Goal: Task Accomplishment & Management: Manage account settings

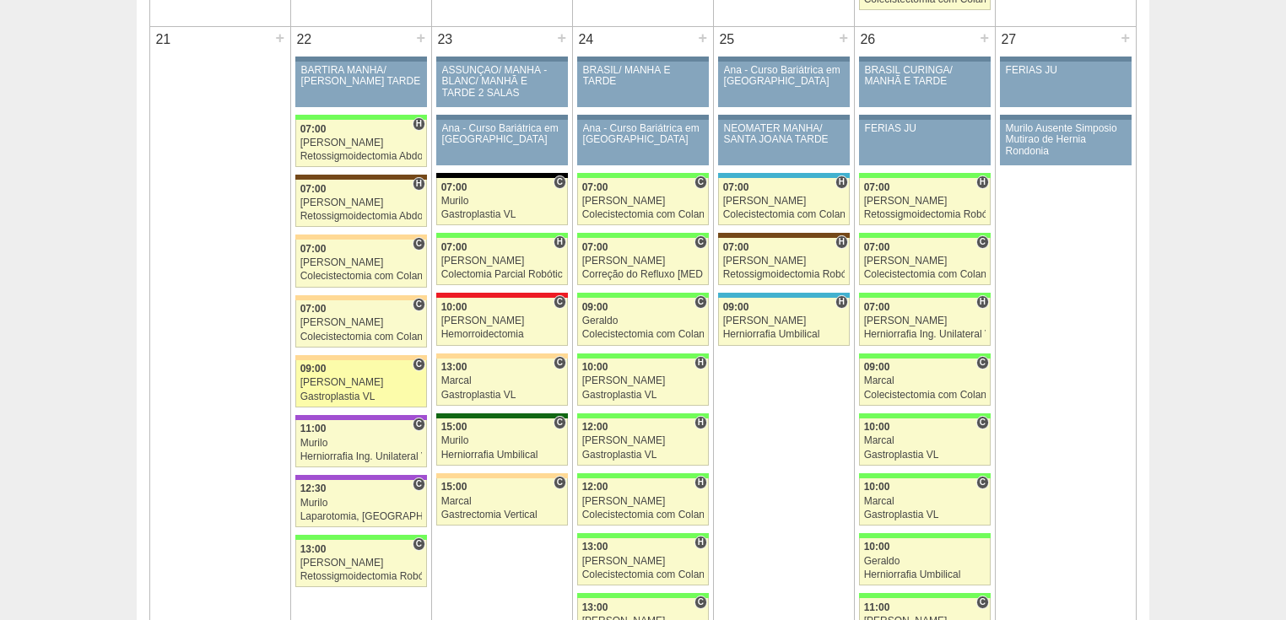
scroll to position [2633, 0]
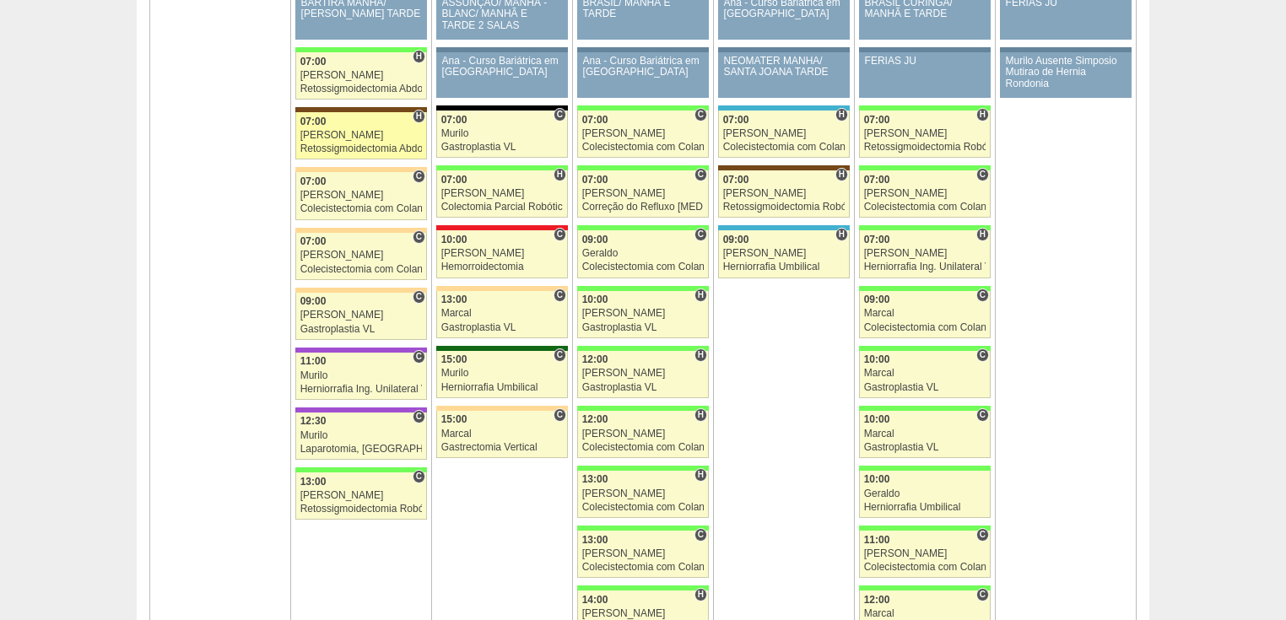
click at [347, 143] on div "Retossigmoidectomia Abdominal VL" at bounding box center [361, 148] width 122 height 11
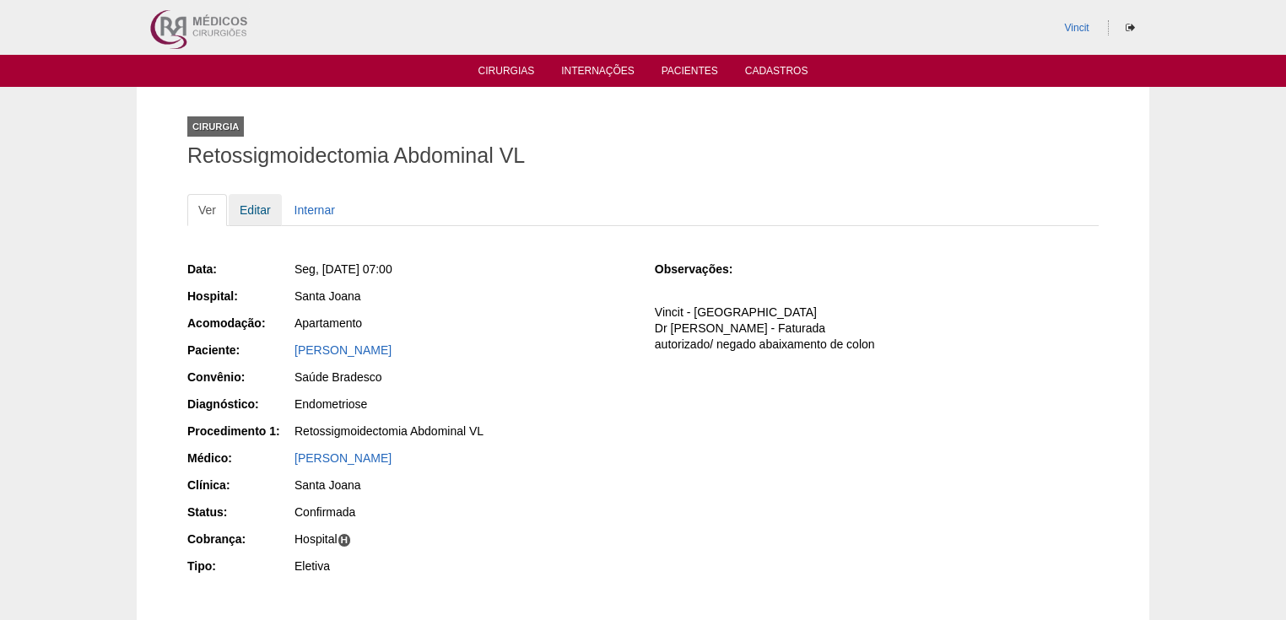
click at [245, 207] on link "Editar" at bounding box center [255, 210] width 53 height 32
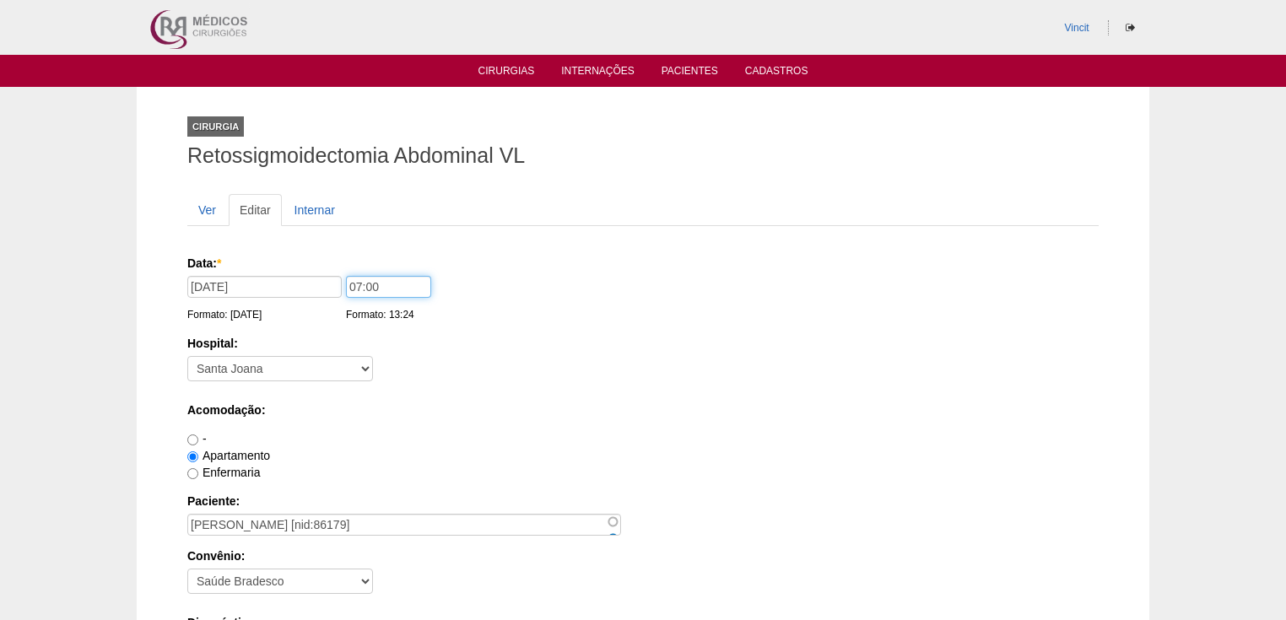
click at [360, 281] on input "07:00" at bounding box center [388, 287] width 85 height 22
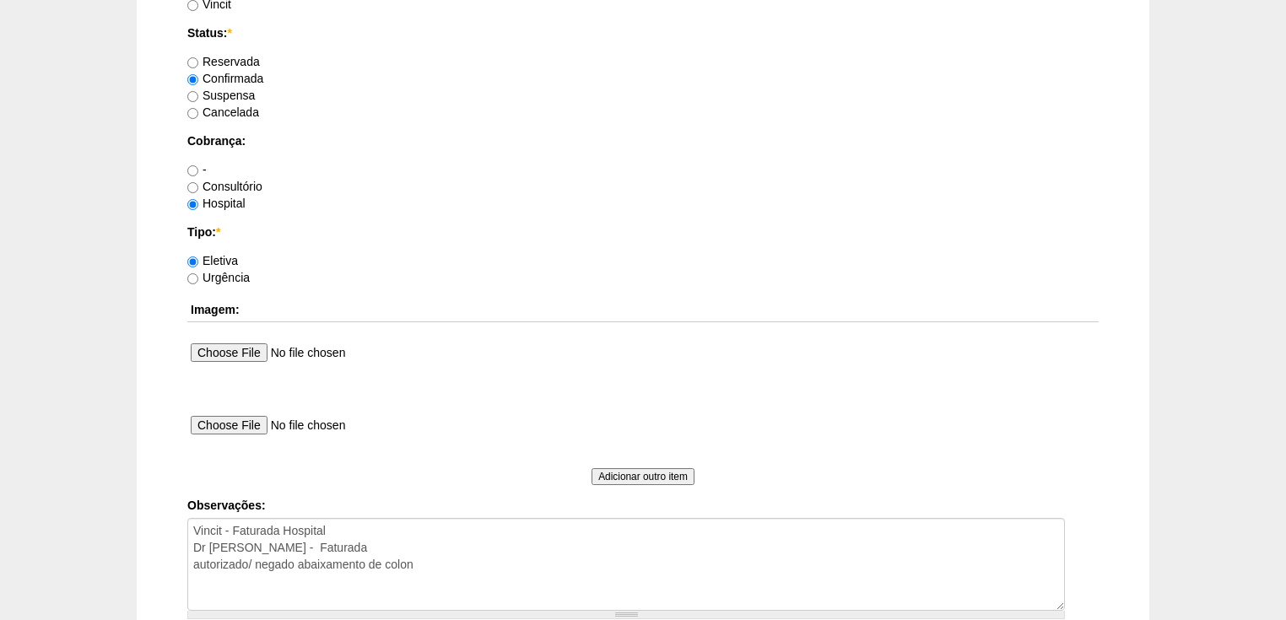
scroll to position [1551, 0]
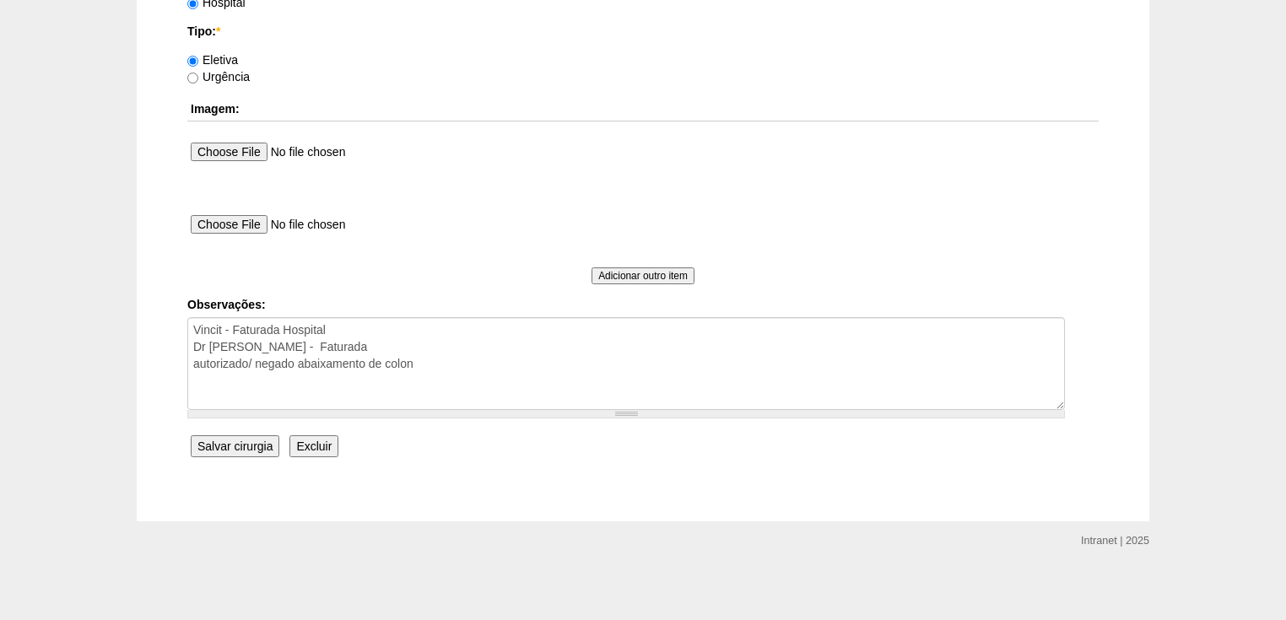
type input "14:00"
click at [253, 451] on input "Salvar cirurgia" at bounding box center [235, 447] width 89 height 22
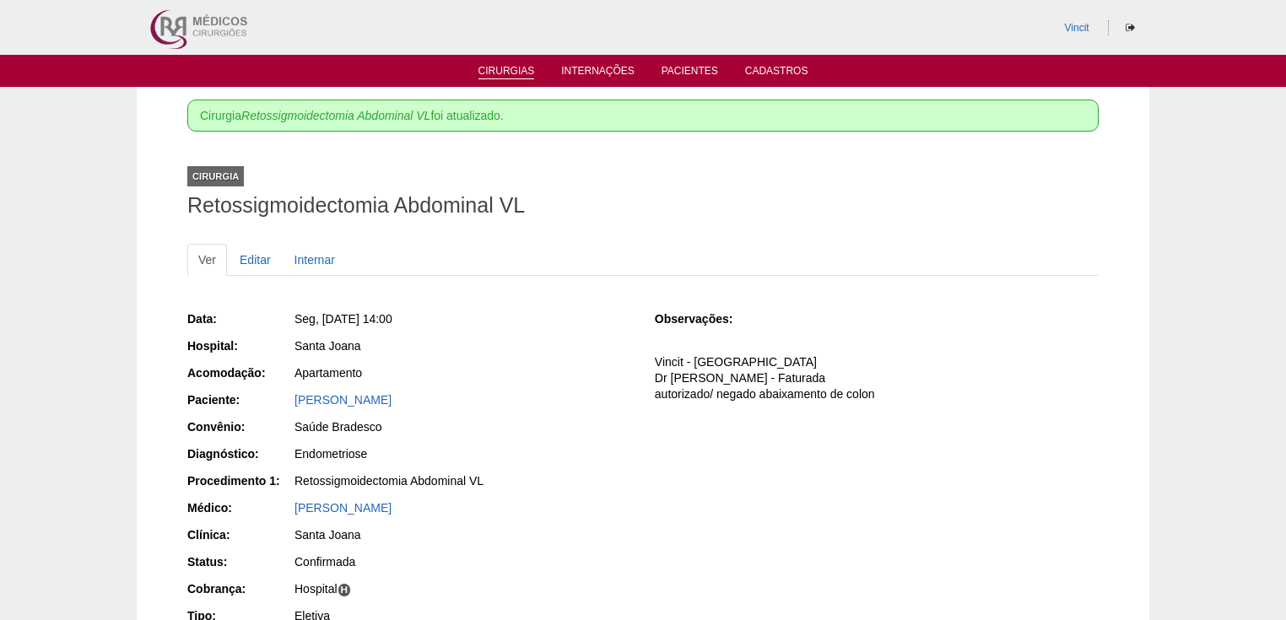
click at [513, 69] on link "Cirurgias" at bounding box center [507, 72] width 57 height 14
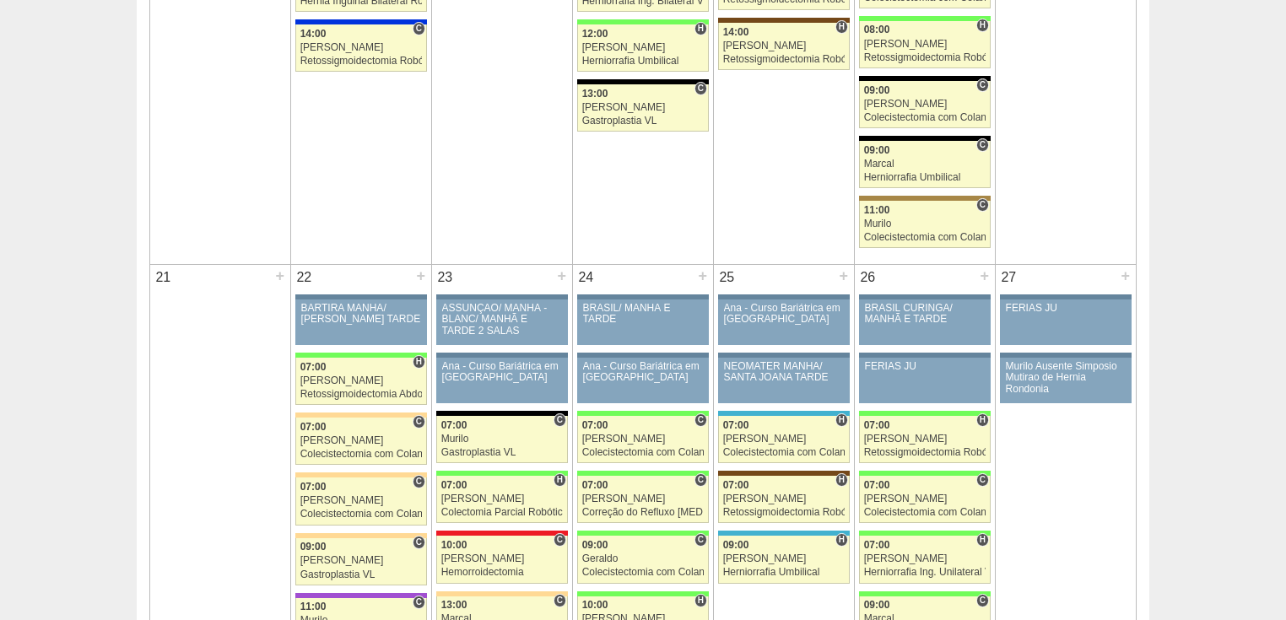
scroll to position [2431, 0]
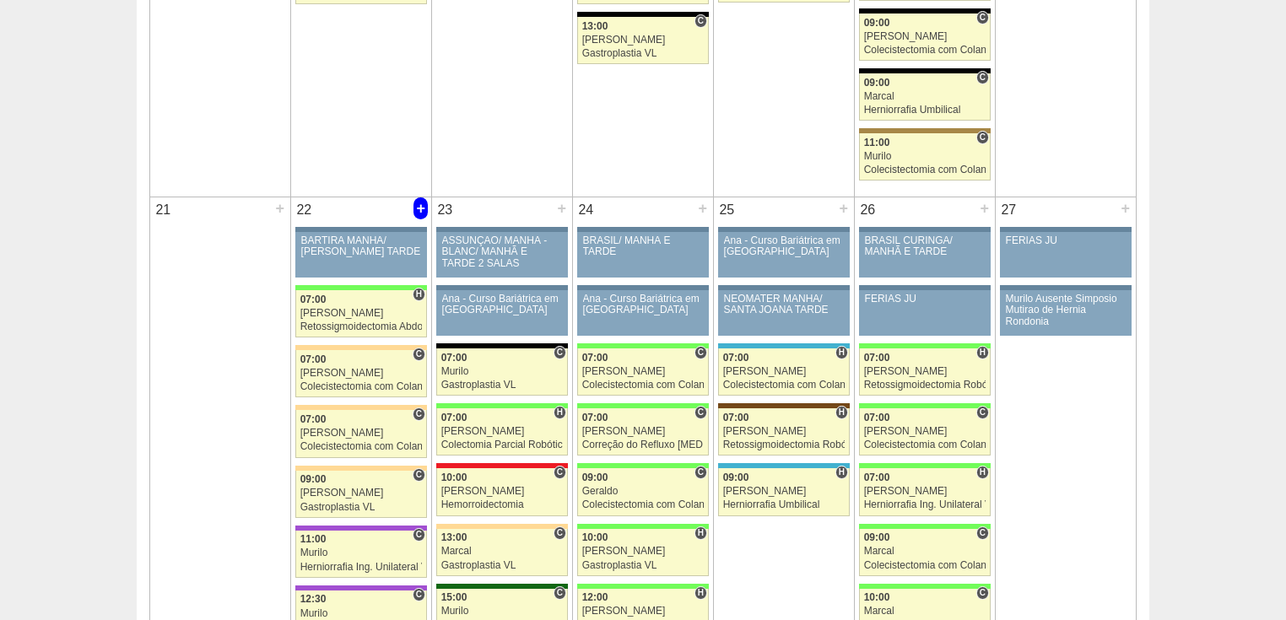
click at [425, 201] on div "+" at bounding box center [421, 208] width 14 height 22
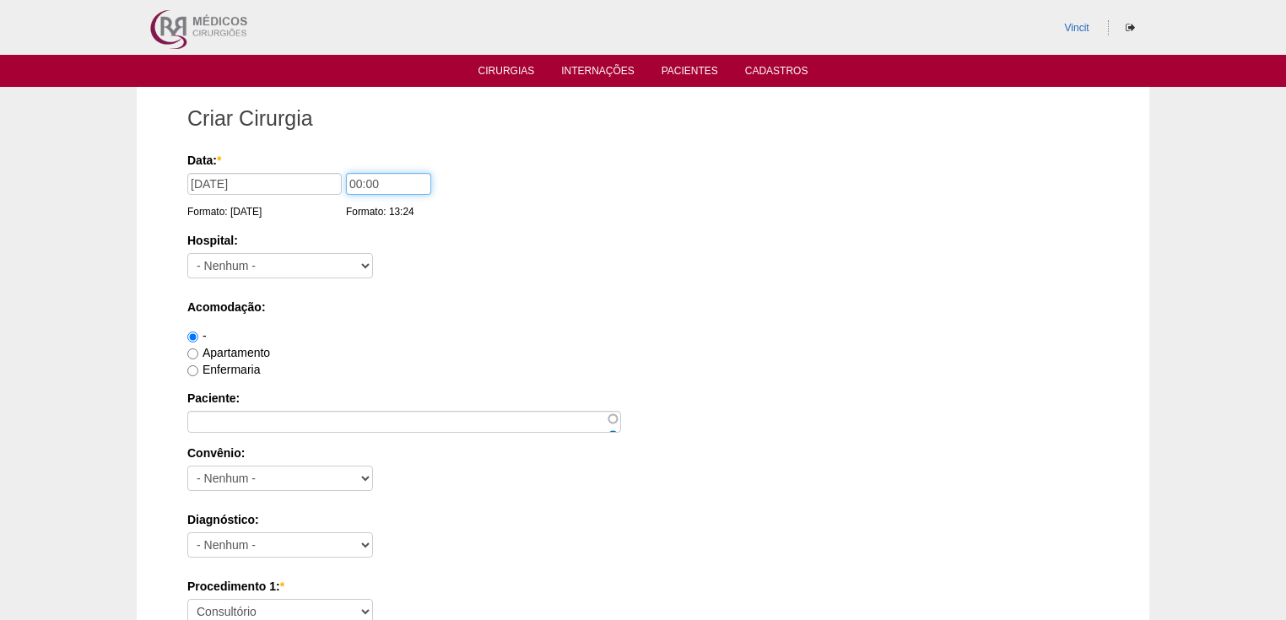
click at [361, 180] on input "00:00" at bounding box center [388, 184] width 85 height 22
type input "07:00"
click at [329, 261] on select "- Nenhum - 9 de Julho Albert Einstein Alvorada América Assunção Bartira Benefic…" at bounding box center [280, 265] width 186 height 25
select select "30"
click at [187, 253] on select "- Nenhum - 9 de Julho Albert Einstein Alvorada América Assunção Bartira Benefic…" at bounding box center [280, 265] width 186 height 25
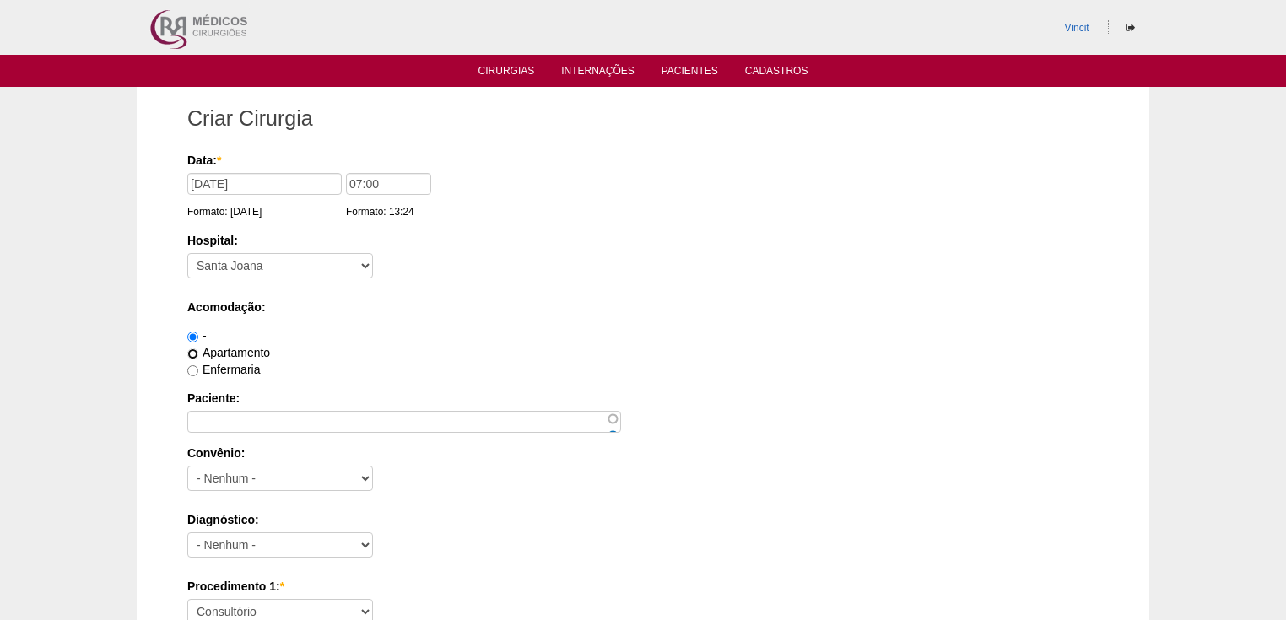
click at [189, 353] on input "Apartamento" at bounding box center [192, 354] width 11 height 11
radio input "true"
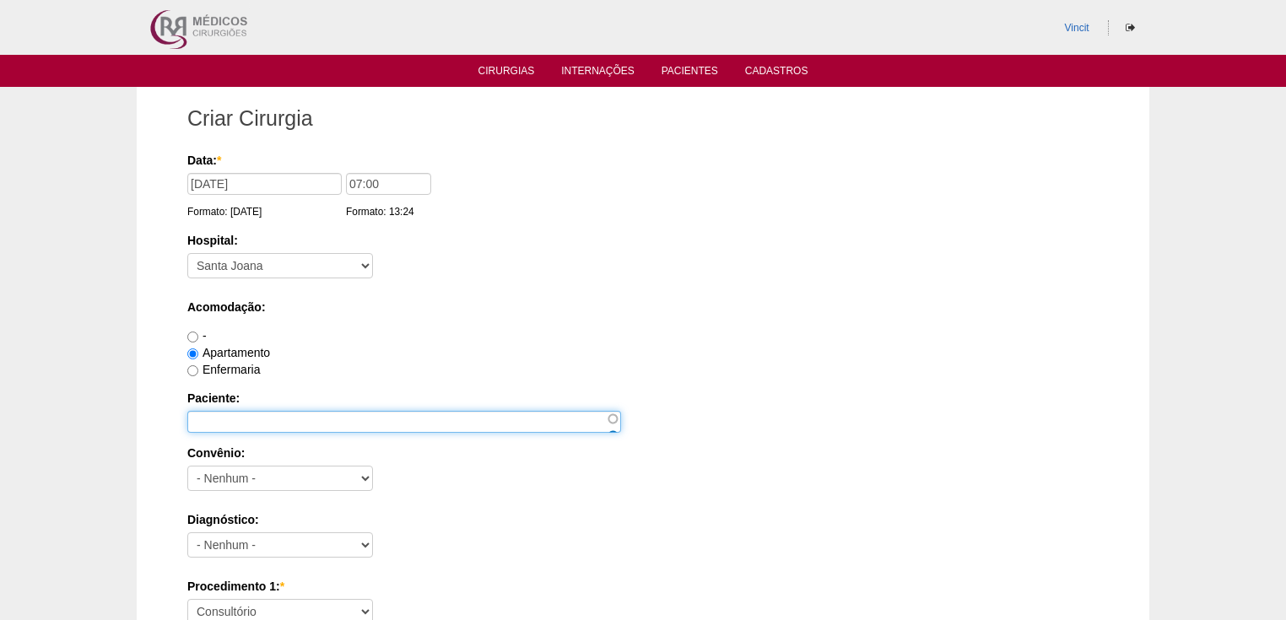
click at [241, 419] on input "Paciente:" at bounding box center [404, 422] width 434 height 22
paste input "SHELINY KARINY PEREIRA DA SILVA"
type input "SHELINY KARINY PEREIRA DA SILVA"
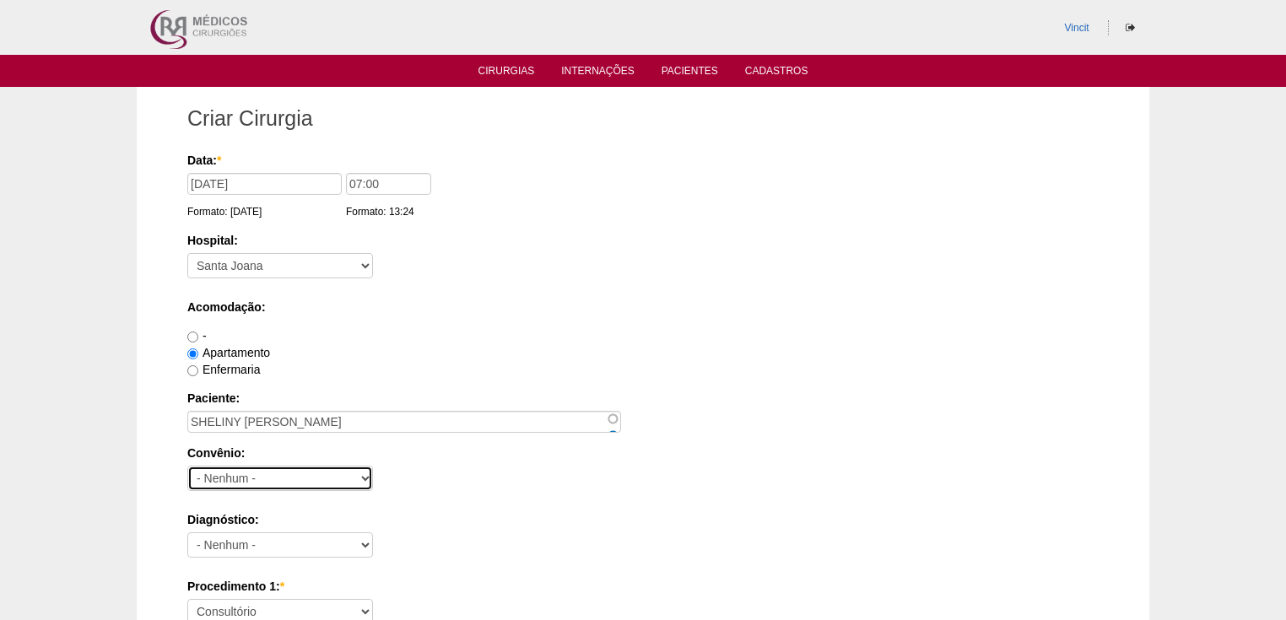
click at [273, 479] on select "- Nenhum - Abet Afresp Allianz Amil Blue Life Caasp Cabesp Caixa de Pensões Car…" at bounding box center [280, 478] width 186 height 25
select select "8907"
click at [187, 466] on select "- Nenhum - Abet Afresp Allianz Amil Blue Life Caasp Cabesp Caixa de Pensões Car…" at bounding box center [280, 478] width 186 height 25
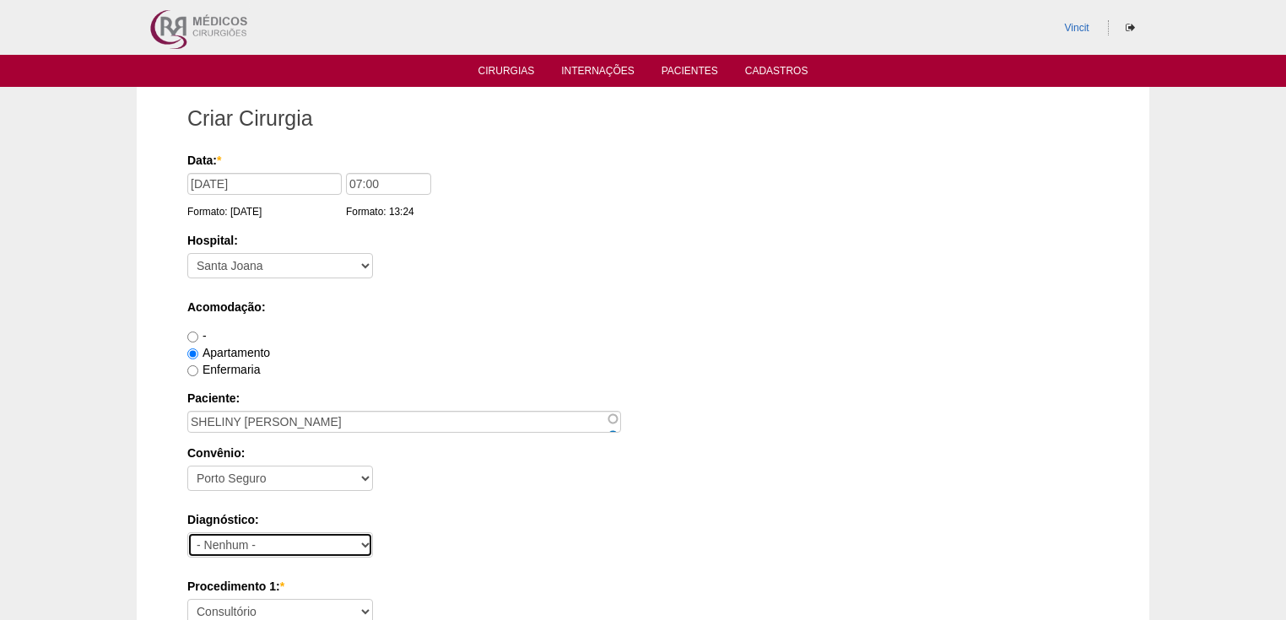
click at [225, 548] on select "- Nenhum - Abdome Agudo Abscesso Hepático Abscesso Perianal Abscesso Peritoneal…" at bounding box center [280, 545] width 186 height 25
select select "3897"
click at [187, 533] on select "- Nenhum - Abdome Agudo Abscesso Hepático Abscesso Perianal Abscesso Peritoneal…" at bounding box center [280, 545] width 186 height 25
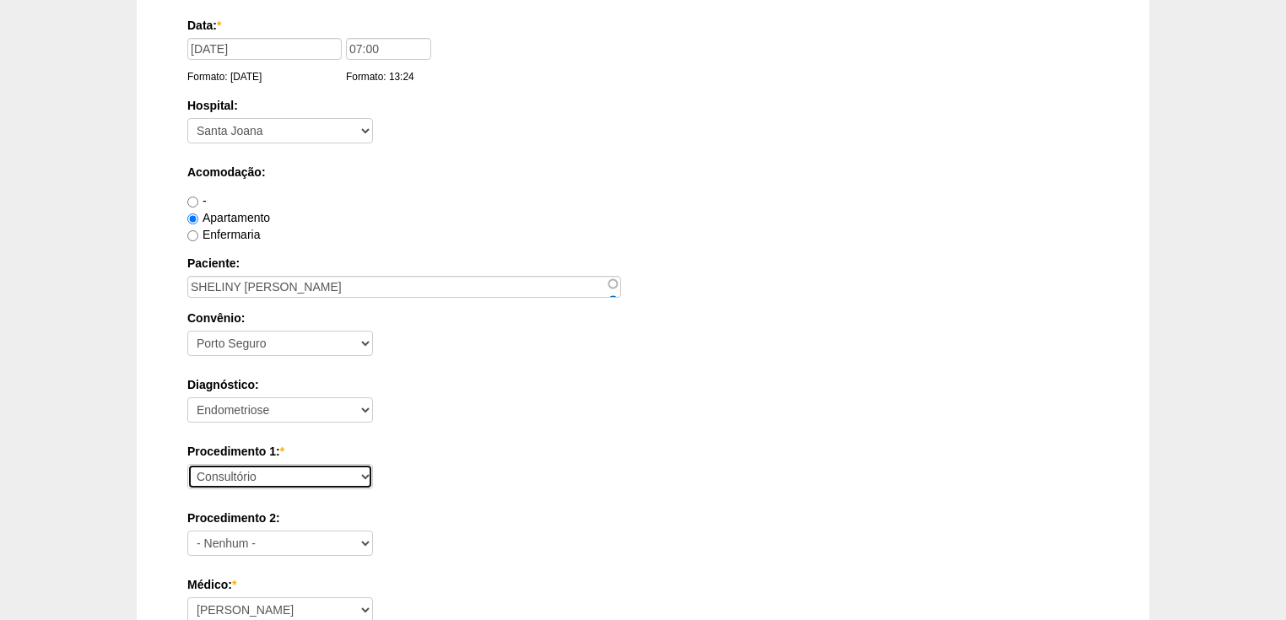
click at [227, 479] on select "Consultório Abscesso Hepático - Drenagem Abscesso perianal Amputação Abdômino P…" at bounding box center [280, 476] width 186 height 25
select select "31203"
click at [187, 464] on select "Consultório Abscesso Hepático - Drenagem Abscesso perianal Amputação Abdômino P…" at bounding box center [280, 476] width 186 height 25
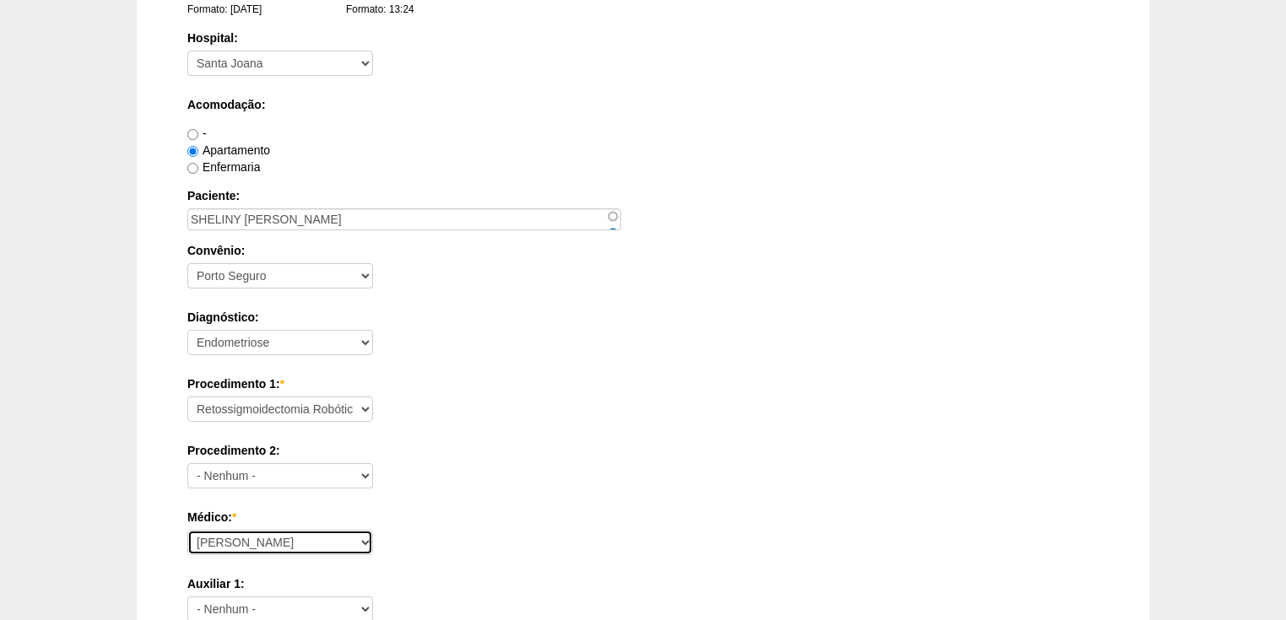
click at [212, 533] on select "Ana Paula Bruno Felipe Rossi Geraldo Igor Benevides Isabella Juliana Luiz Guilh…" at bounding box center [280, 542] width 186 height 25
select select "47"
click at [187, 530] on select "[PERSON_NAME] Geraldo [PERSON_NAME] [PERSON_NAME] [PERSON_NAME] [PERSON_NAME] […" at bounding box center [280, 542] width 186 height 25
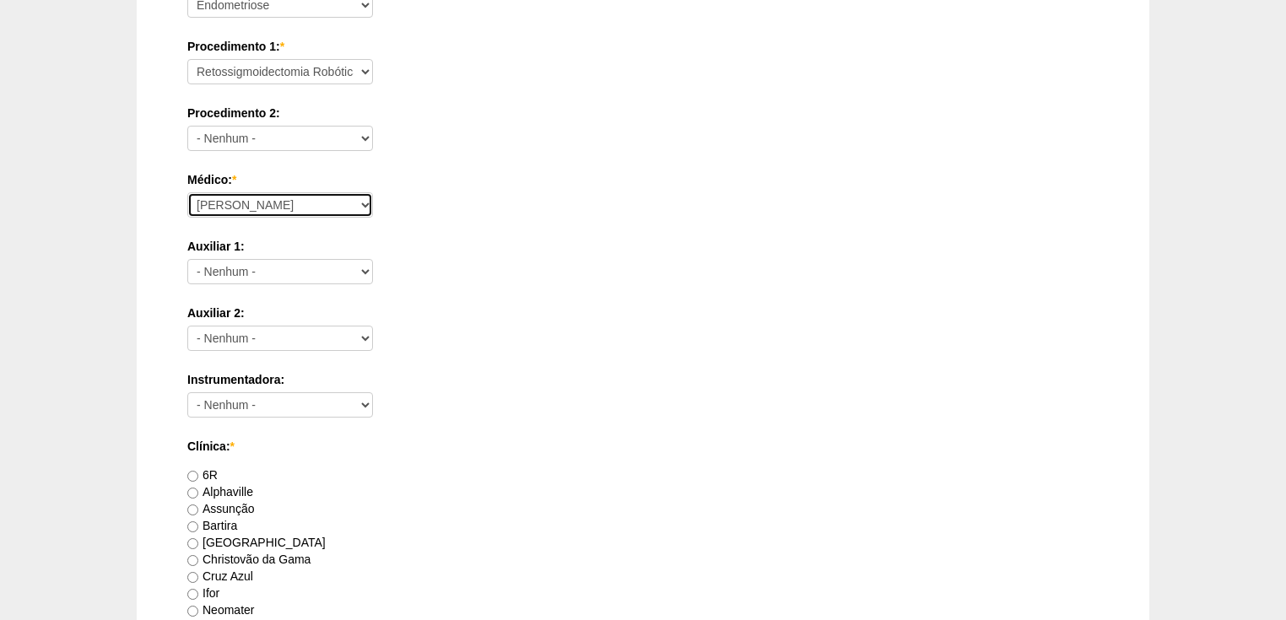
scroll to position [810, 0]
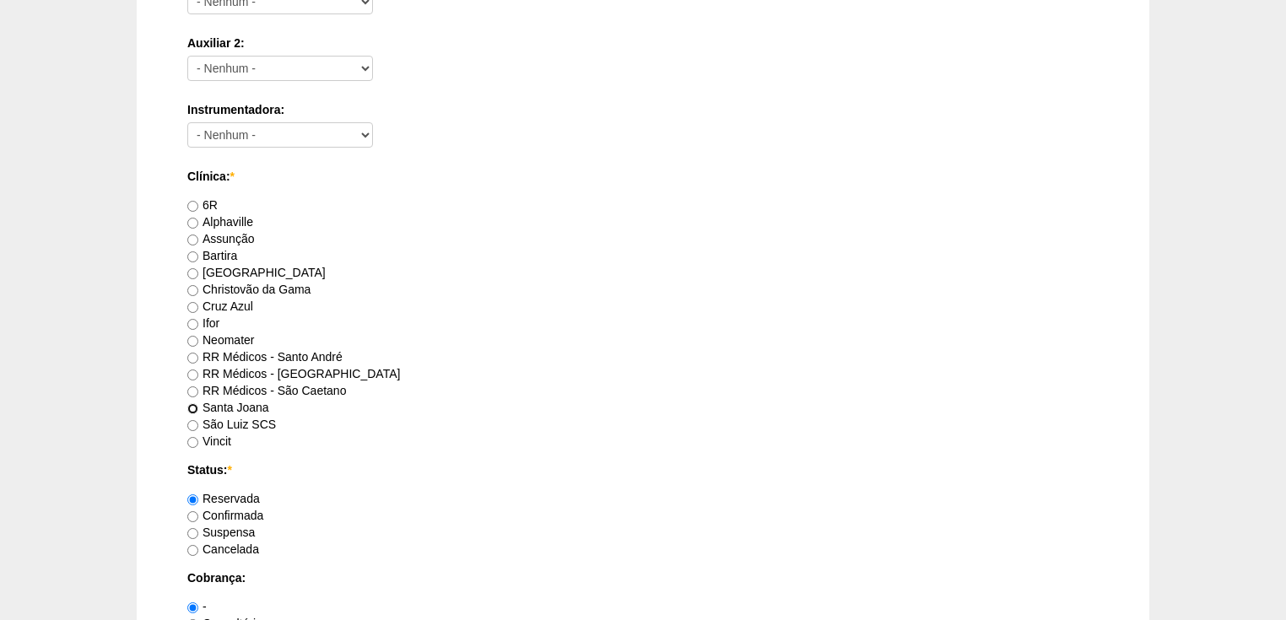
click at [197, 405] on input "Santa Joana" at bounding box center [192, 408] width 11 height 11
radio input "true"
click at [189, 515] on input "Confirmada" at bounding box center [192, 516] width 11 height 11
radio input "true"
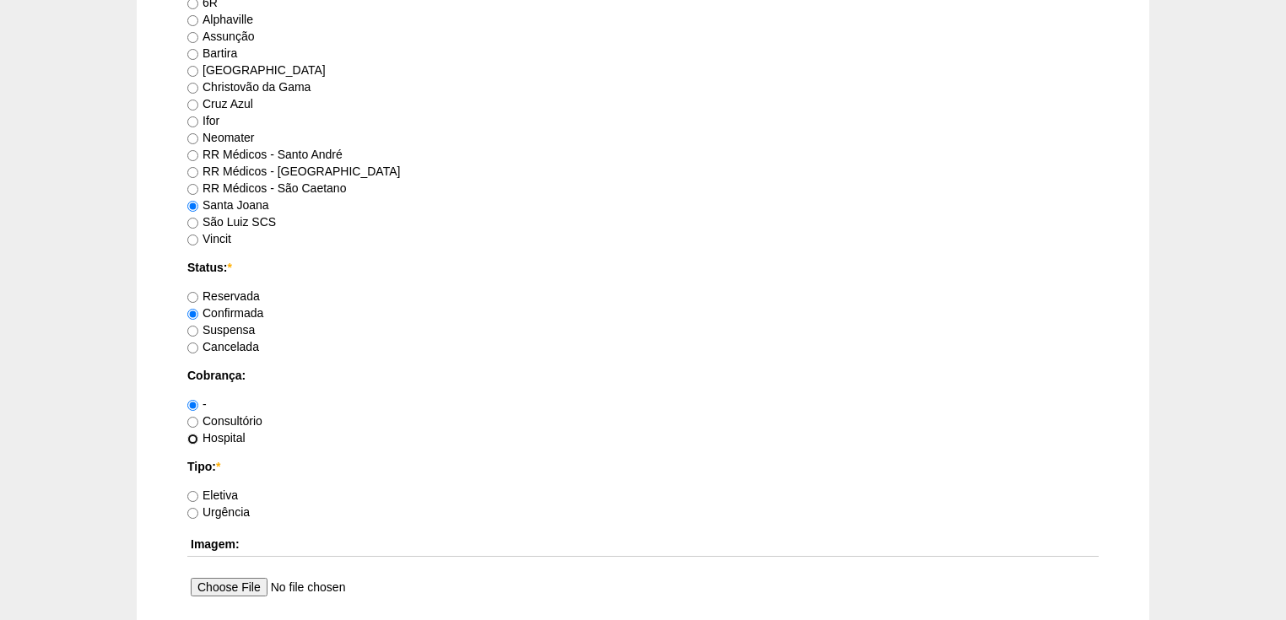
click at [192, 437] on input "Hospital" at bounding box center [192, 439] width 11 height 11
radio input "true"
click at [190, 493] on input "Eletiva" at bounding box center [192, 496] width 11 height 11
radio input "true"
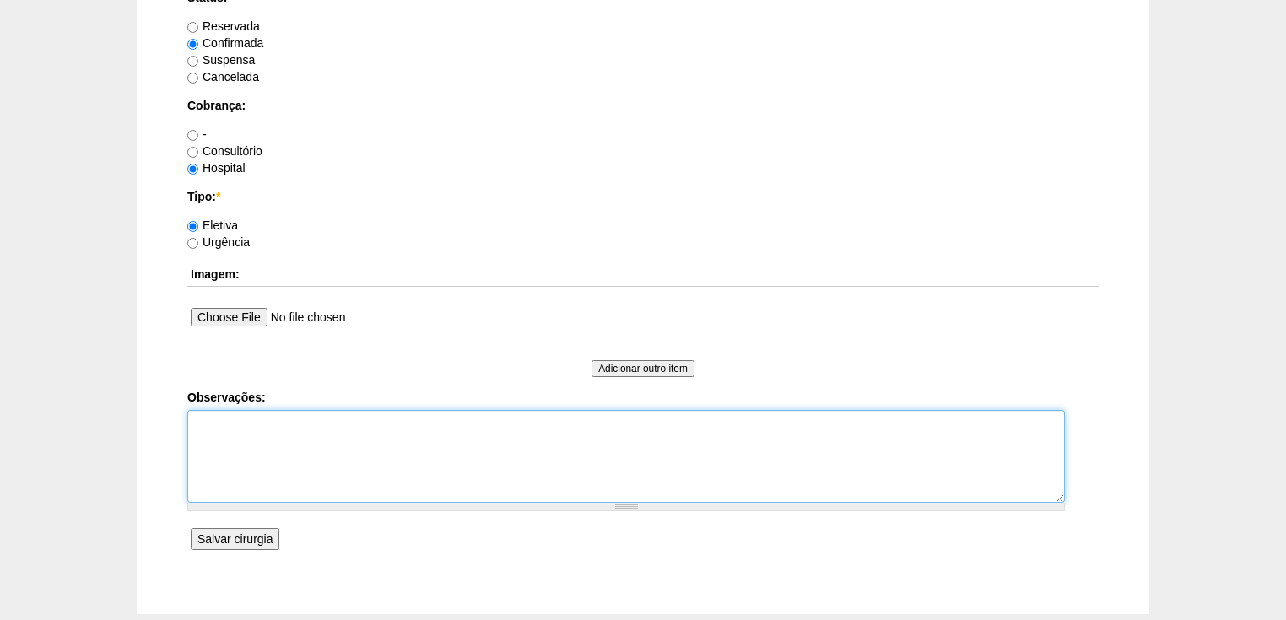
click at [203, 439] on textarea "Observações:" at bounding box center [626, 456] width 878 height 93
type textarea "Vincit - Faturada Hospital Dr Andre - Sego - Faturada."
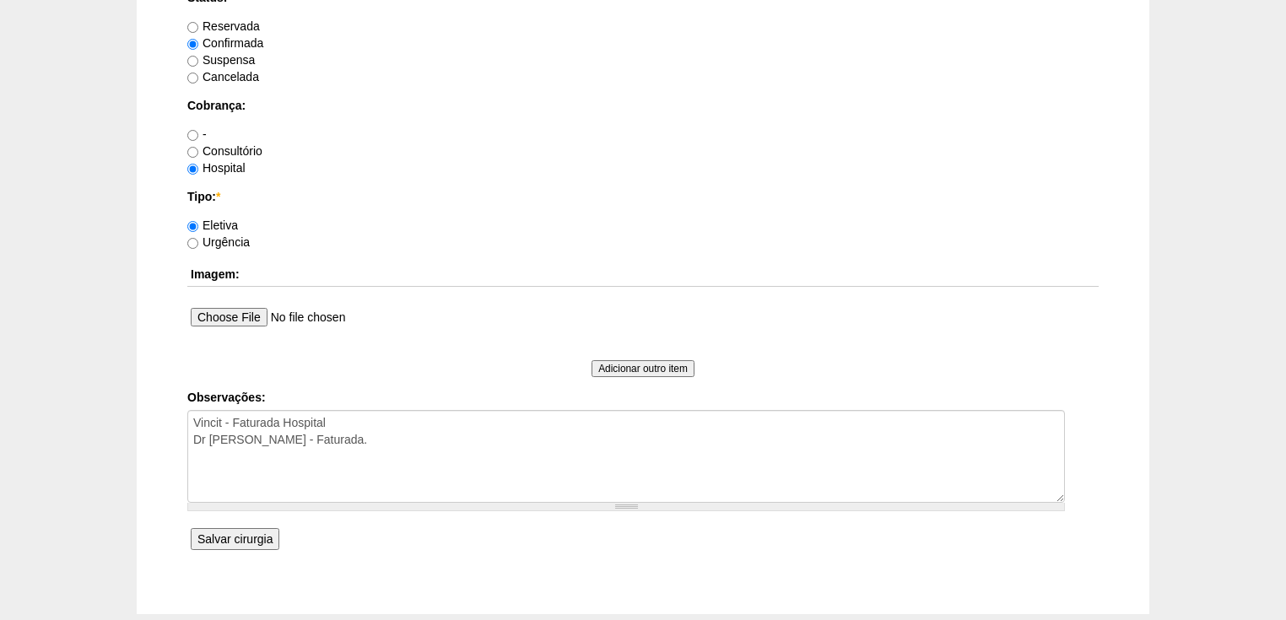
click at [252, 535] on input "Salvar cirurgia" at bounding box center [235, 539] width 89 height 22
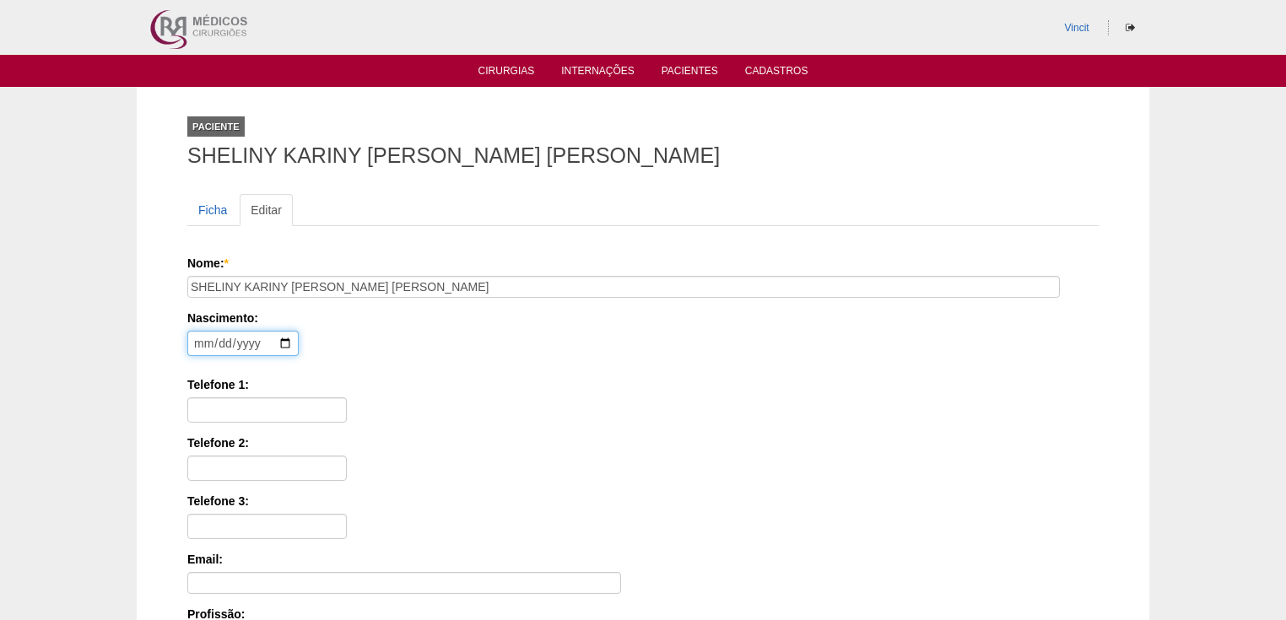
click at [204, 344] on input "date" at bounding box center [242, 343] width 111 height 25
type input "1998-12-12"
click at [213, 401] on input "Telefone 1:" at bounding box center [267, 410] width 160 height 25
paste input "(11) 99176-4477"
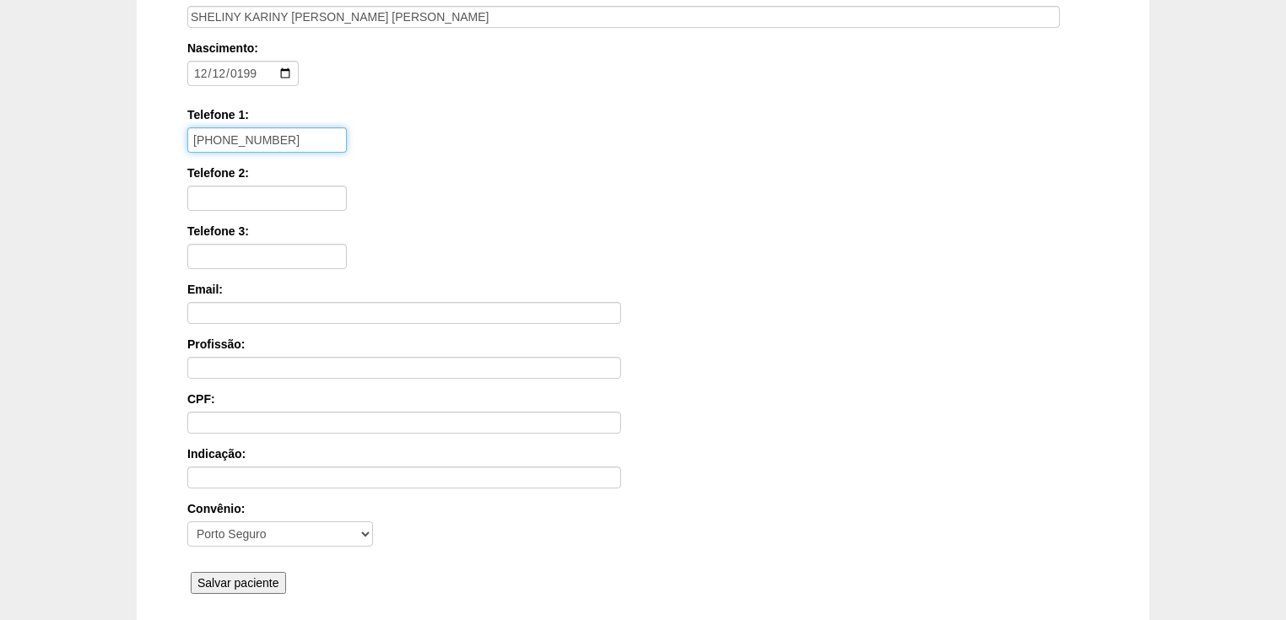
scroll to position [405, 0]
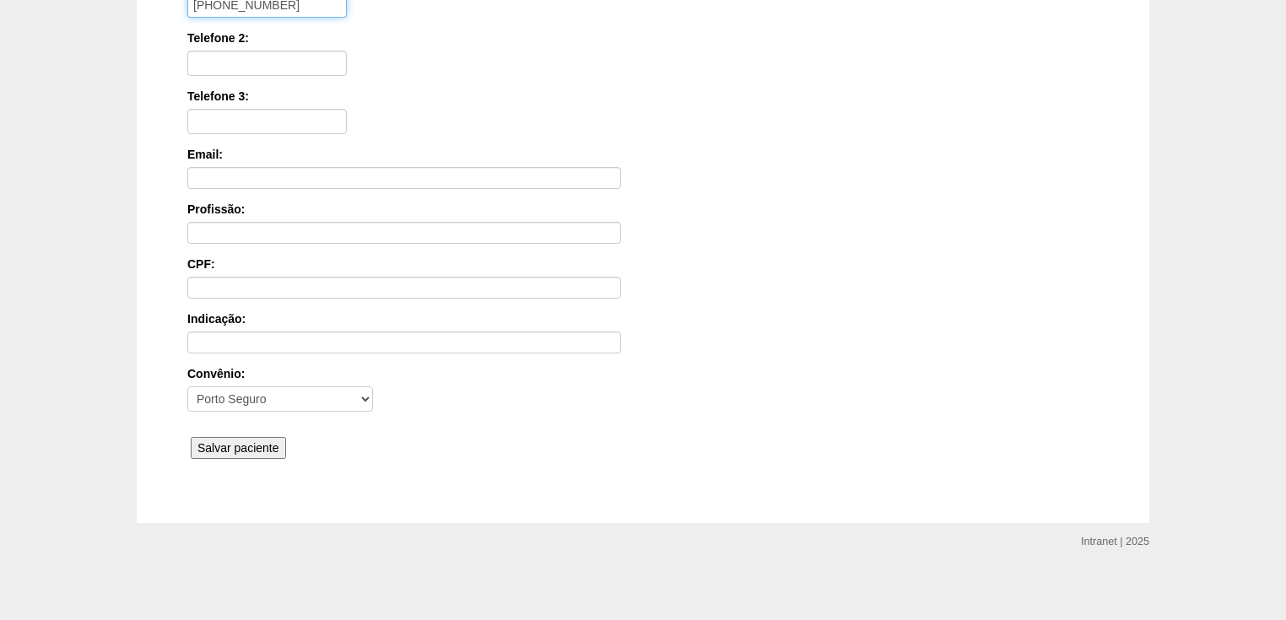
type input "(11) 99176-4477"
click at [231, 437] on input "Salvar paciente" at bounding box center [238, 448] width 95 height 22
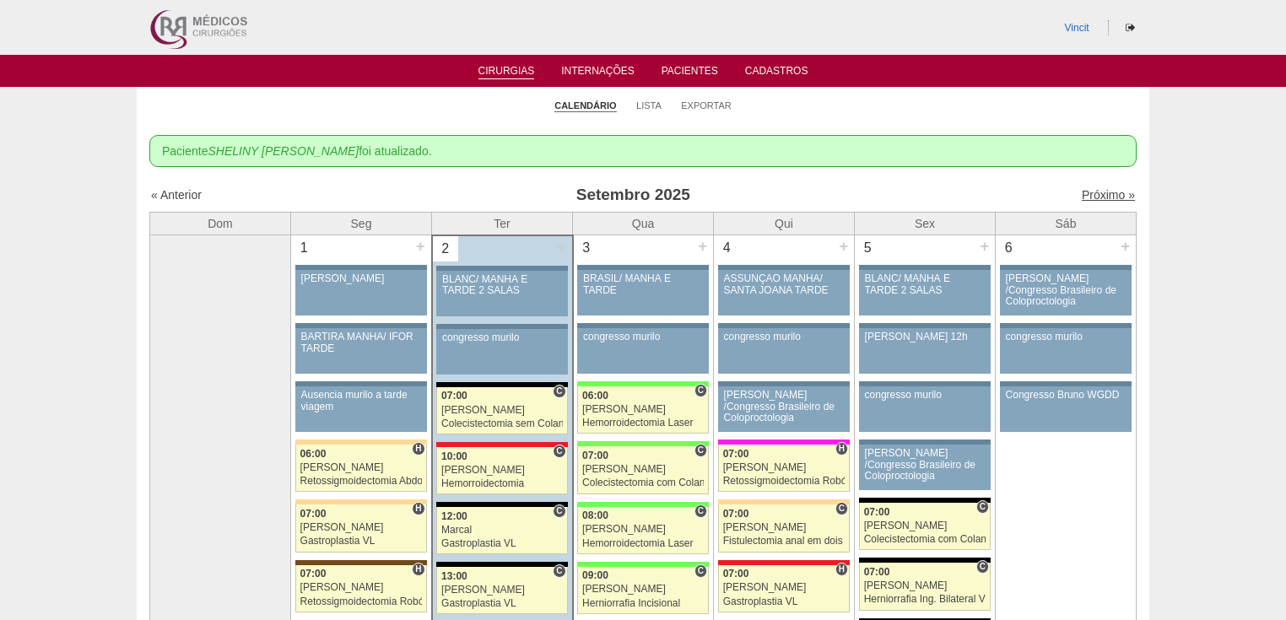
click at [1095, 197] on link "Próximo »" at bounding box center [1108, 195] width 53 height 14
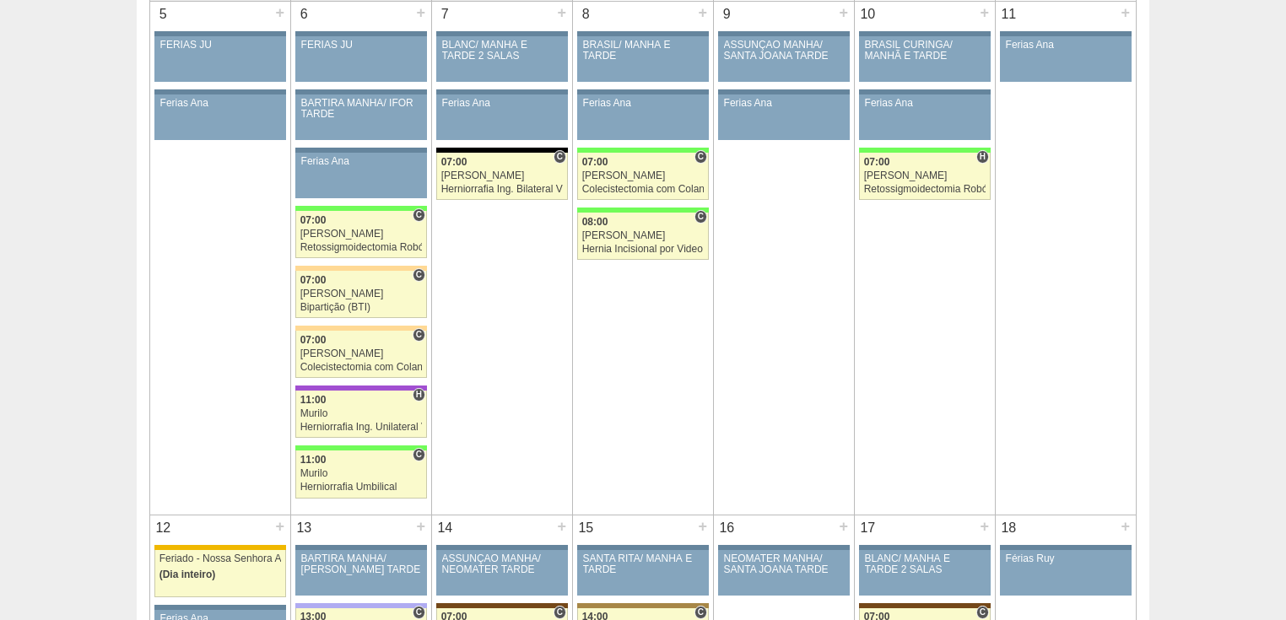
scroll to position [810, 0]
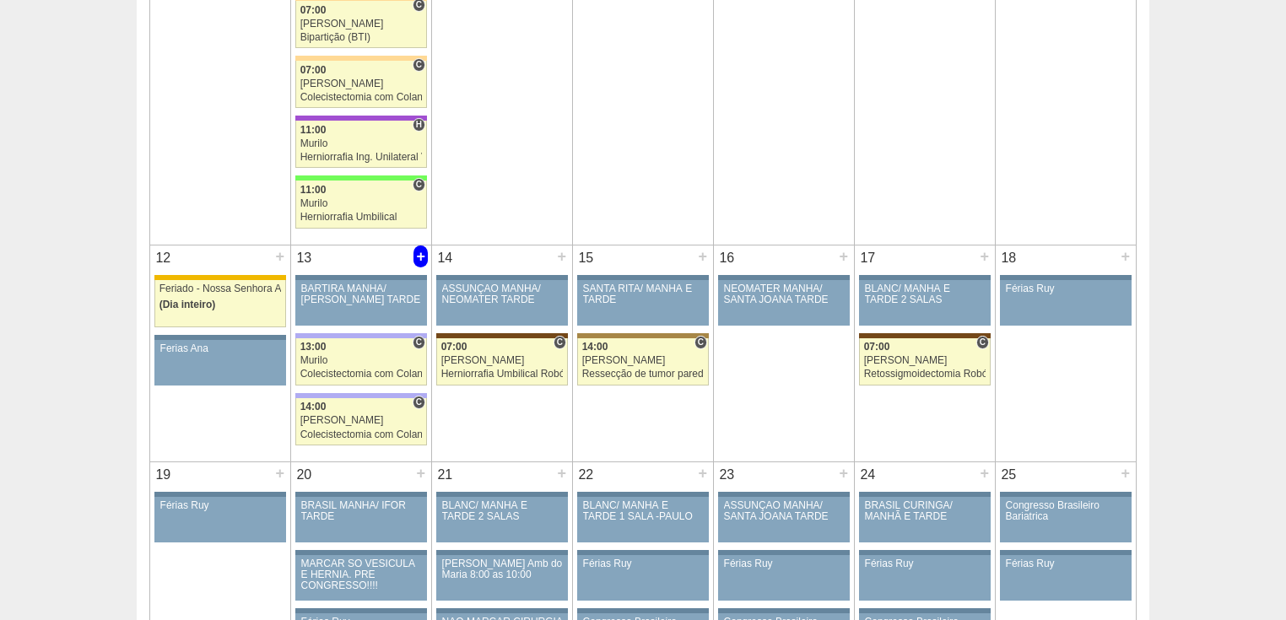
click at [422, 253] on div "+" at bounding box center [421, 257] width 14 height 22
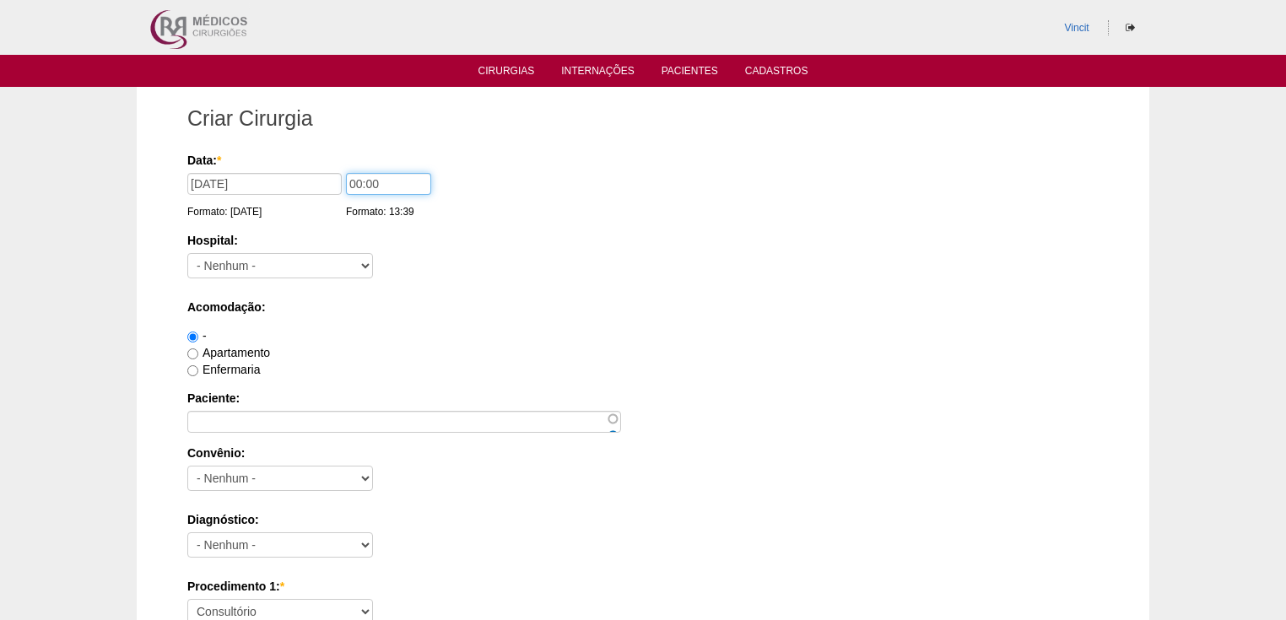
click at [360, 182] on input "00:00" at bounding box center [388, 184] width 85 height 22
type input "07:00"
click at [350, 267] on select "- Nenhum - 9 de Julho Albert Einstein Alvorada América Assunção Bartira Benefic…" at bounding box center [280, 265] width 186 height 25
select select "30"
click at [187, 253] on select "- Nenhum - 9 de Julho Albert Einstein Alvorada América Assunção Bartira Benefic…" at bounding box center [280, 265] width 186 height 25
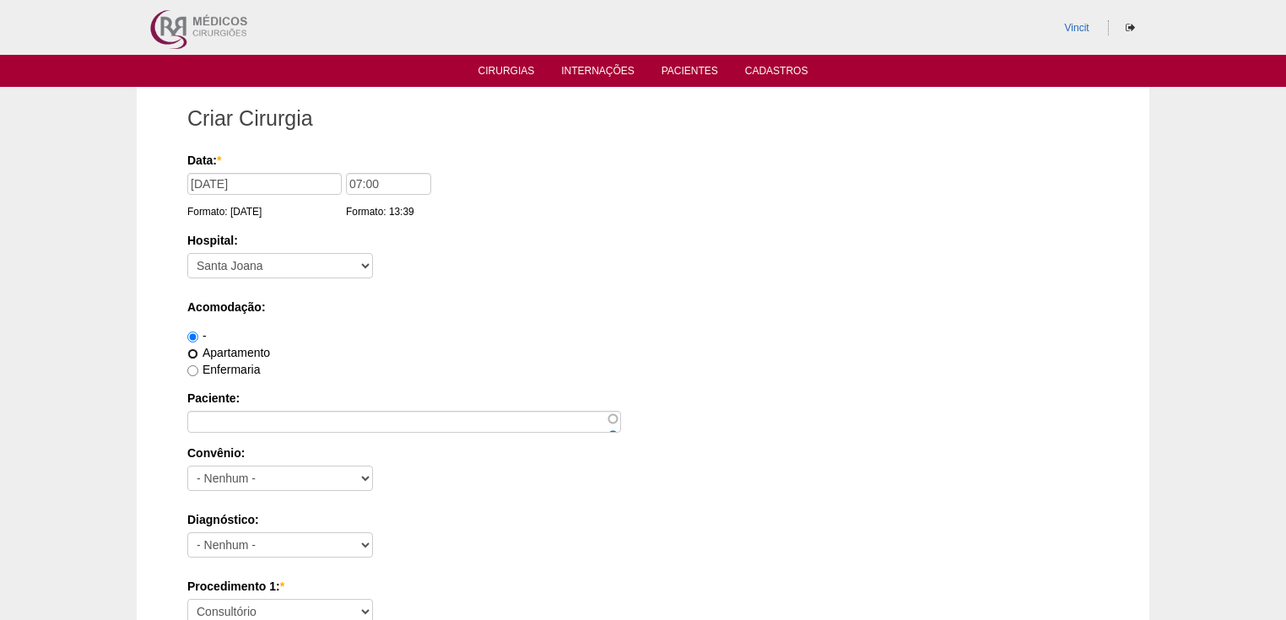
click at [195, 357] on input "Apartamento" at bounding box center [192, 354] width 11 height 11
radio input "true"
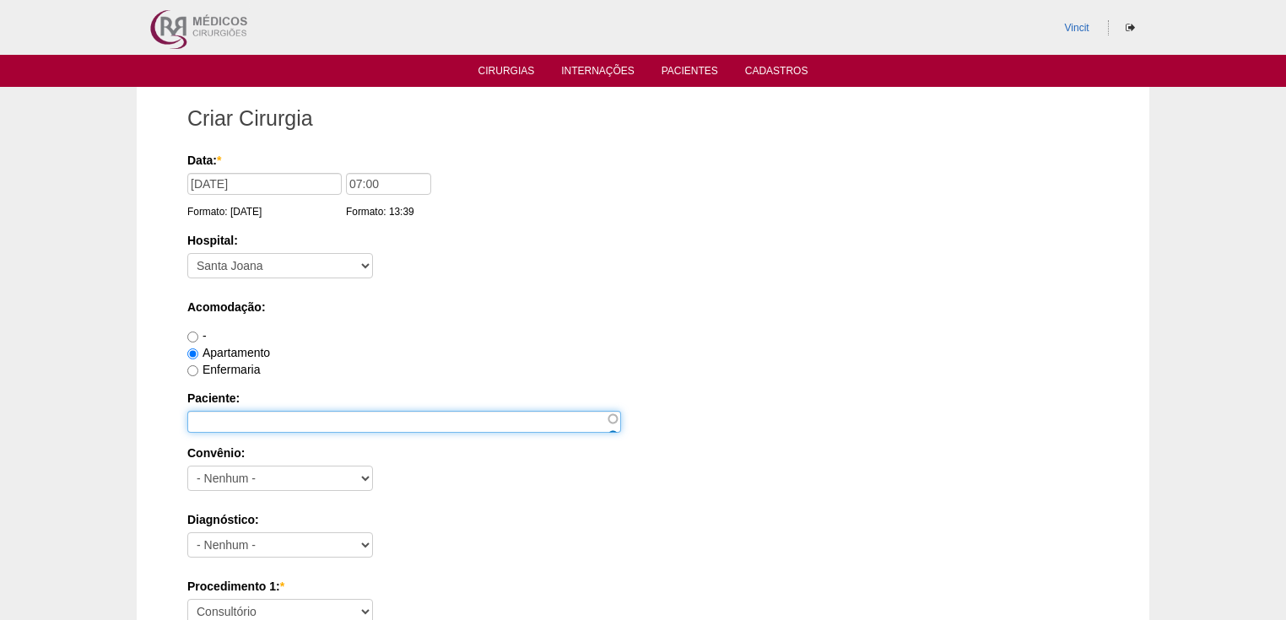
click at [232, 414] on input "Paciente:" at bounding box center [404, 422] width 434 height 22
click at [227, 416] on input "Paciente:" at bounding box center [404, 422] width 434 height 22
paste input "[PERSON_NAME]"
type input "[PERSON_NAME]"
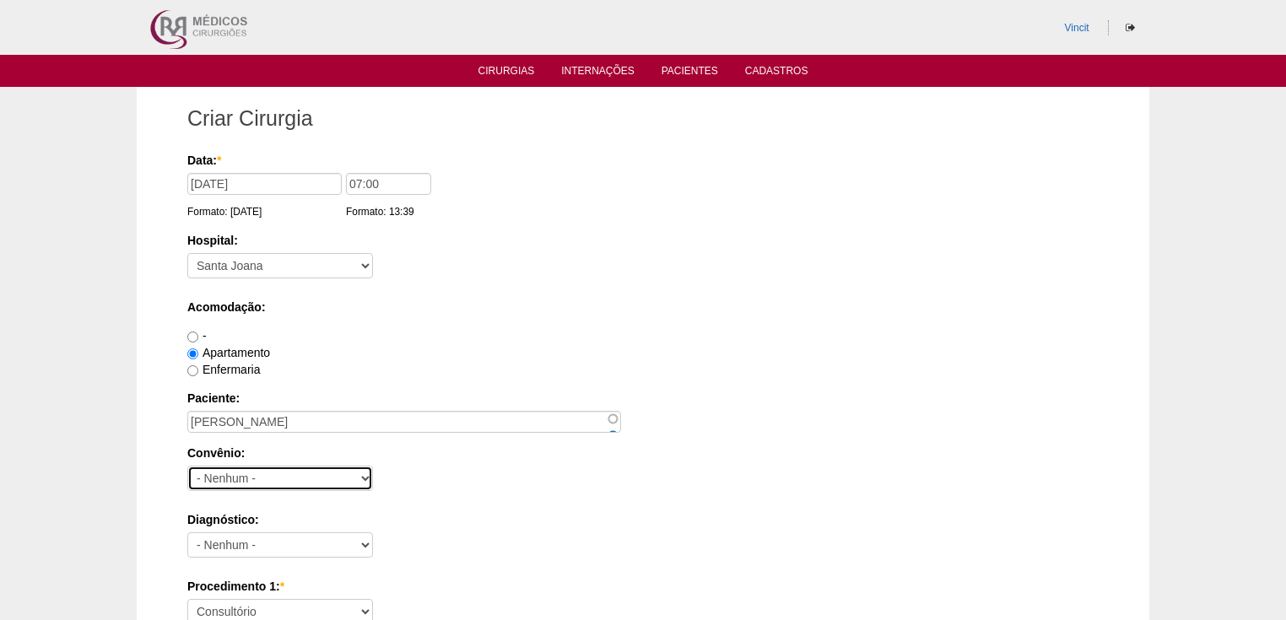
click at [264, 482] on select "- Nenhum - Abet Afresp Allianz Amil Blue Life Caasp Cabesp Caixa de Pensões Car…" at bounding box center [280, 478] width 186 height 25
select select "25"
click at [187, 466] on select "- Nenhum - Abet Afresp Allianz Amil Blue Life Caasp Cabesp Caixa de Pensões Car…" at bounding box center [280, 478] width 186 height 25
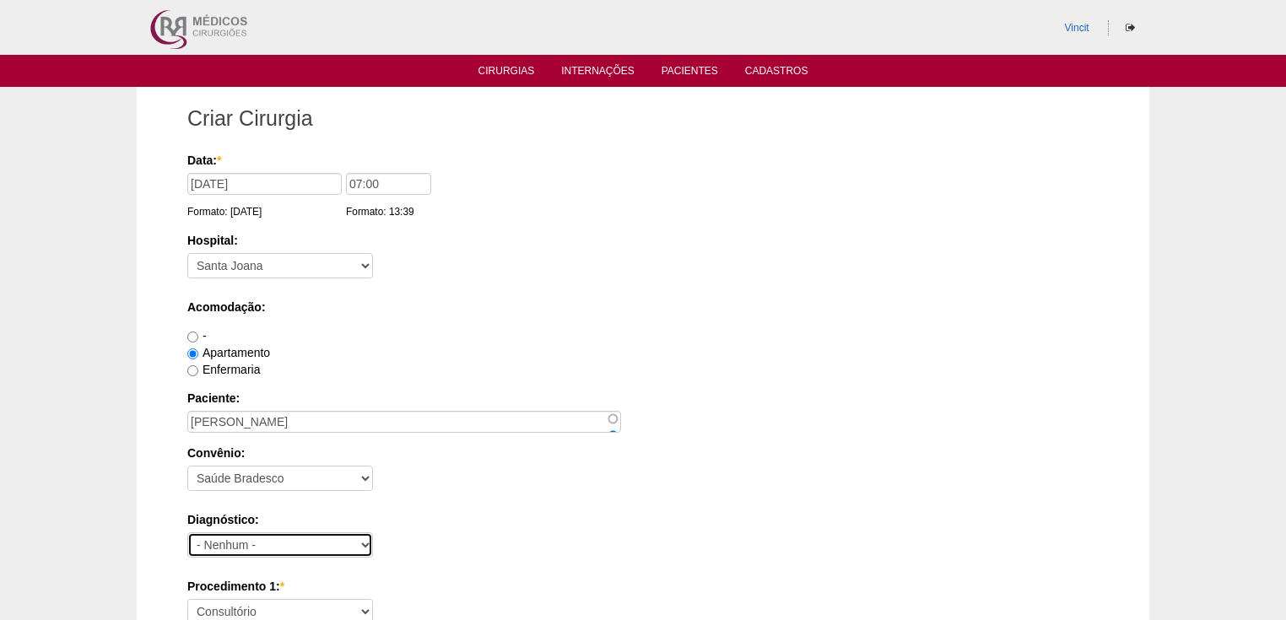
click at [225, 545] on select "- Nenhum - Abdome Agudo Abscesso Hepático Abscesso Perianal Abscesso Peritoneal…" at bounding box center [280, 545] width 186 height 25
select select "3897"
click at [187, 533] on select "- Nenhum - Abdome Agudo Abscesso Hepático Abscesso Perianal Abscesso Peritoneal…" at bounding box center [280, 545] width 186 height 25
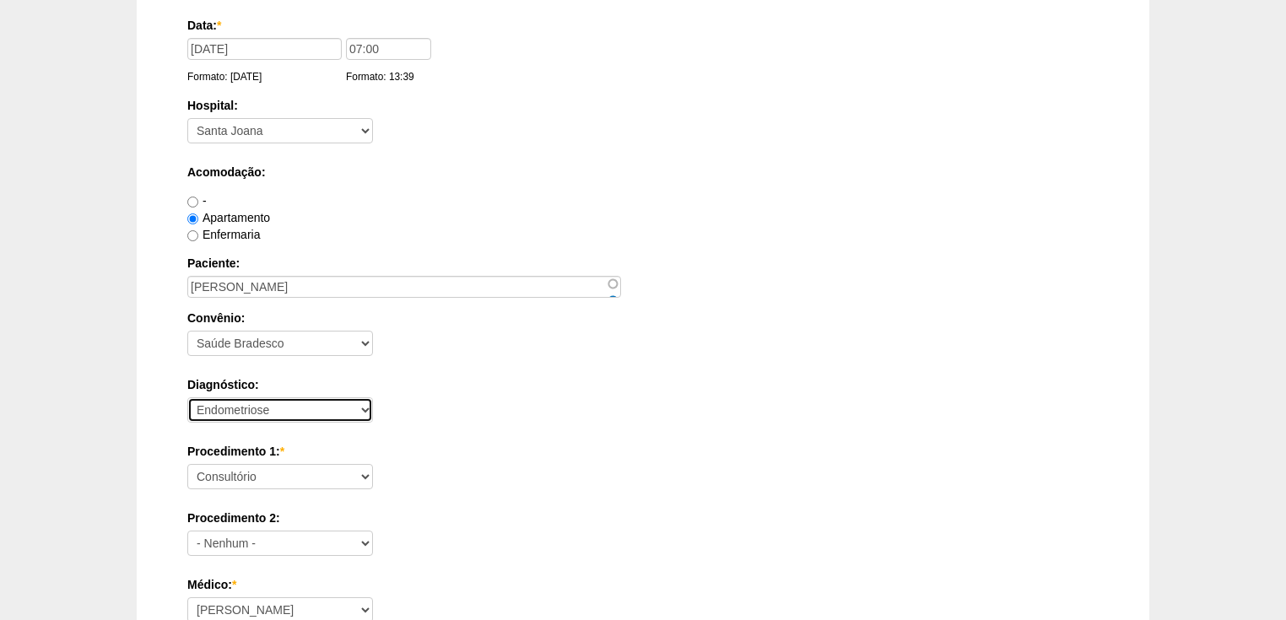
scroll to position [203, 0]
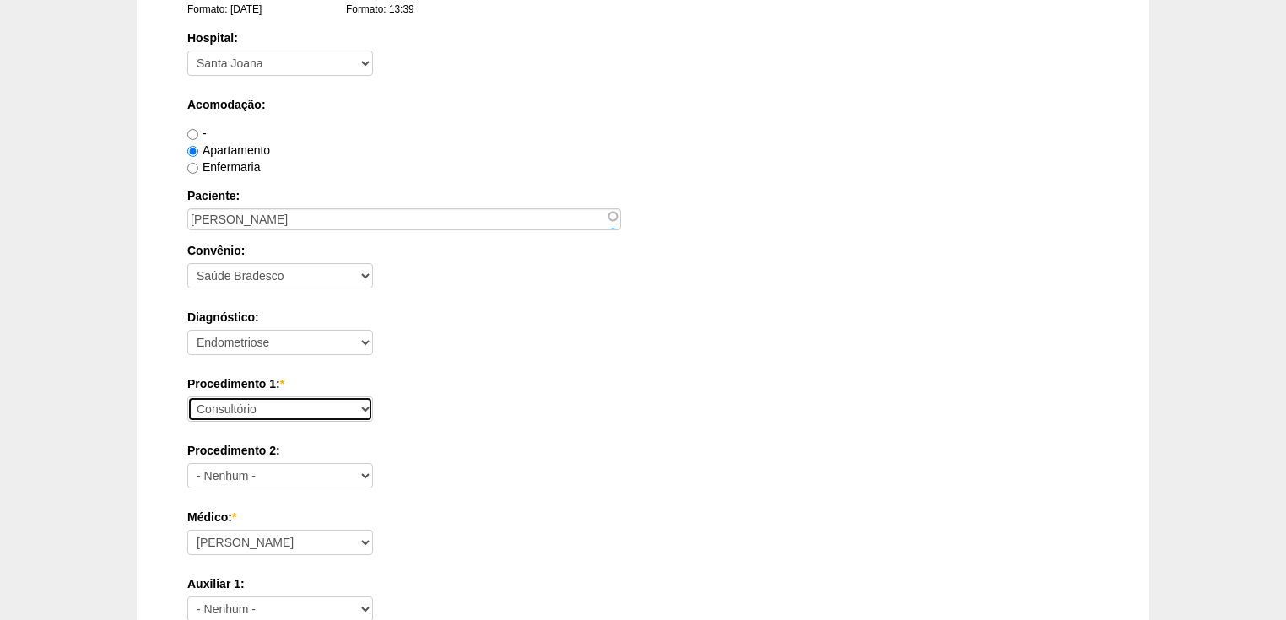
click at [304, 410] on select "Consultório Abscesso Hepático - Drenagem Abscesso perianal Amputação Abdômino P…" at bounding box center [280, 409] width 186 height 25
select select "4016"
click at [187, 397] on select "Consultório Abscesso Hepático - Drenagem Abscesso perianal Amputação Abdômino P…" at bounding box center [280, 409] width 186 height 25
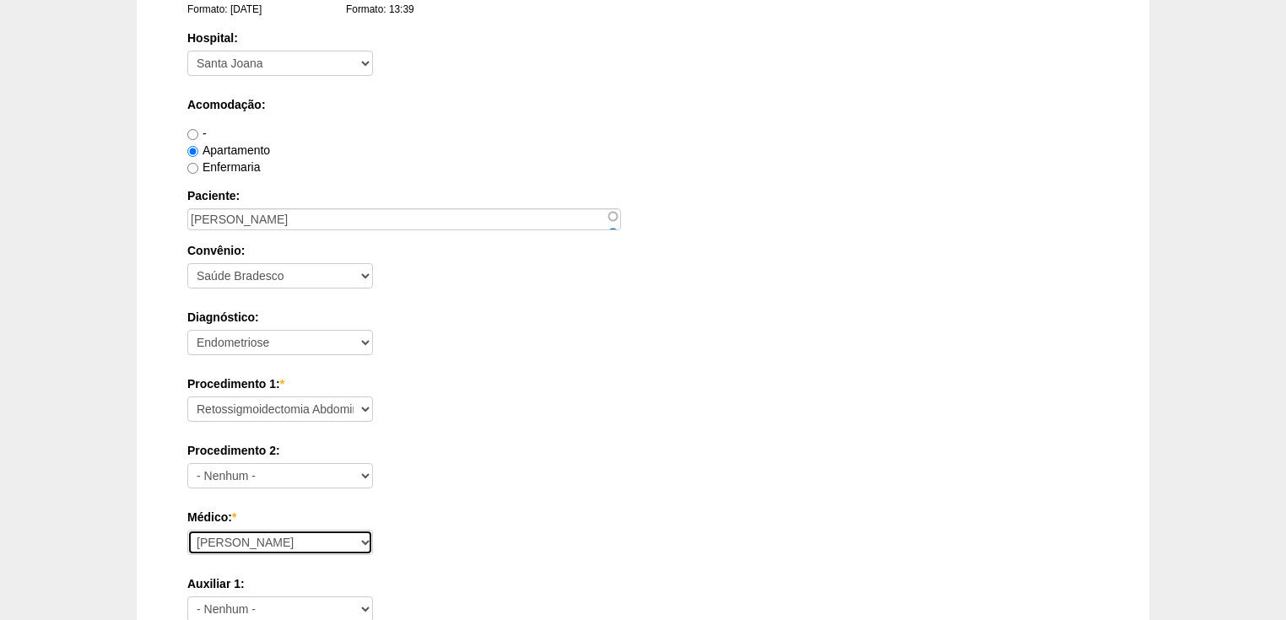
click at [271, 537] on select "Ana Paula Bruno Felipe Rossi Geraldo Igor Benevides Isabella Juliana Luiz Guilh…" at bounding box center [280, 542] width 186 height 25
select select "47"
click at [187, 530] on select "Ana Paula Bruno Felipe Rossi Geraldo Igor Benevides Isabella Juliana Luiz Guilh…" at bounding box center [280, 542] width 186 height 25
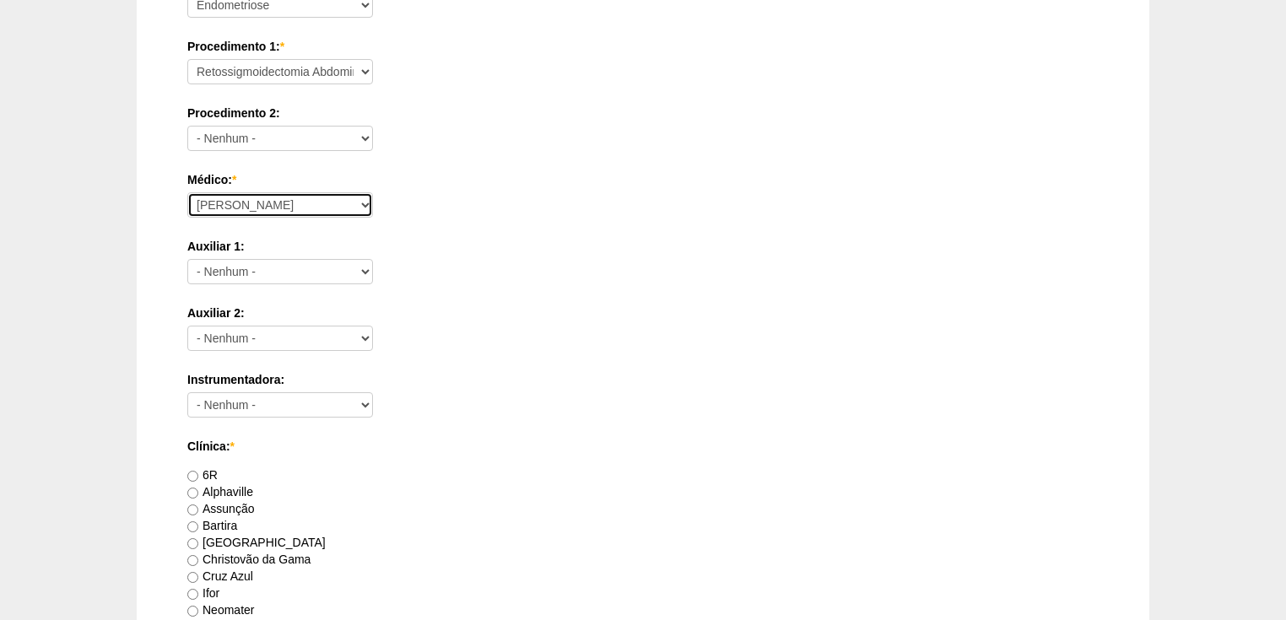
scroll to position [743, 0]
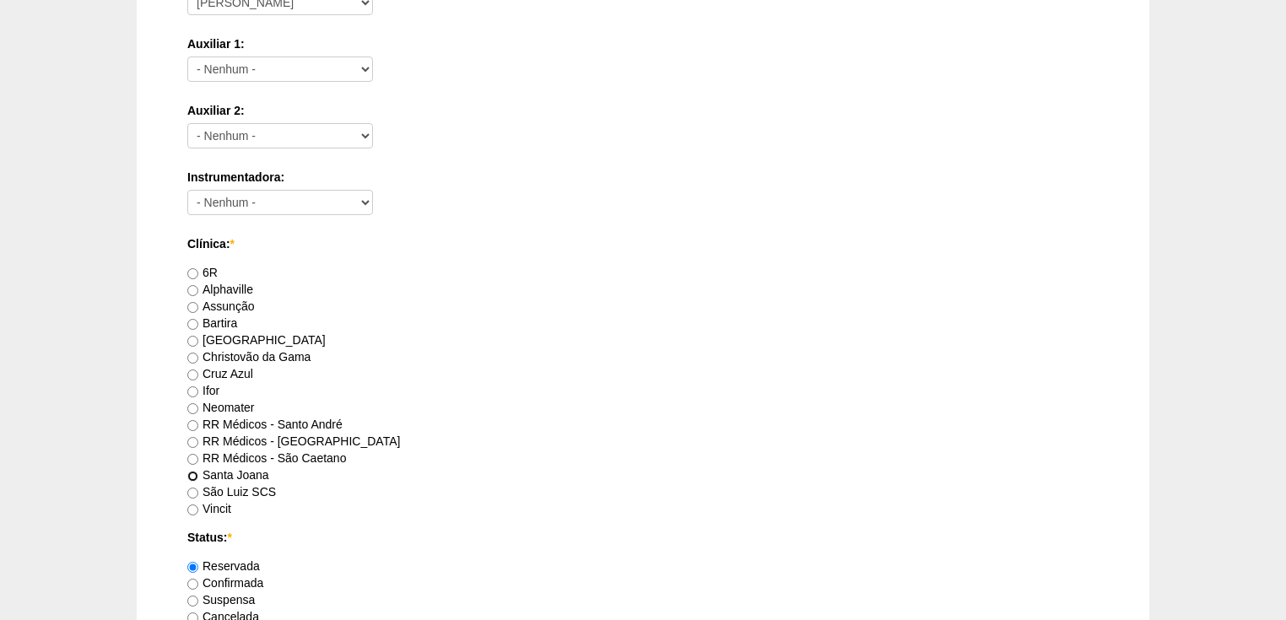
click at [192, 473] on input "Santa Joana" at bounding box center [192, 476] width 11 height 11
radio input "true"
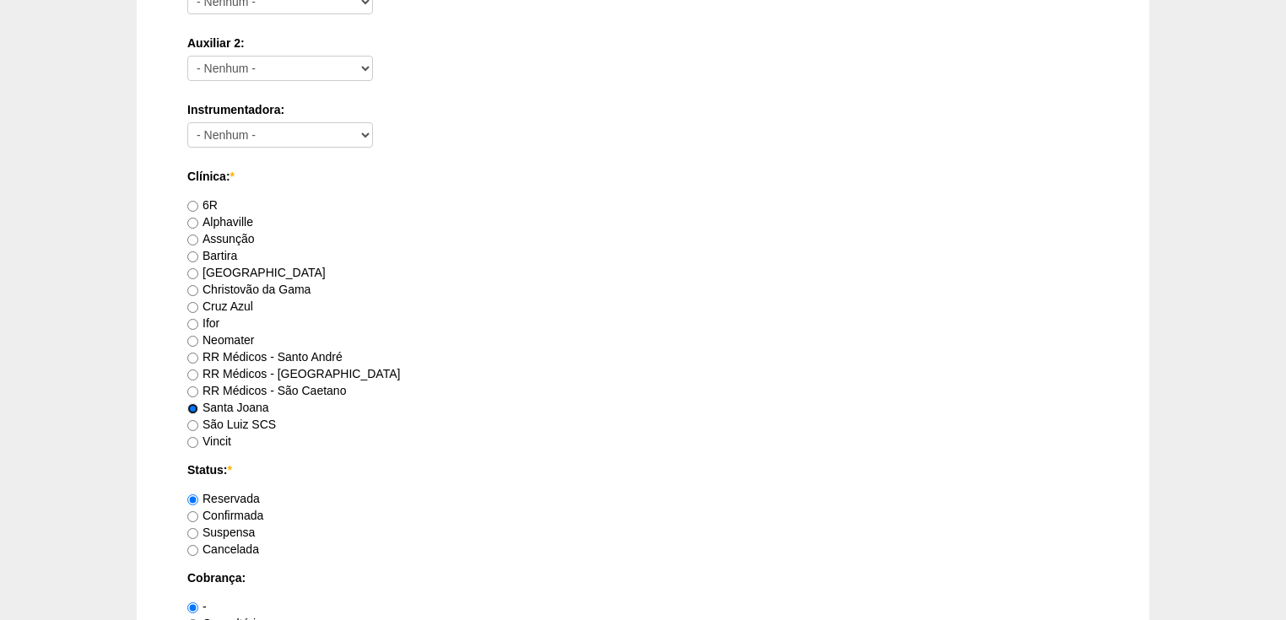
scroll to position [878, 0]
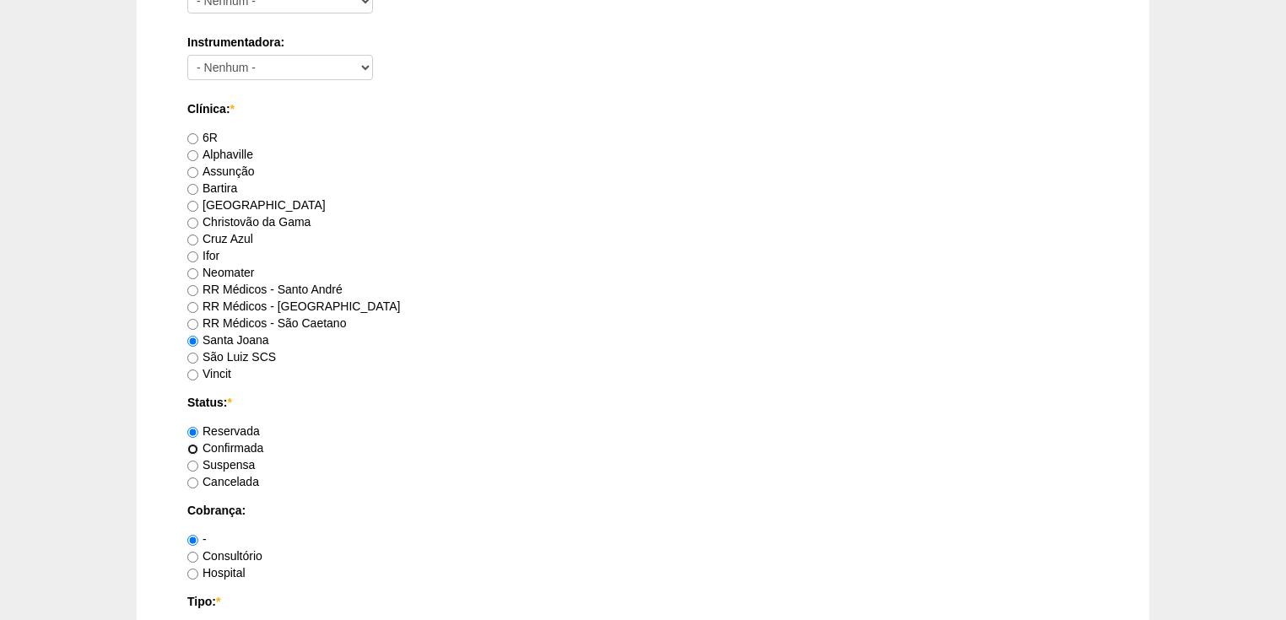
click at [194, 444] on input "Confirmada" at bounding box center [192, 449] width 11 height 11
radio input "true"
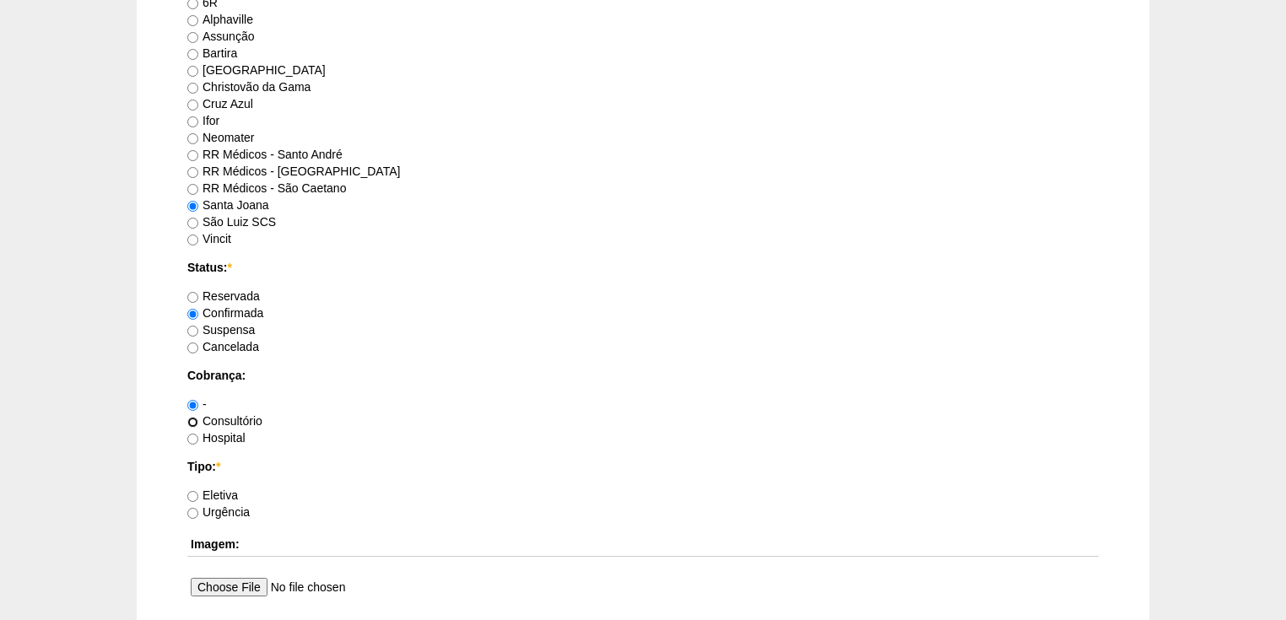
click at [189, 420] on input "Consultório" at bounding box center [192, 422] width 11 height 11
radio input "true"
click at [191, 491] on input "Eletiva" at bounding box center [192, 496] width 11 height 11
radio input "true"
click at [191, 436] on input "Hospital" at bounding box center [192, 439] width 11 height 11
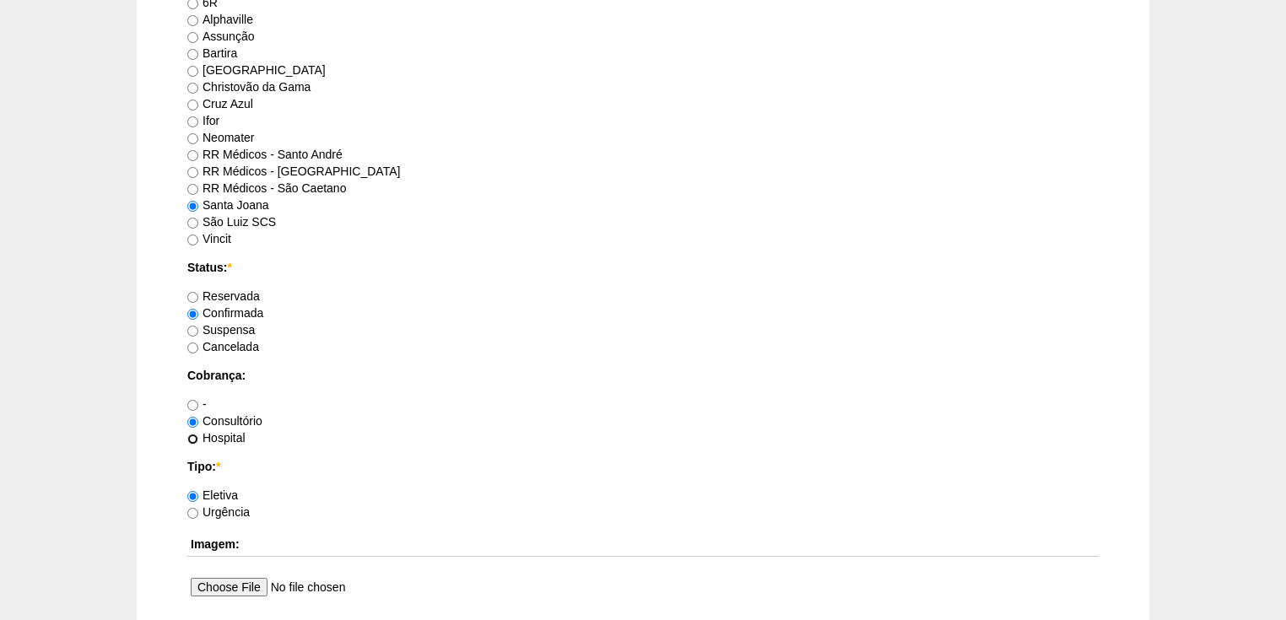
radio input "true"
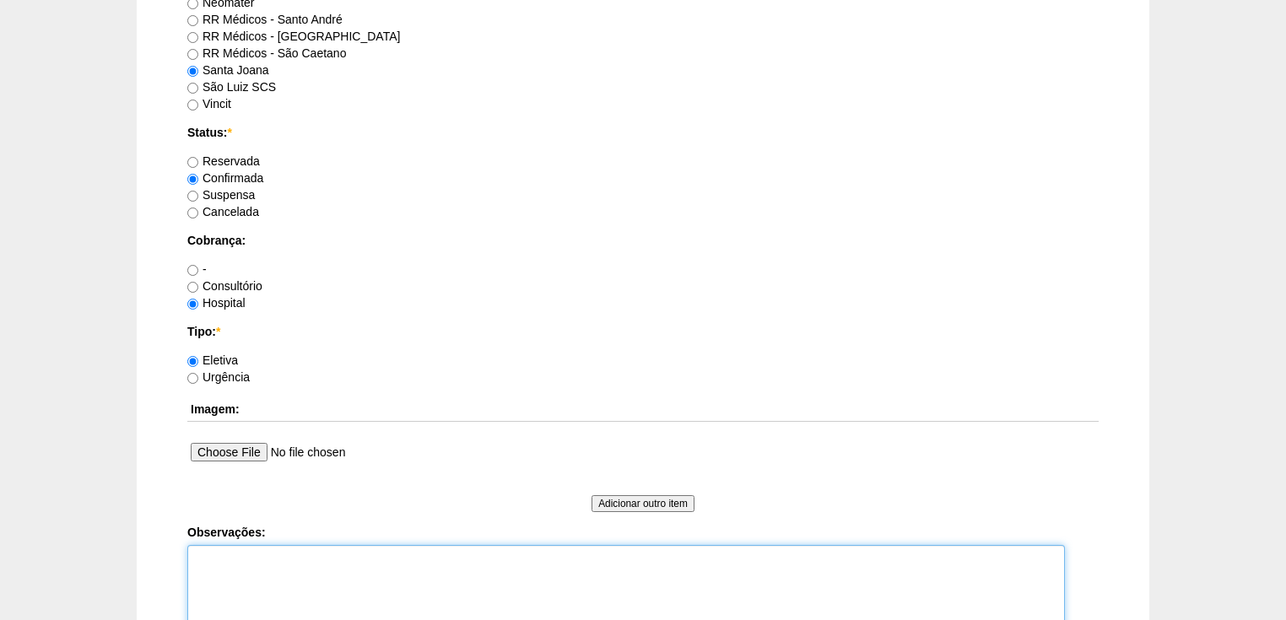
click at [202, 554] on textarea "Observações:" at bounding box center [626, 591] width 878 height 93
click at [265, 555] on textarea "Vincit - Fatura hospital" at bounding box center [626, 591] width 878 height 93
click at [206, 582] on textarea "Vincit - Faturada hospital" at bounding box center [626, 591] width 878 height 93
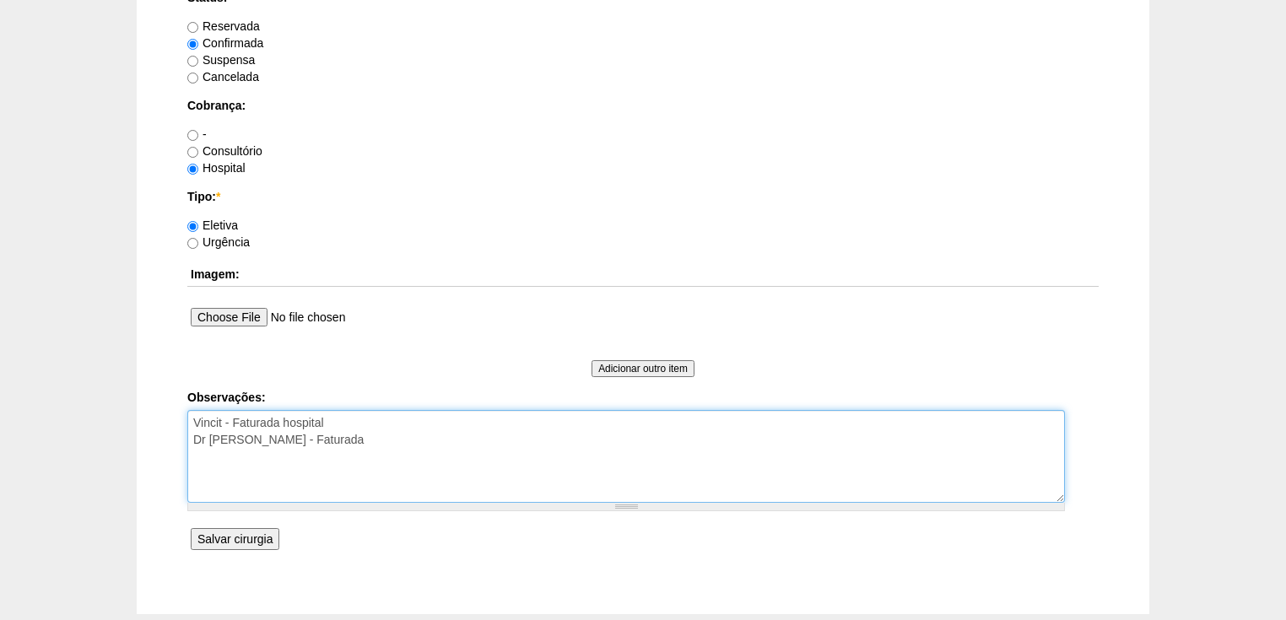
type textarea "Vincit - Faturada hospital Dr Andre - Sego - Faturada"
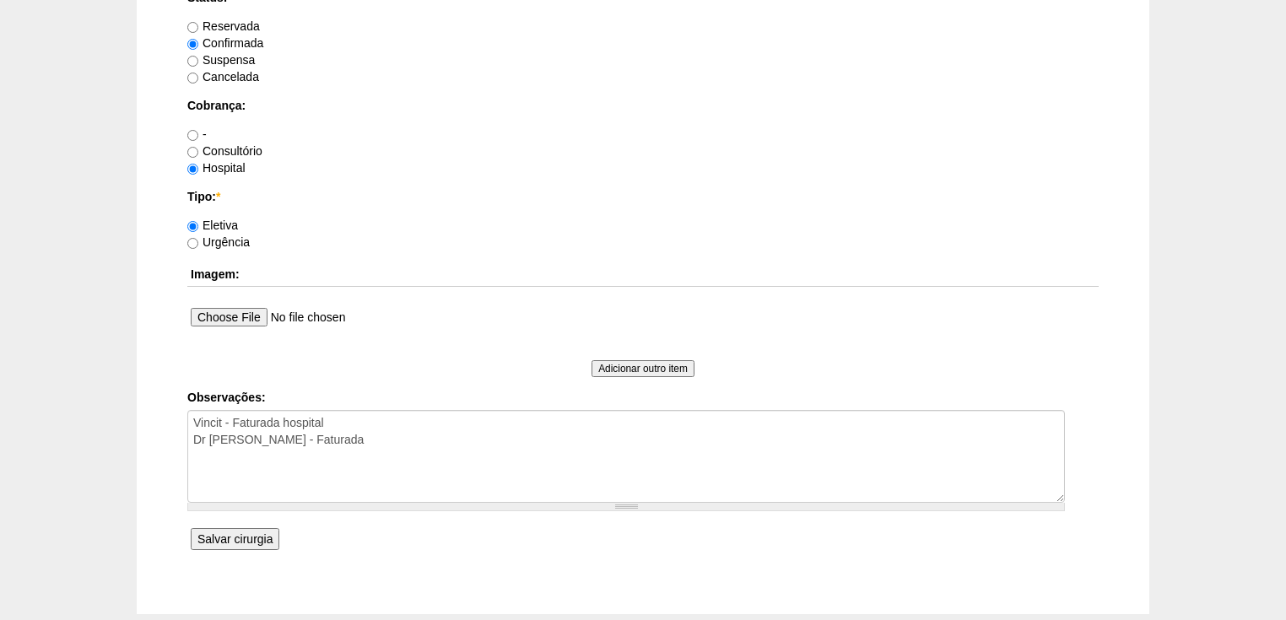
click at [240, 538] on input "Salvar cirurgia" at bounding box center [235, 539] width 89 height 22
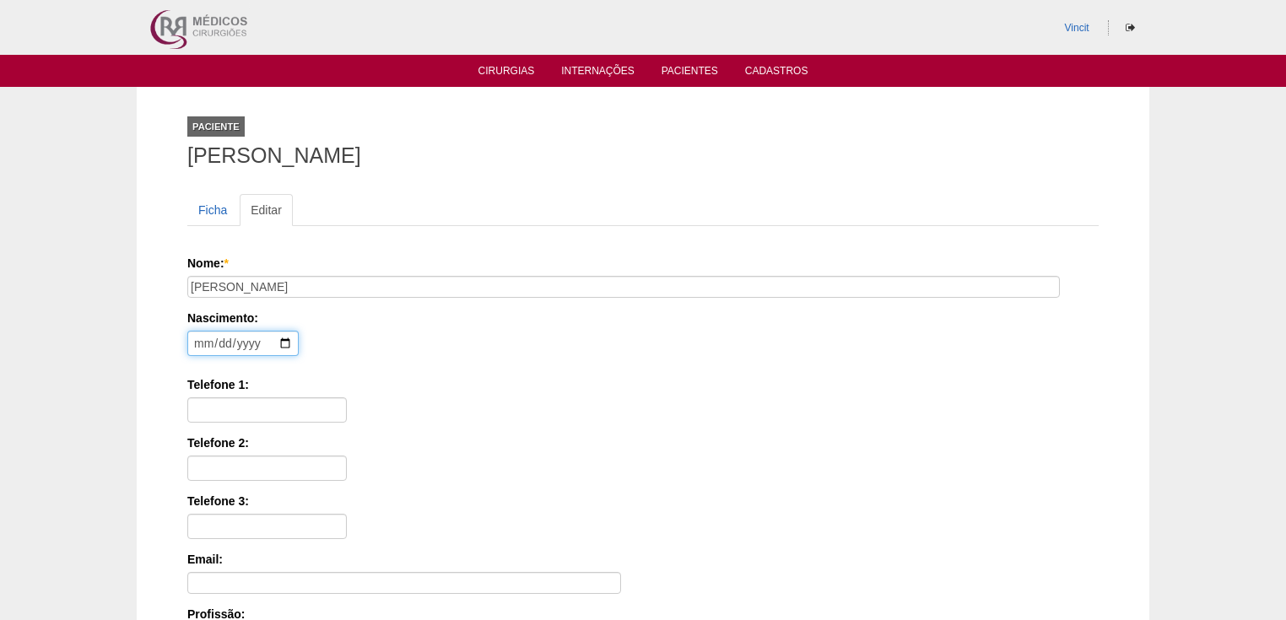
click at [190, 340] on input "date" at bounding box center [242, 343] width 111 height 25
type input "[DATE]"
click at [201, 412] on input "Telefone 1:" at bounding box center [267, 410] width 160 height 25
paste input "[PHONE_NUMBER]"
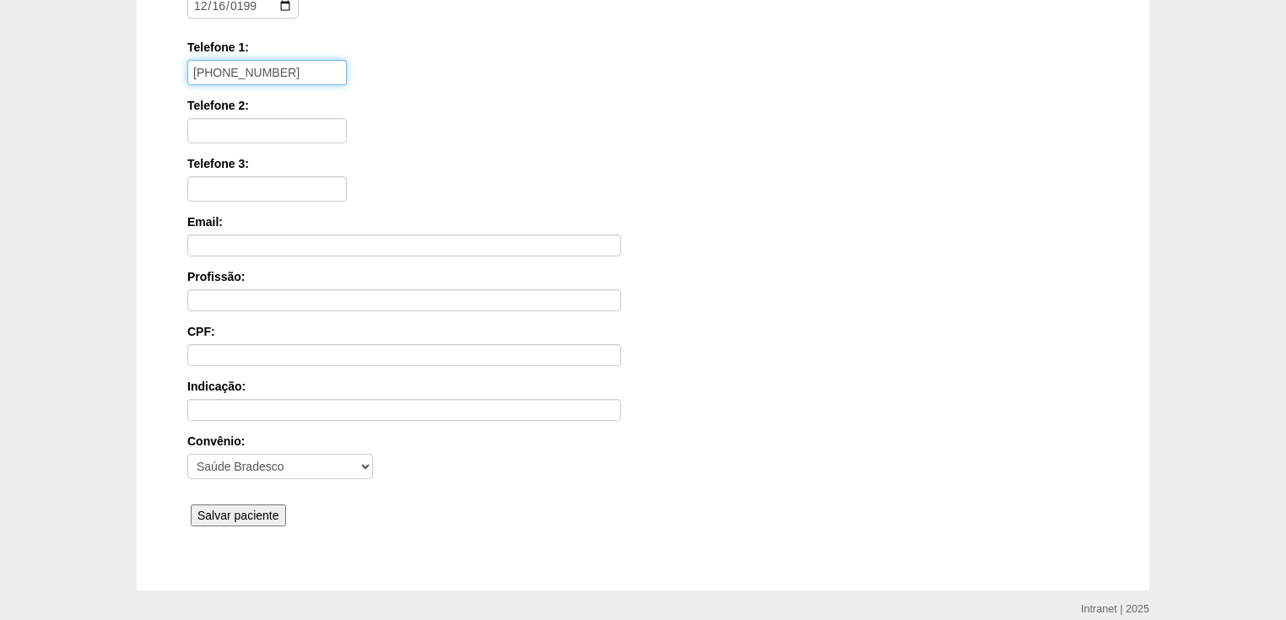
scroll to position [405, 0]
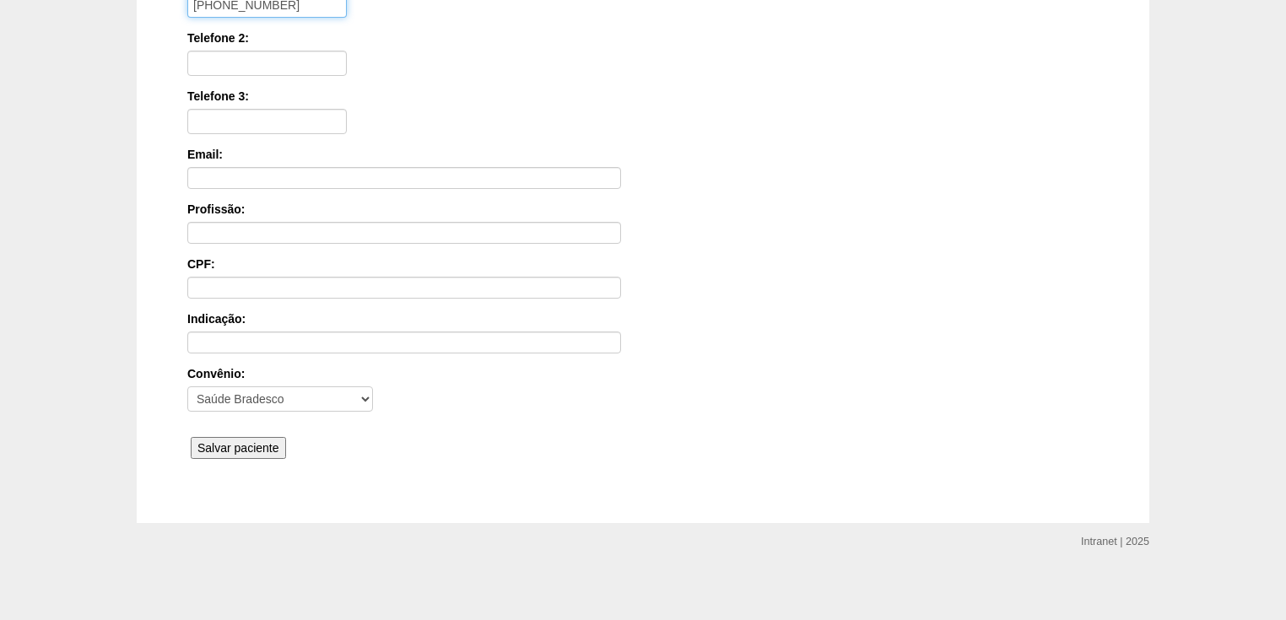
type input "[PHONE_NUMBER]"
click at [219, 442] on input "Salvar paciente" at bounding box center [238, 448] width 95 height 22
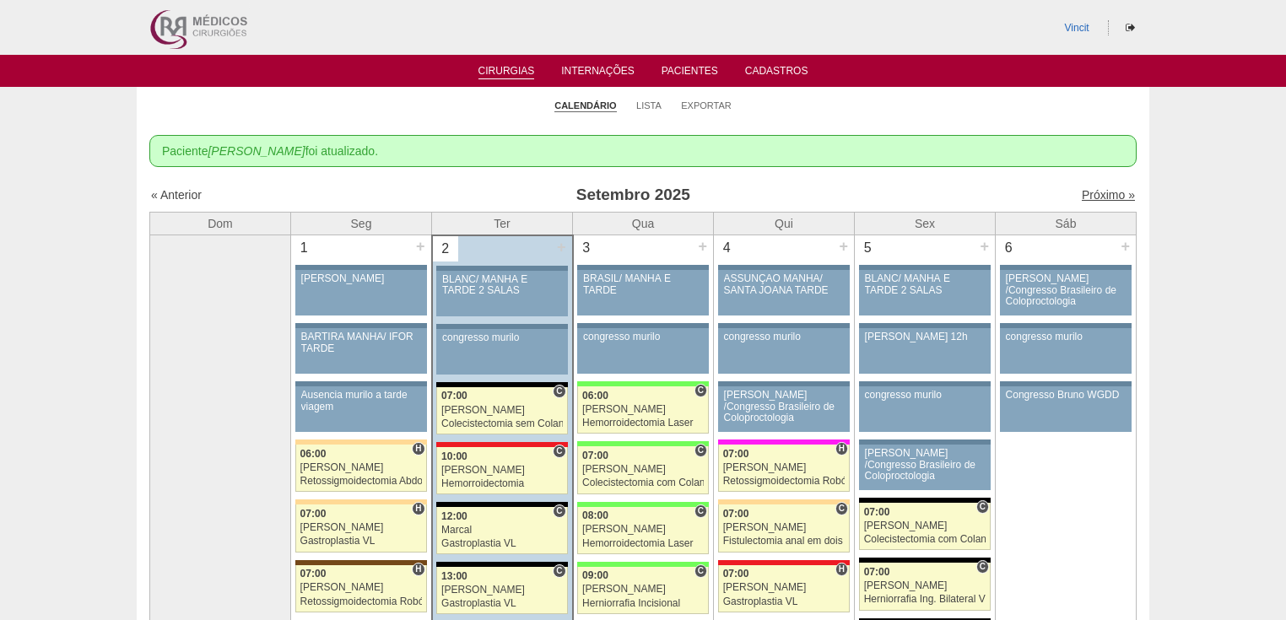
click at [1085, 199] on link "Próximo »" at bounding box center [1108, 195] width 53 height 14
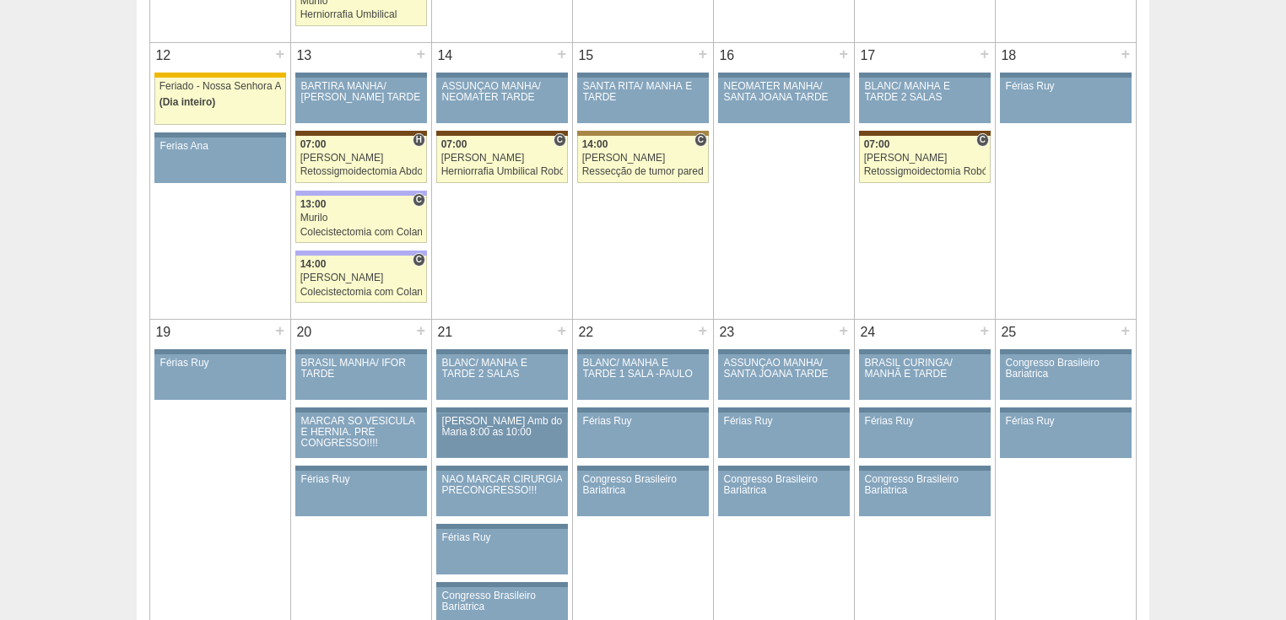
scroll to position [1080, 0]
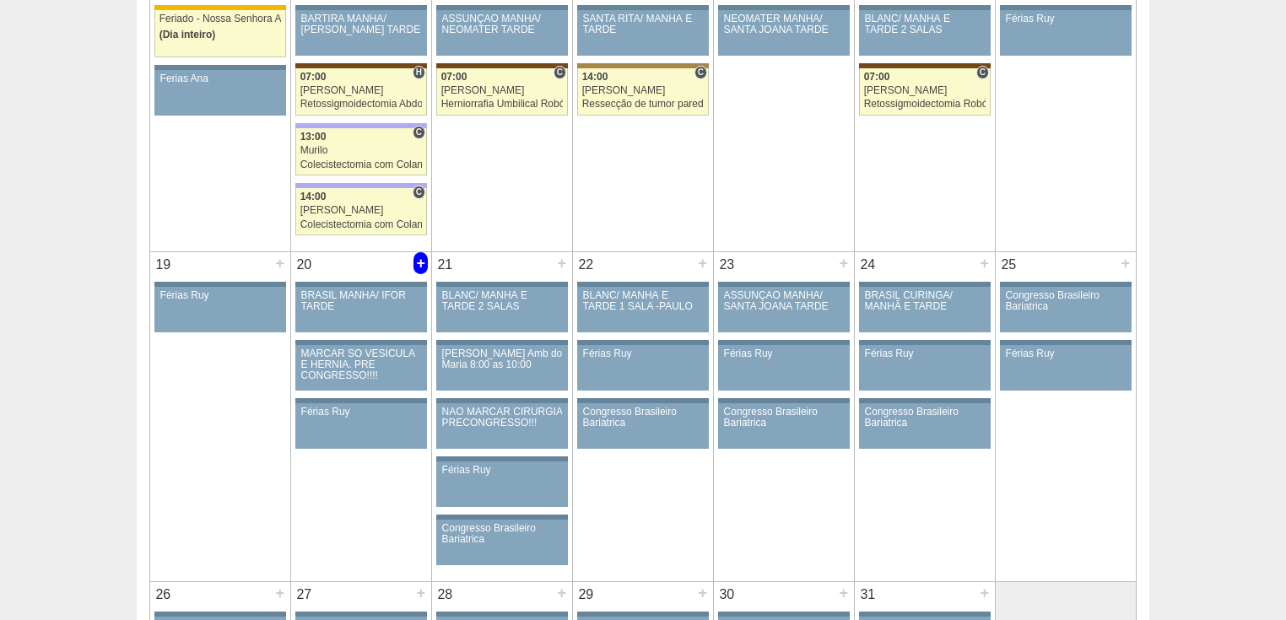
click at [415, 262] on div "+" at bounding box center [421, 263] width 14 height 22
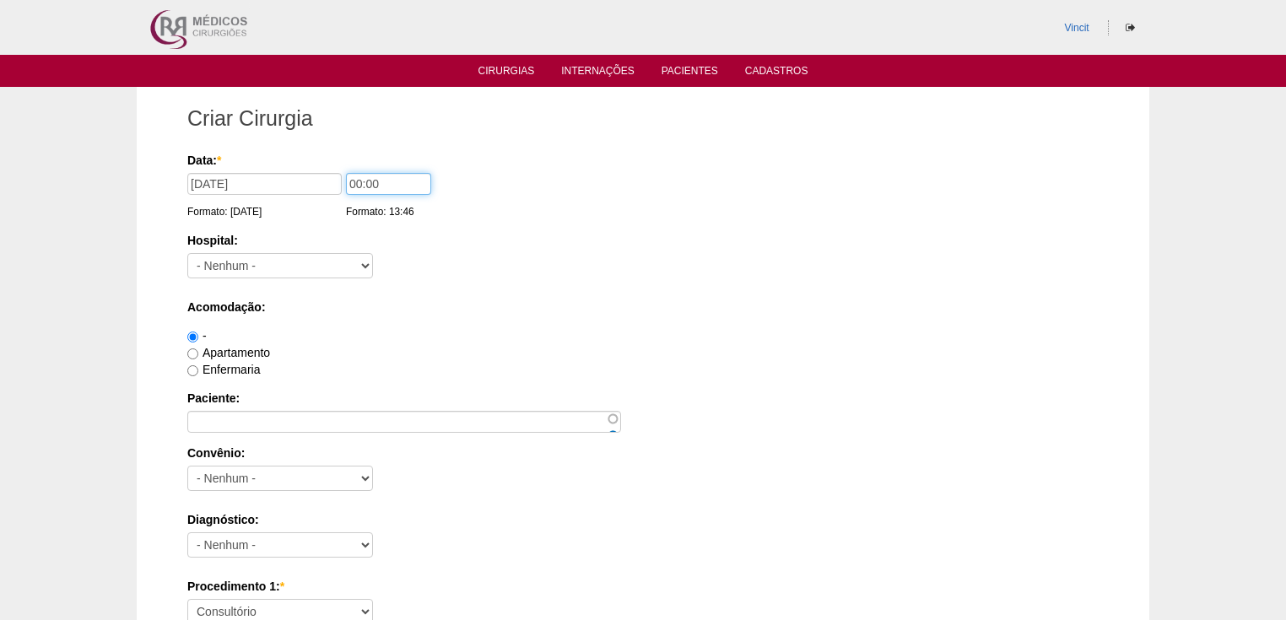
click at [359, 187] on input "00:00" at bounding box center [388, 184] width 85 height 22
type input "07:00"
click at [319, 264] on select "- Nenhum - 9 de Julho Albert Einstein Alvorada América Assunção Bartira Benefic…" at bounding box center [280, 265] width 186 height 25
select select "30"
click at [187, 253] on select "- Nenhum - 9 de Julho Albert Einstein Alvorada América Assunção Bartira Benefic…" at bounding box center [280, 265] width 186 height 25
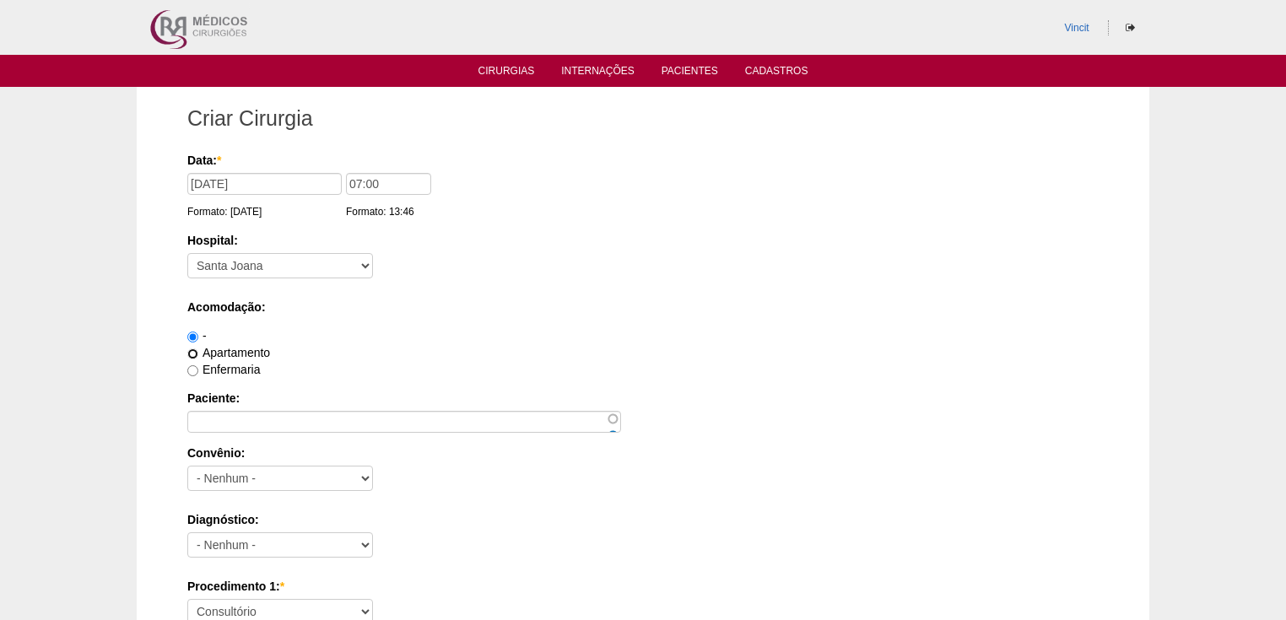
click at [192, 353] on input "Apartamento" at bounding box center [192, 354] width 11 height 11
radio input "true"
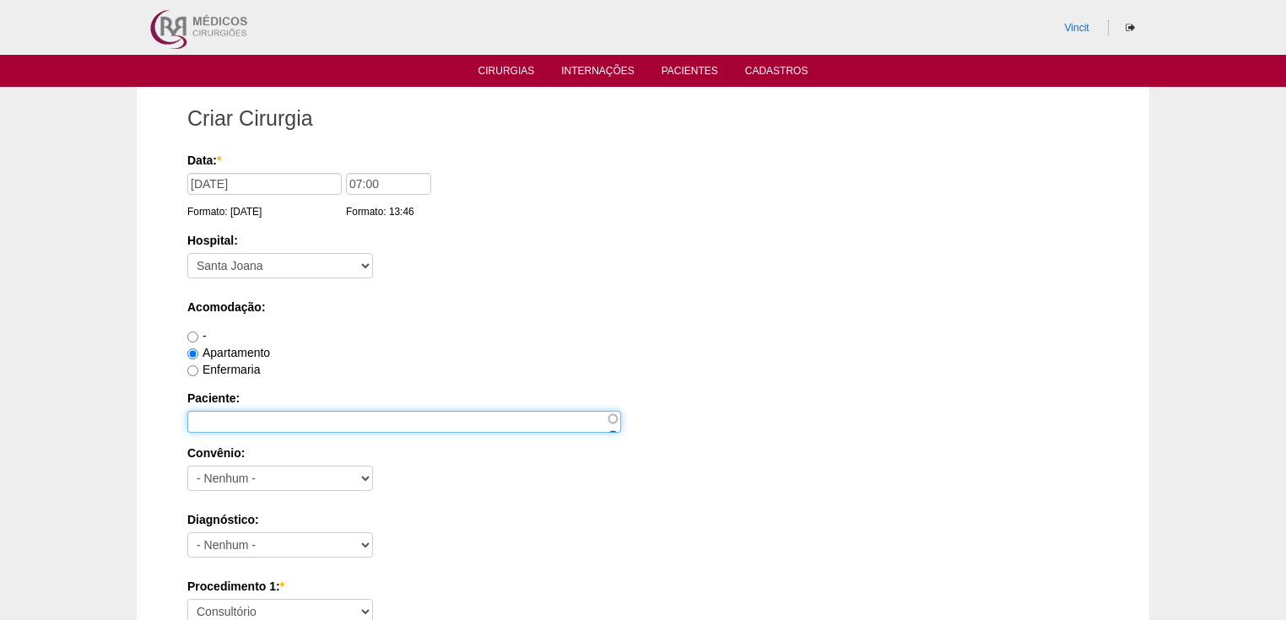
click at [213, 415] on input "Paciente:" at bounding box center [404, 422] width 434 height 22
paste input "PATRICIA NORICA DE OLIVEIRA DAMASCENO"
type input "PATRICIA NORICA DE OLIVEIRA DAMASCENO"
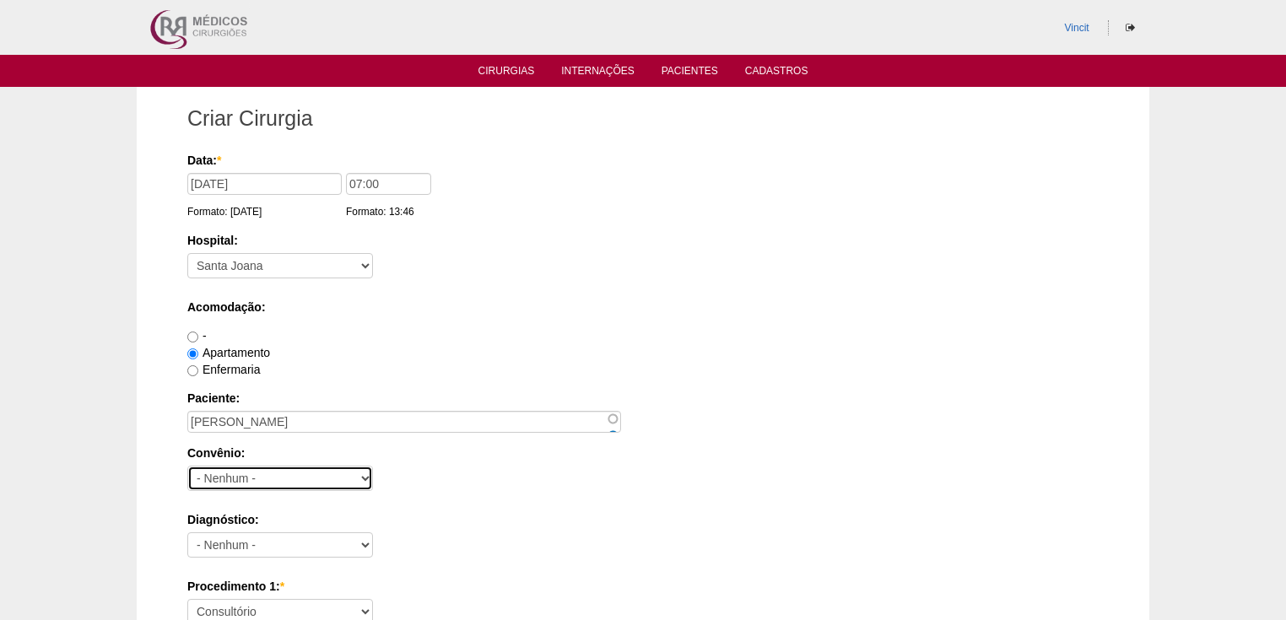
click at [250, 480] on select "- Nenhum - Abet Afresp Allianz Amil Blue Life Caasp Cabesp Caixa de Pensões Car…" at bounding box center [280, 478] width 186 height 25
select select "9803"
click at [187, 466] on select "- Nenhum - Abet Afresp Allianz Amil Blue Life Caasp Cabesp Caixa de Pensões Car…" at bounding box center [280, 478] width 186 height 25
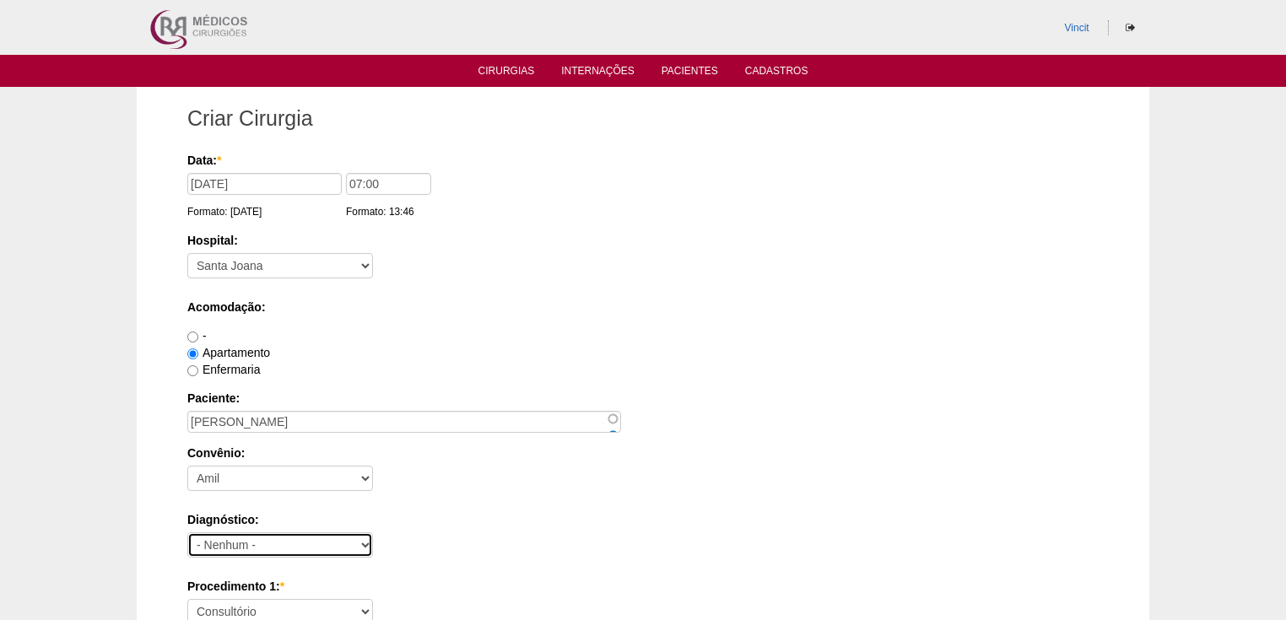
click at [261, 539] on select "- Nenhum - Abdome Agudo Abscesso Hepático Abscesso Perianal Abscesso Peritoneal…" at bounding box center [280, 545] width 186 height 25
select select "3897"
click at [187, 533] on select "- Nenhum - Abdome Agudo Abscesso Hepático Abscesso Perianal Abscesso Peritoneal…" at bounding box center [280, 545] width 186 height 25
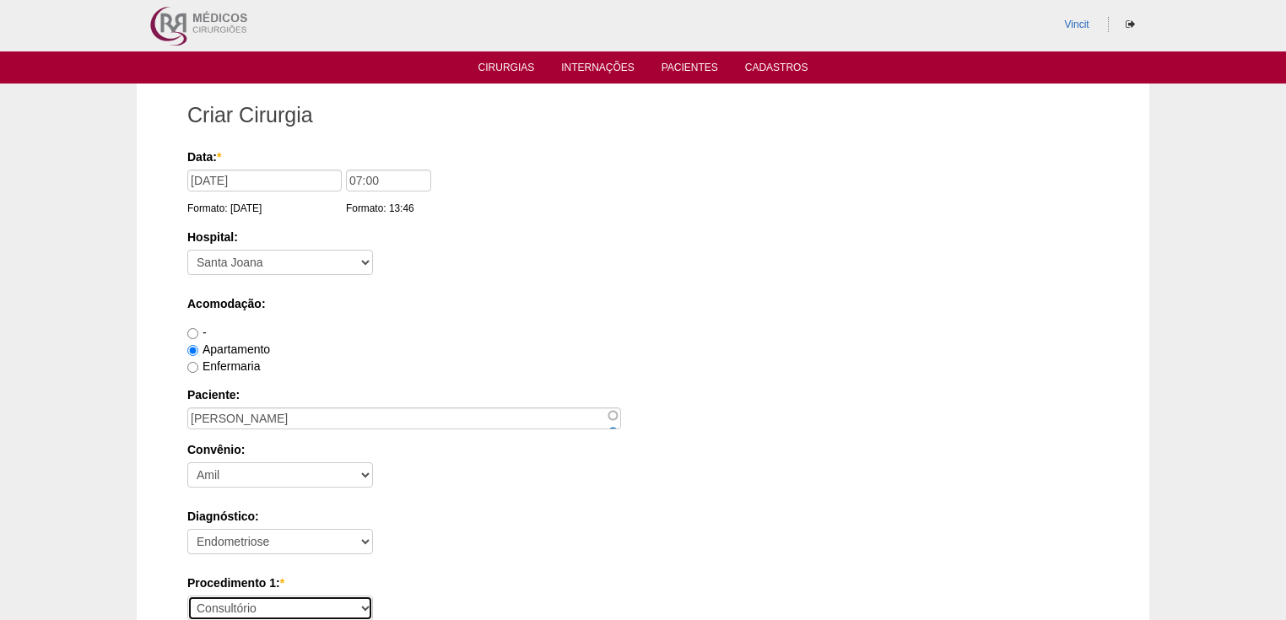
click at [238, 604] on select "Consultório Abscesso Hepático - Drenagem Abscesso perianal Amputação Abdômino P…" at bounding box center [280, 608] width 186 height 25
select select "31203"
click at [187, 596] on select "Consultório Abscesso Hepático - Drenagem Abscesso perianal Amputação Abdômino P…" at bounding box center [280, 608] width 186 height 25
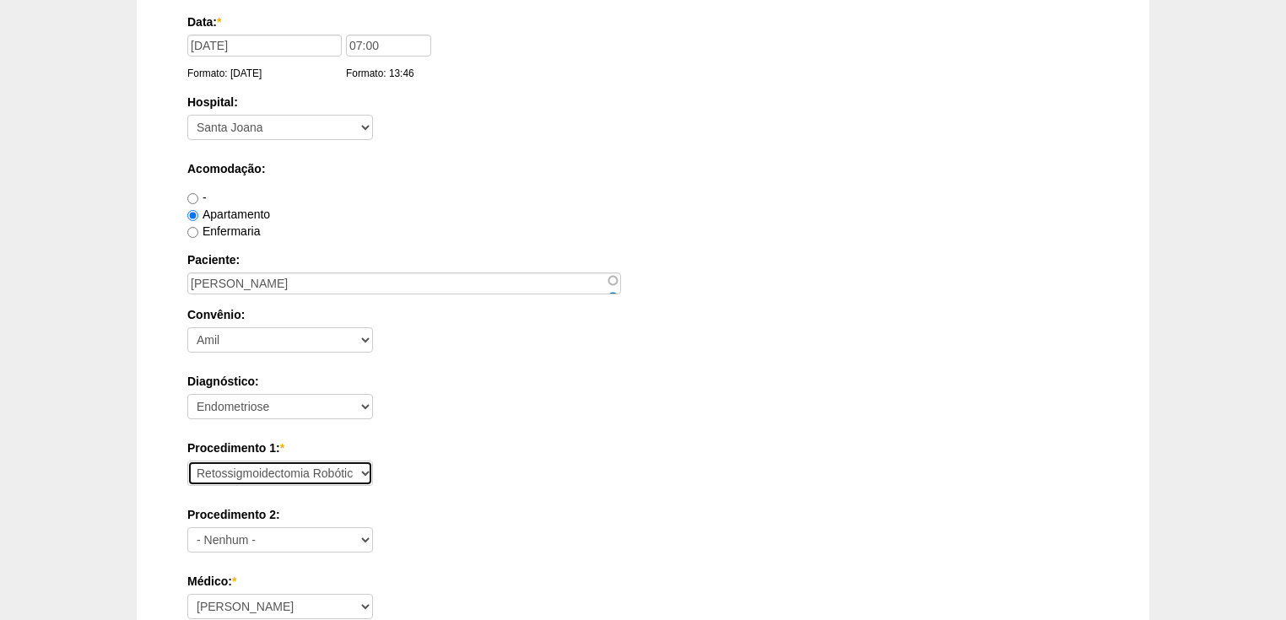
scroll to position [273, 0]
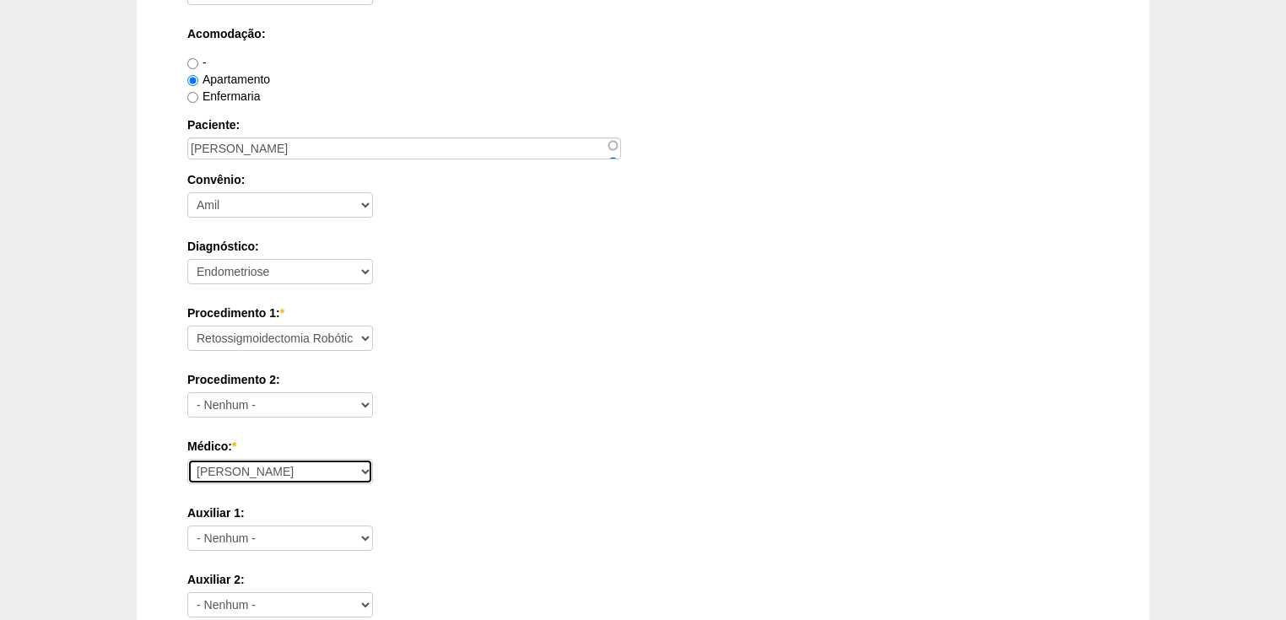
click at [262, 469] on select "Ana Paula Bruno Felipe Rossi Geraldo Igor Benevides Isabella Juliana Luiz Guilh…" at bounding box center [280, 471] width 186 height 25
select select "47"
click at [187, 459] on select "Ana Paula Bruno Felipe Rossi Geraldo Igor Benevides Isabella Juliana Luiz Guilh…" at bounding box center [280, 471] width 186 height 25
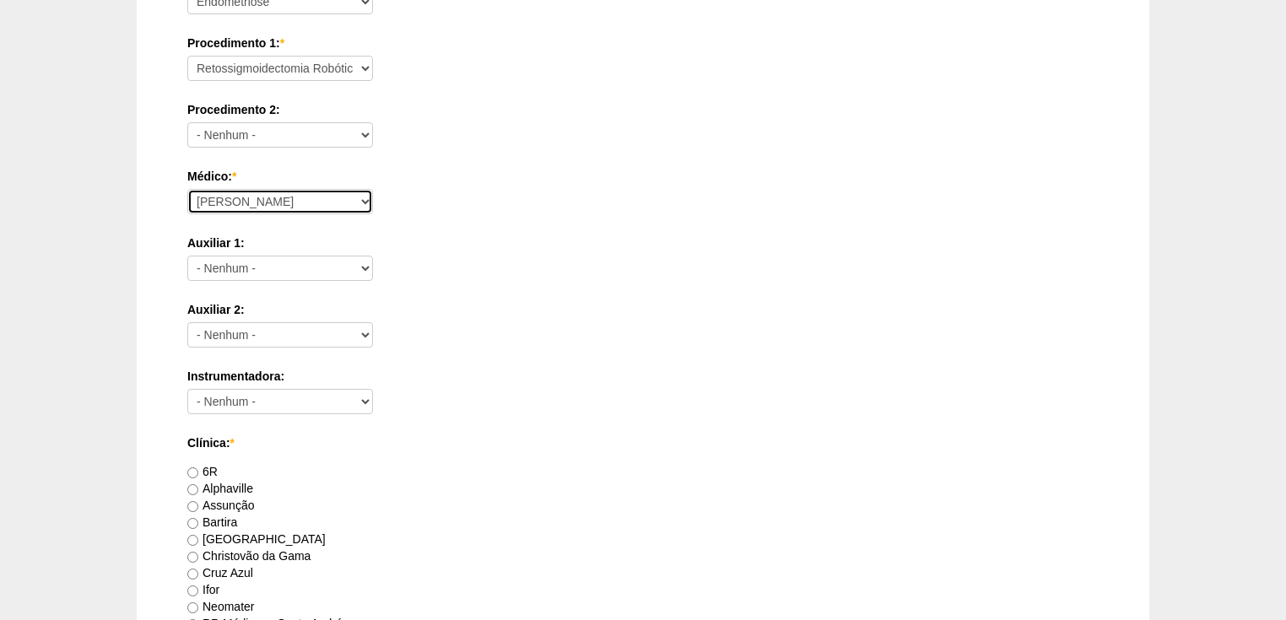
scroll to position [679, 0]
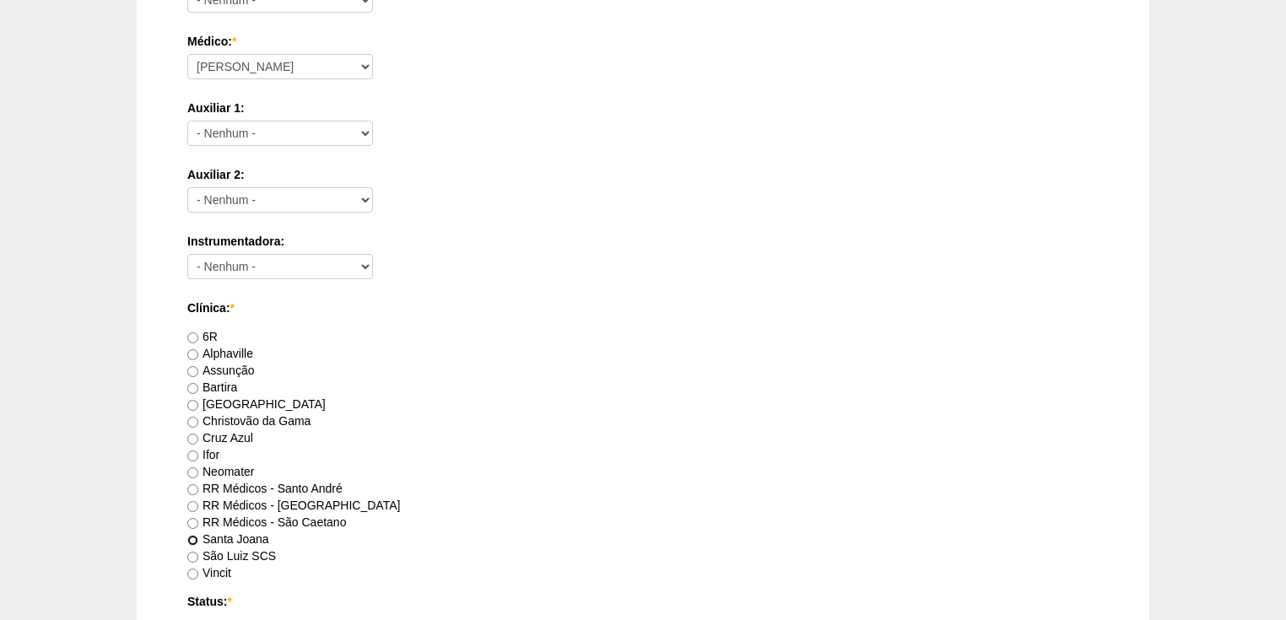
click at [187, 538] on input "Santa Joana" at bounding box center [192, 540] width 11 height 11
radio input "true"
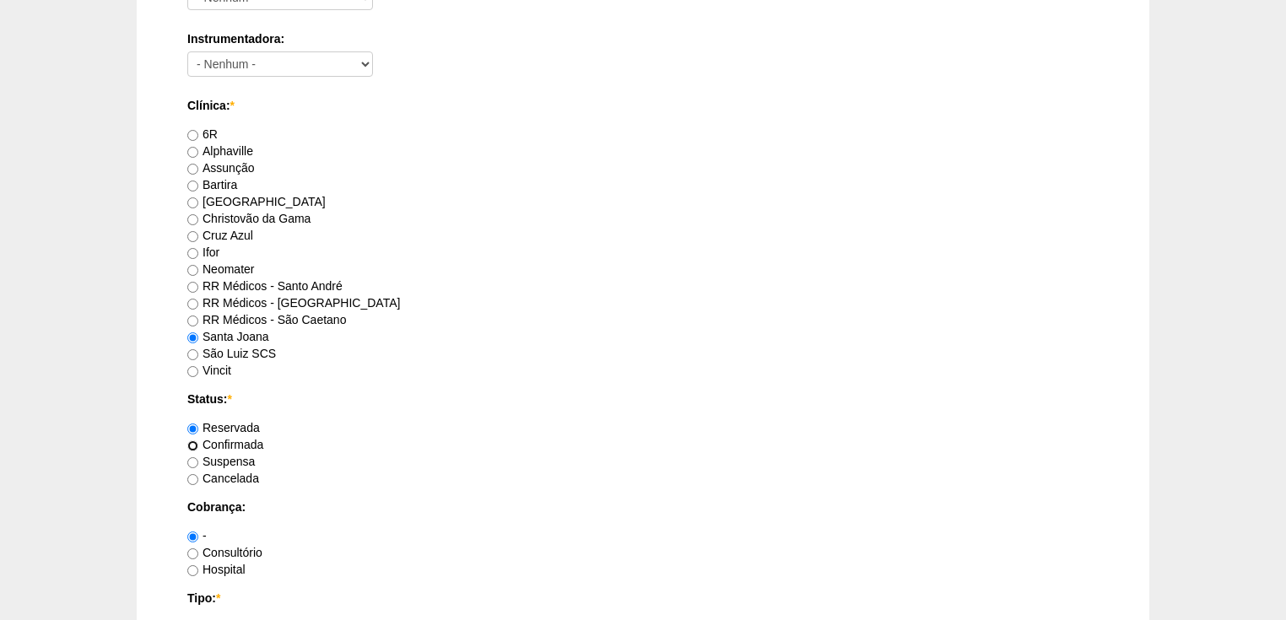
click at [196, 441] on input "Confirmada" at bounding box center [192, 446] width 11 height 11
radio input "true"
click at [192, 549] on input "Consultório" at bounding box center [192, 554] width 11 height 11
radio input "true"
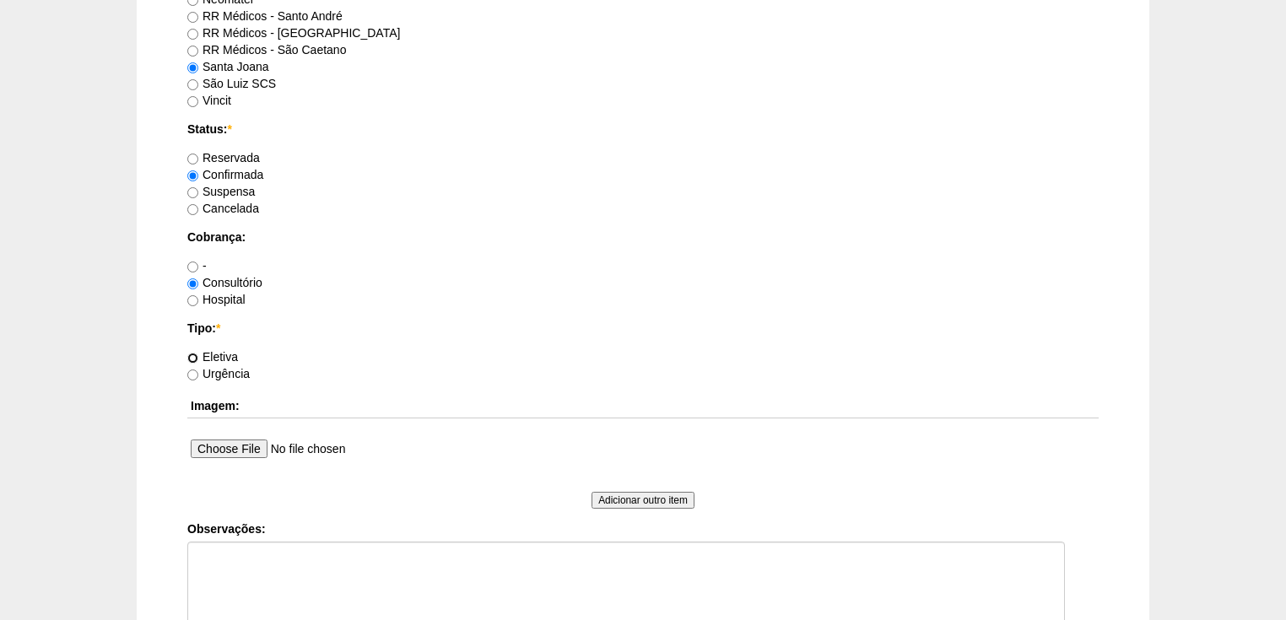
click at [197, 354] on input "Eletiva" at bounding box center [192, 358] width 11 height 11
radio input "true"
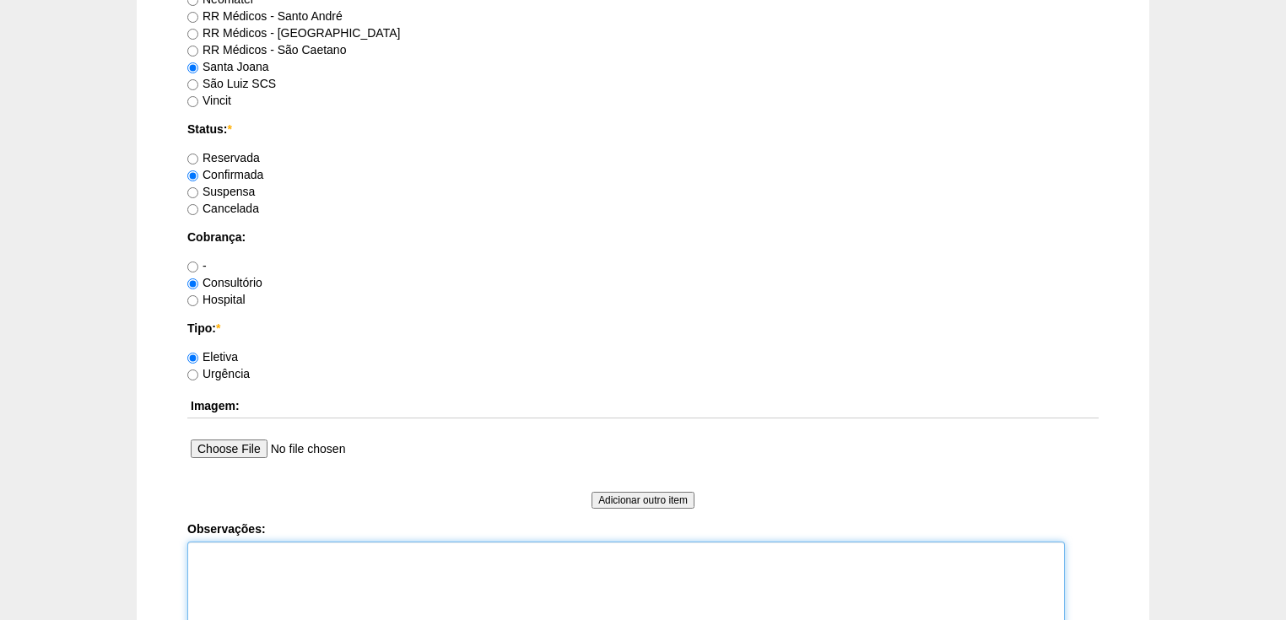
click at [219, 567] on textarea "Observações:" at bounding box center [626, 588] width 878 height 93
type textarea "v"
type textarea "i"
type textarea "v"
click at [279, 571] on textarea "Vincit - Faturada Hospital Dr André - Sego Faturada" at bounding box center [626, 588] width 878 height 93
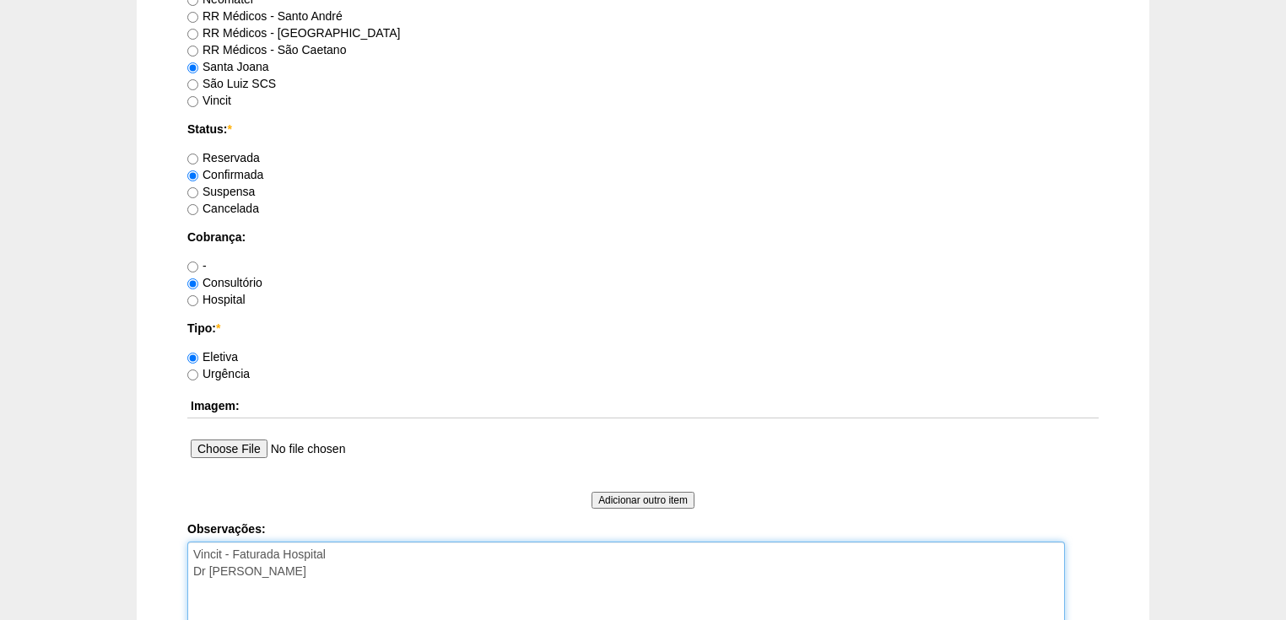
scroll to position [1354, 0]
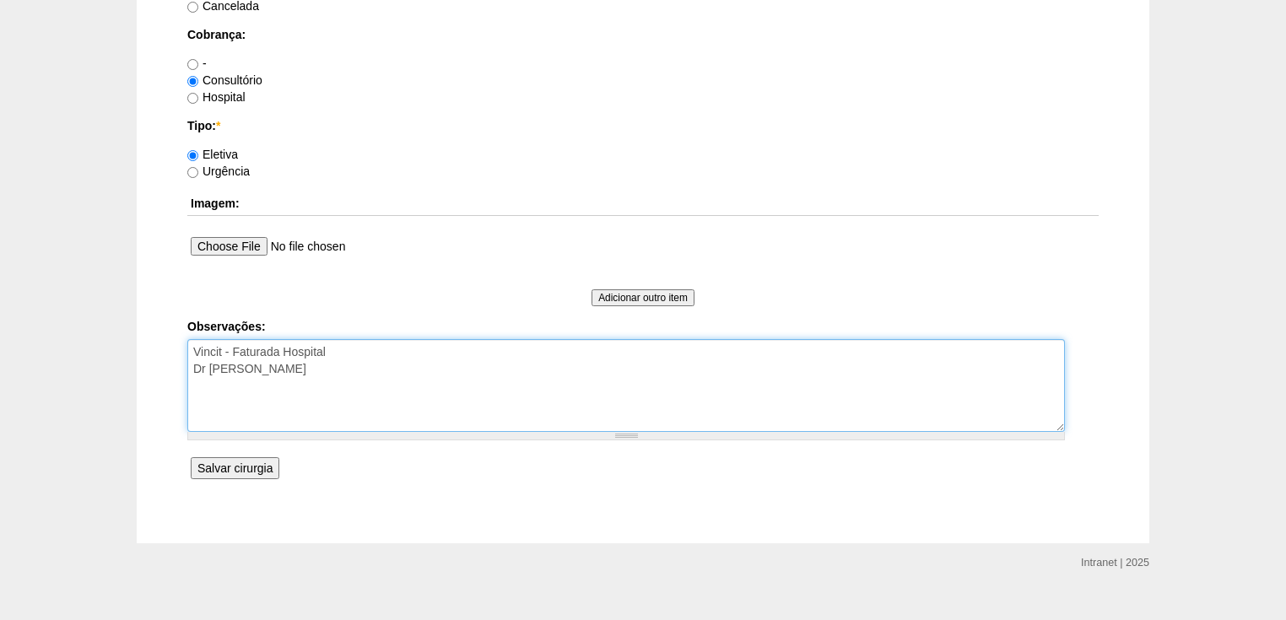
type textarea "Vincit - Faturada Hospital Dr André - Sego - Faturada"
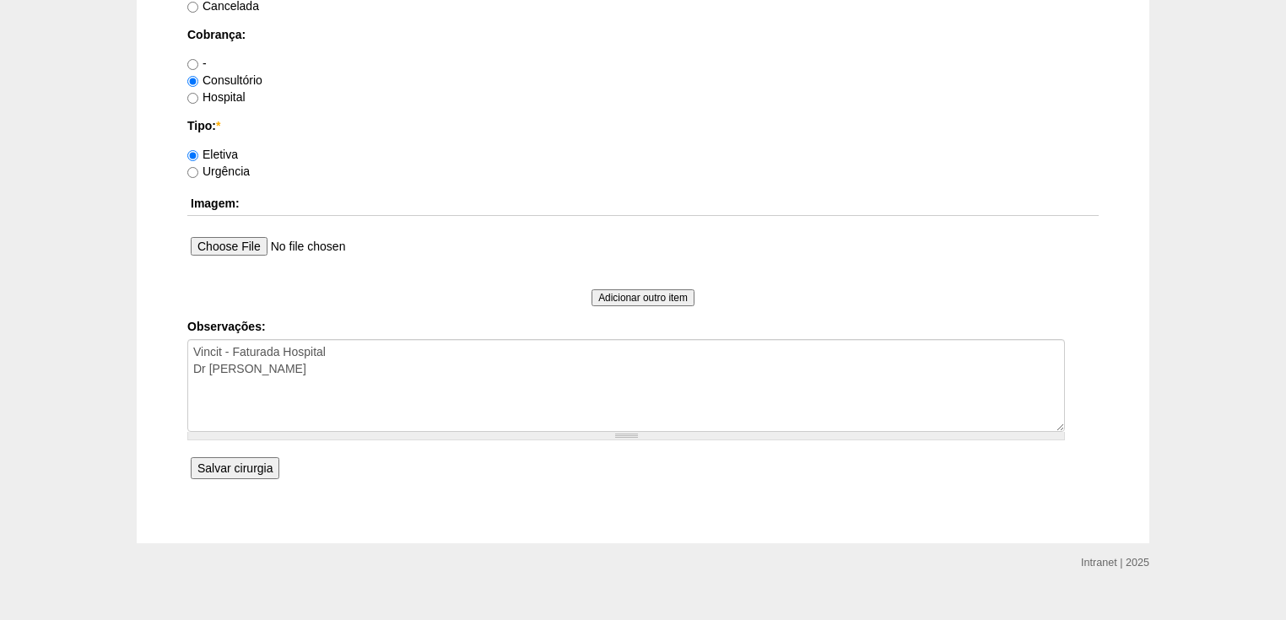
click at [257, 466] on input "Salvar cirurgia" at bounding box center [235, 468] width 89 height 22
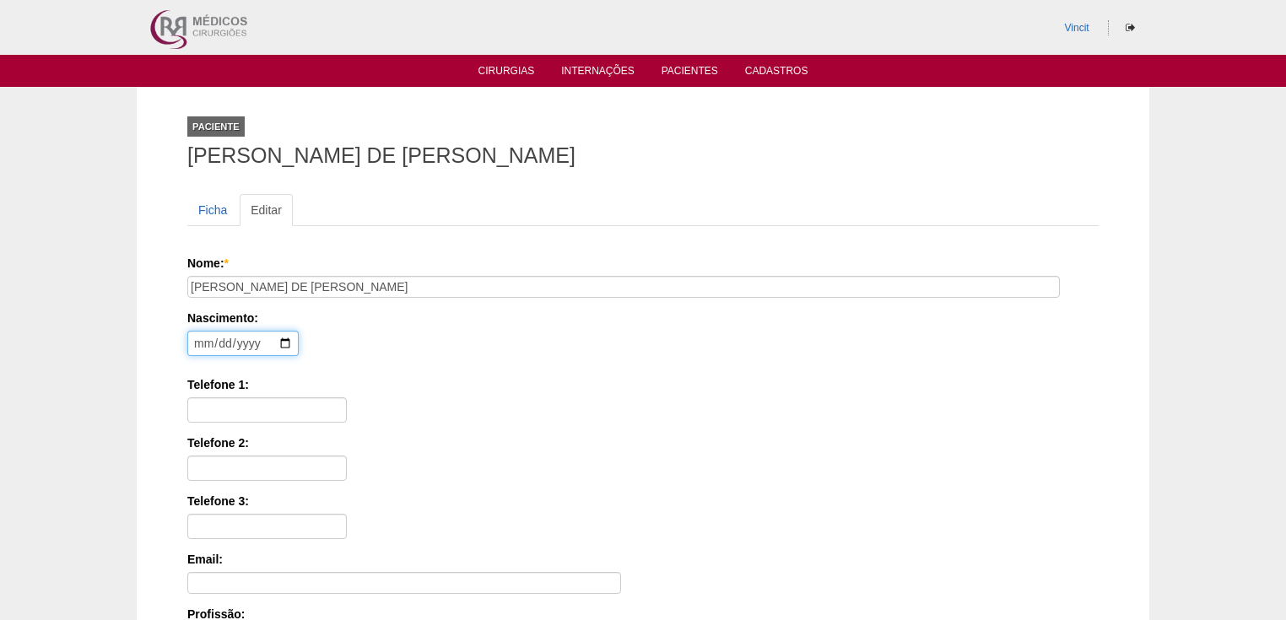
click at [204, 344] on input "date" at bounding box center [242, 343] width 111 height 25
type input "[DATE]"
click at [226, 398] on input "Telefone 1:" at bounding box center [267, 410] width 160 height 25
paste input "[PHONE_NUMBER]"
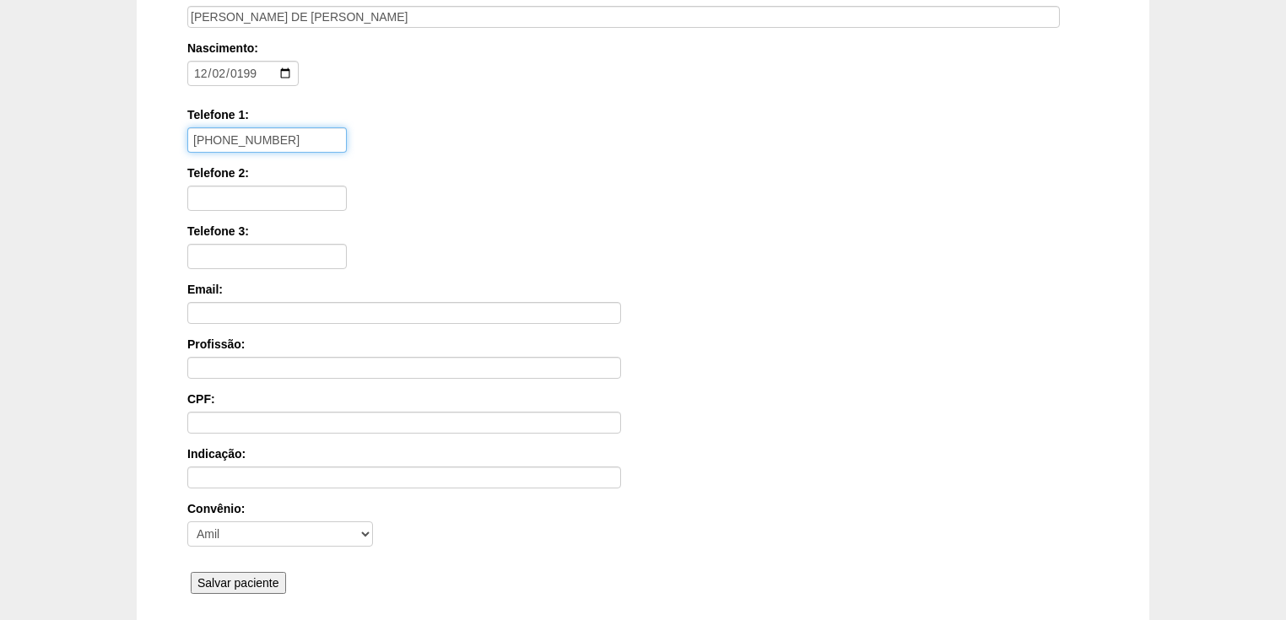
scroll to position [338, 0]
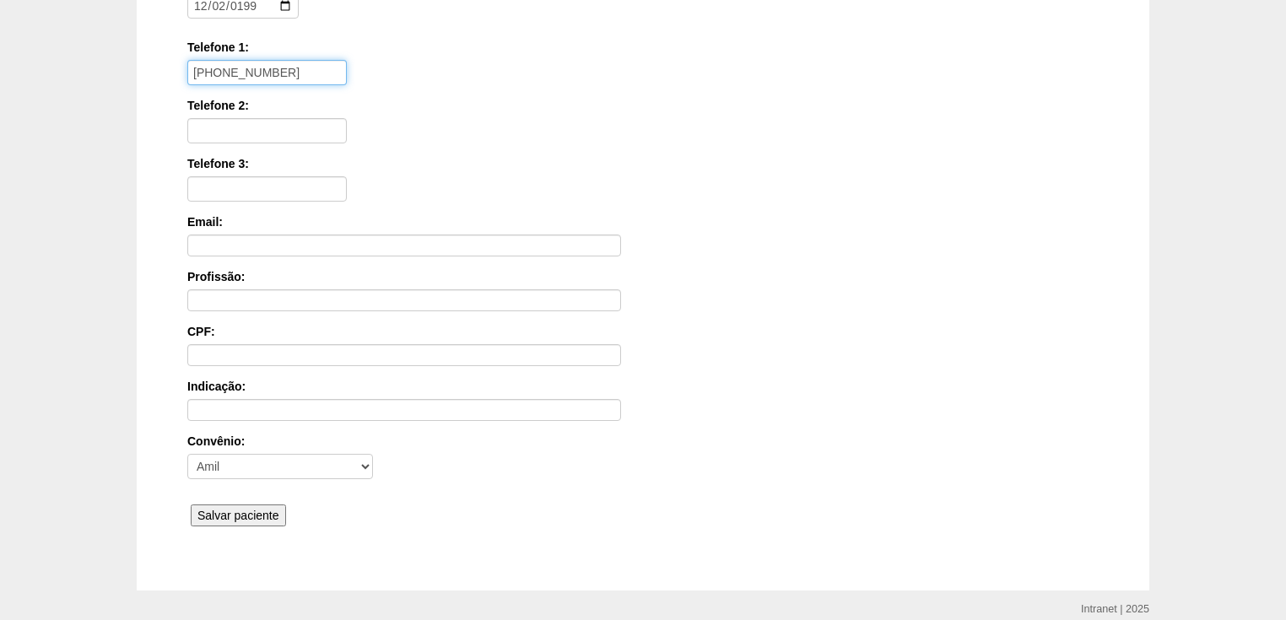
type input "[PHONE_NUMBER]"
click at [243, 510] on input "Salvar paciente" at bounding box center [238, 516] width 95 height 22
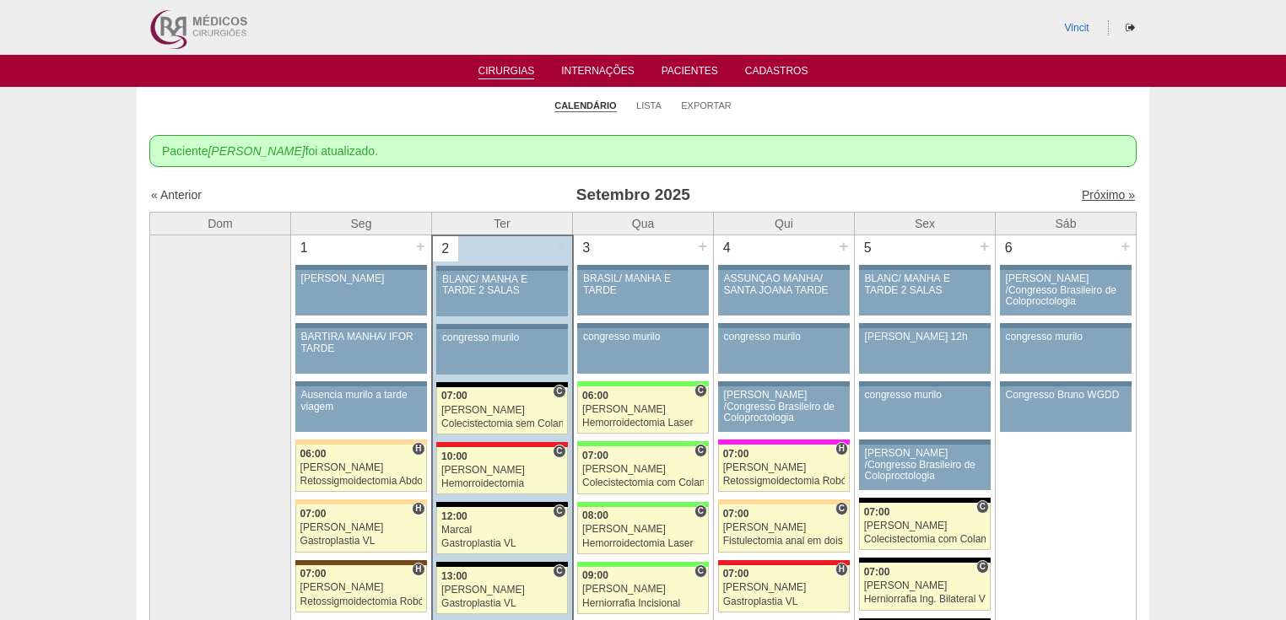
click at [1087, 193] on link "Próximo »" at bounding box center [1108, 195] width 53 height 14
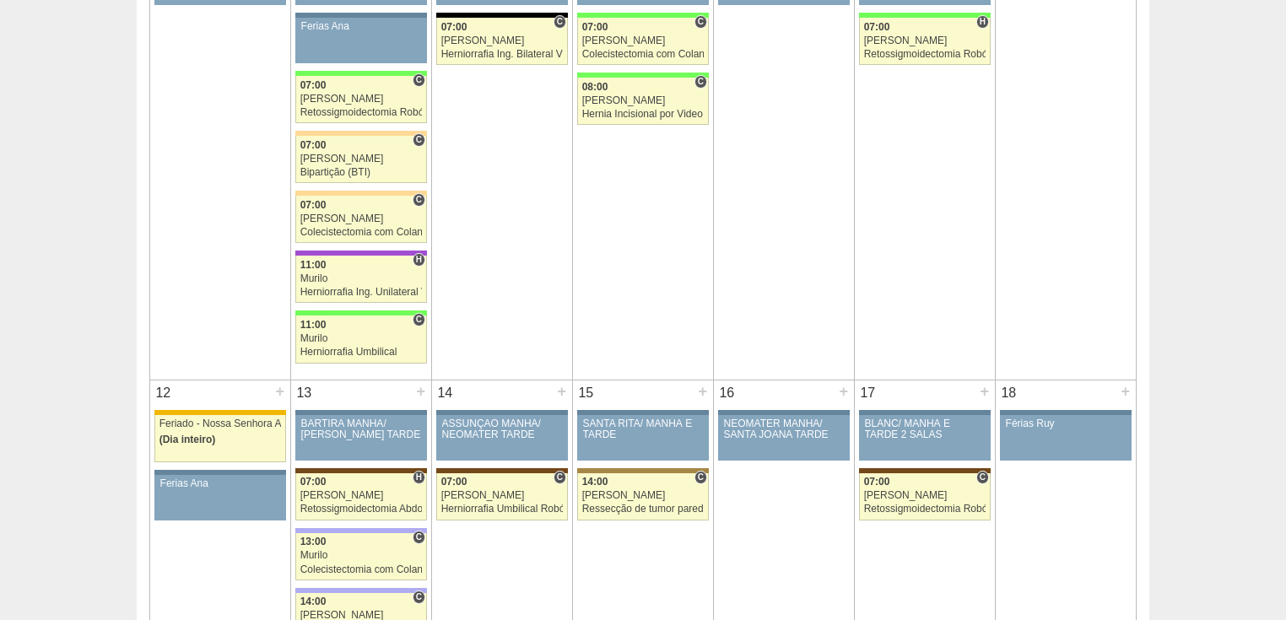
scroll to position [1013, 0]
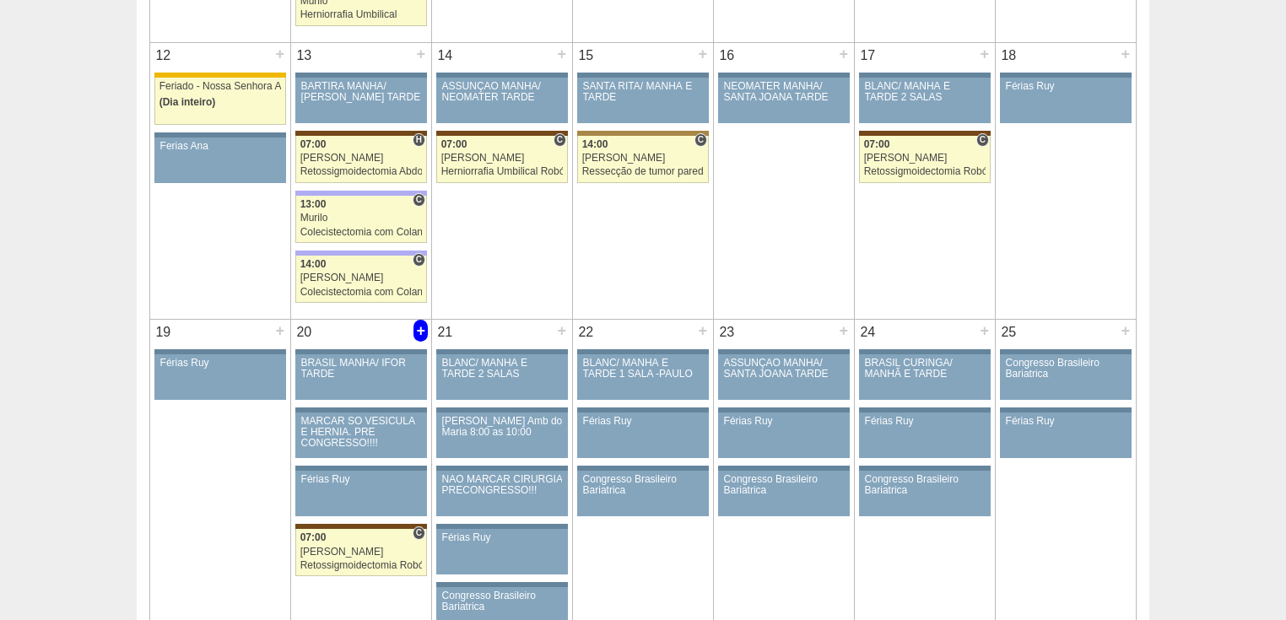
click at [420, 324] on div "+" at bounding box center [421, 331] width 14 height 22
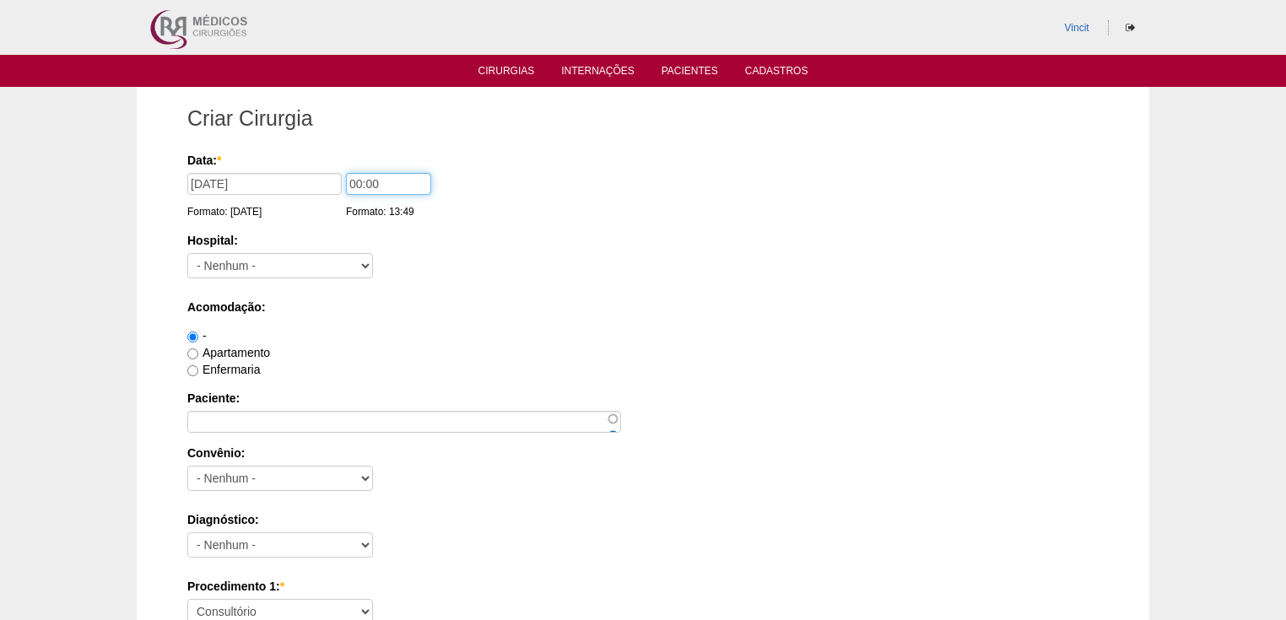
click at [360, 187] on input "00:00" at bounding box center [388, 184] width 85 height 22
type input "14:00"
click at [311, 267] on select "- [GEOGRAPHIC_DATA] - [DATE] [PERSON_NAME] Alvorada América Assunção Bartira Be…" at bounding box center [280, 265] width 186 height 25
select select "30"
click at [187, 253] on select "- [GEOGRAPHIC_DATA] - [DATE] [PERSON_NAME] Alvorada América Assunção Bartira Be…" at bounding box center [280, 265] width 186 height 25
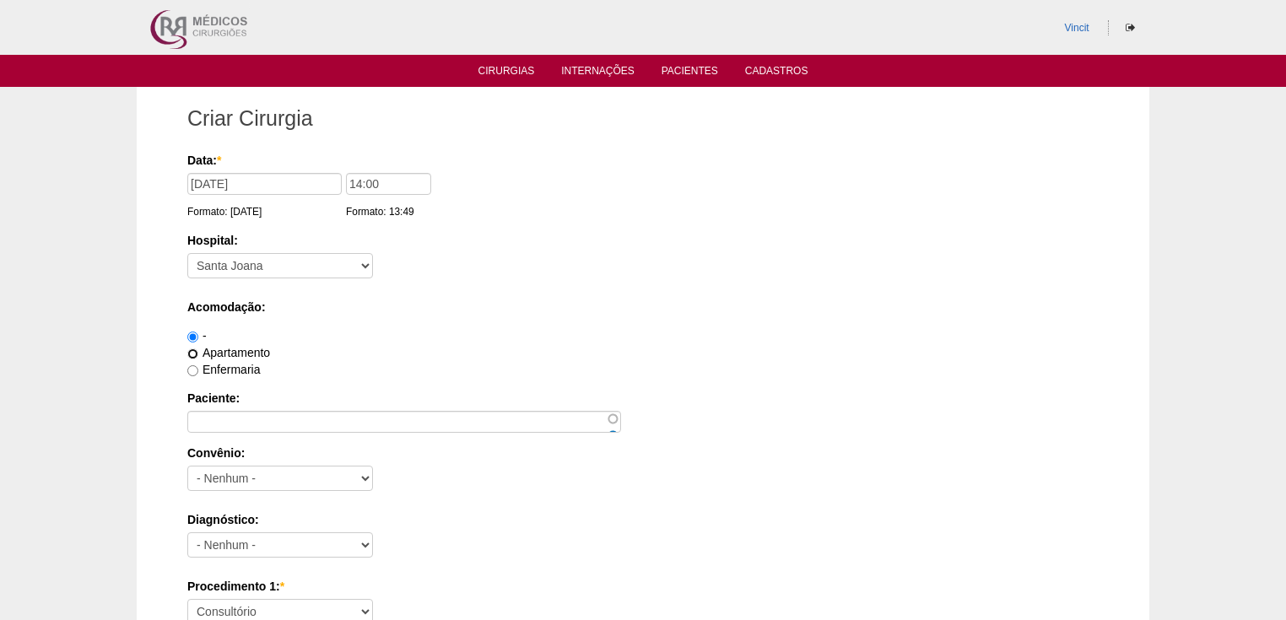
click at [190, 351] on input "Apartamento" at bounding box center [192, 354] width 11 height 11
radio input "true"
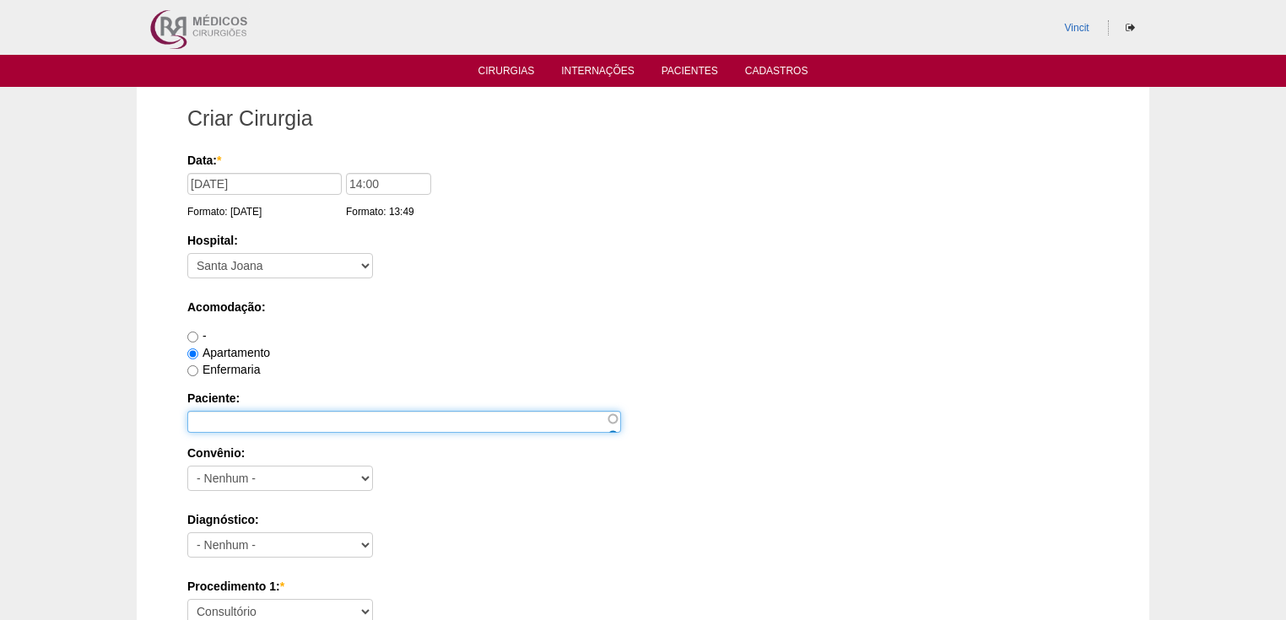
click at [203, 419] on input "Paciente:" at bounding box center [404, 422] width 434 height 22
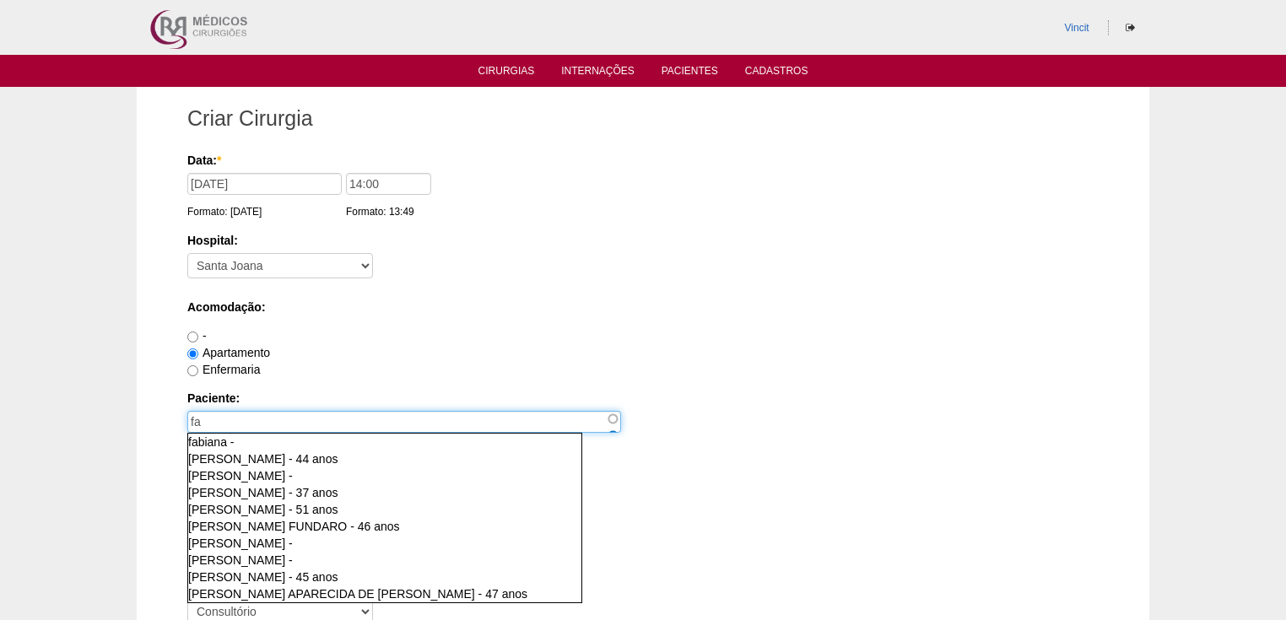
type input "f"
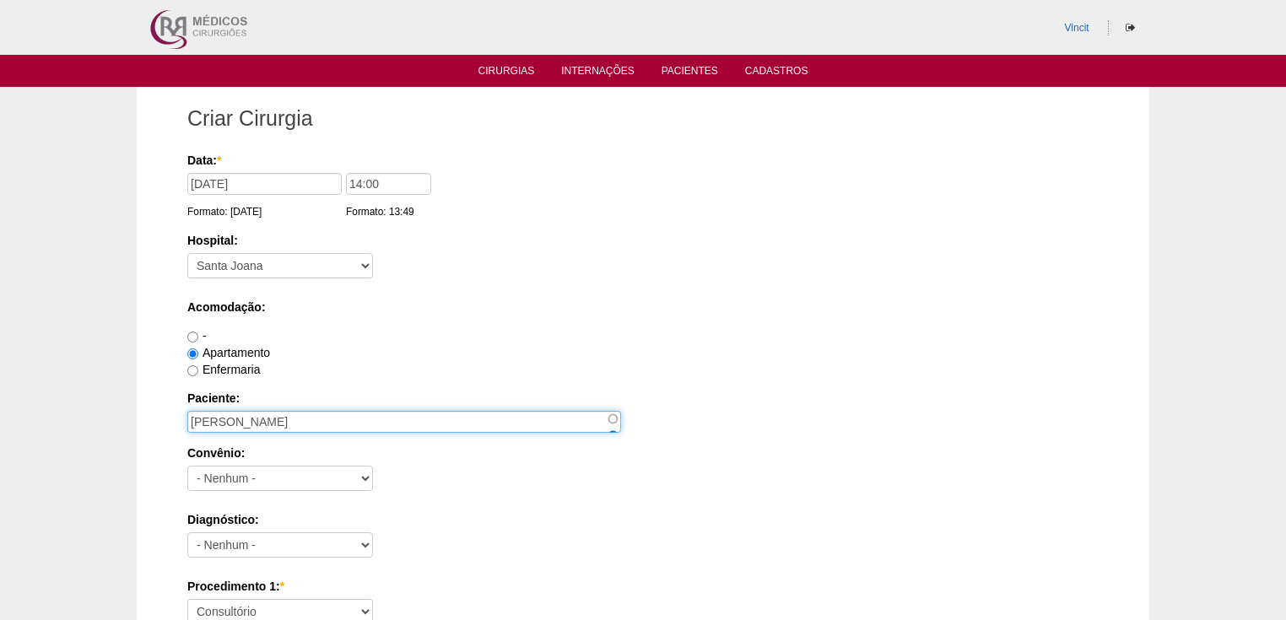
type input "[PERSON_NAME]"
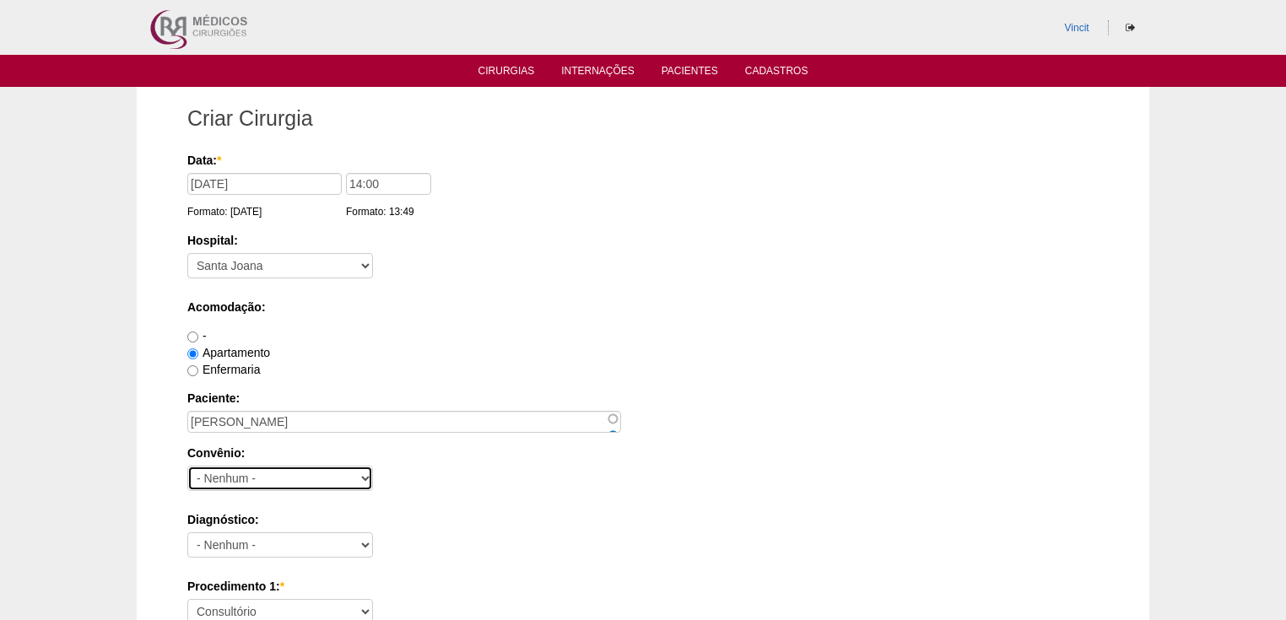
click at [276, 479] on select "- Nenhum - Abet Afresp Allianz Amil Blue Life Caasp Cabesp Caixa de Pensões Car…" at bounding box center [280, 478] width 186 height 25
select select "26"
click at [187, 466] on select "- Nenhum - Abet Afresp Allianz Amil Blue Life Caasp Cabesp Caixa de Pensões Car…" at bounding box center [280, 478] width 186 height 25
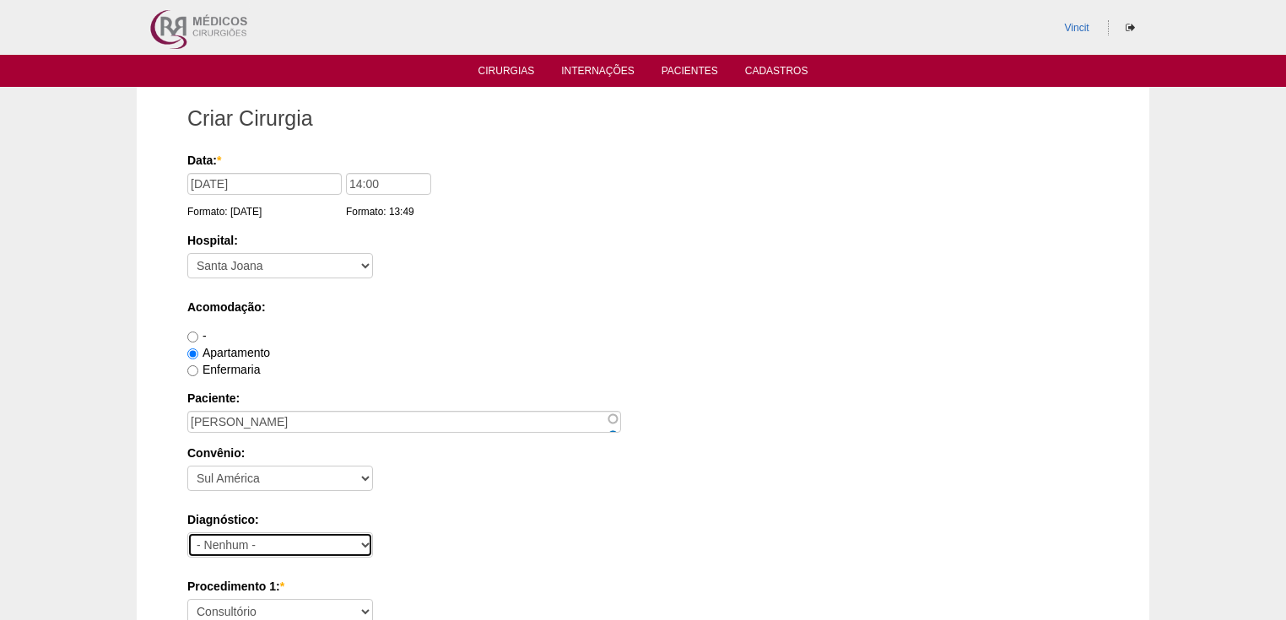
click at [227, 544] on select "- Nenhum - Abdome Agudo Abscesso Hepático Abscesso Perianal Abscesso Peritoneal…" at bounding box center [280, 545] width 186 height 25
select select "3897"
click at [187, 533] on select "- Nenhum - Abdome Agudo Abscesso Hepático Abscesso Perianal Abscesso Peritoneal…" at bounding box center [280, 545] width 186 height 25
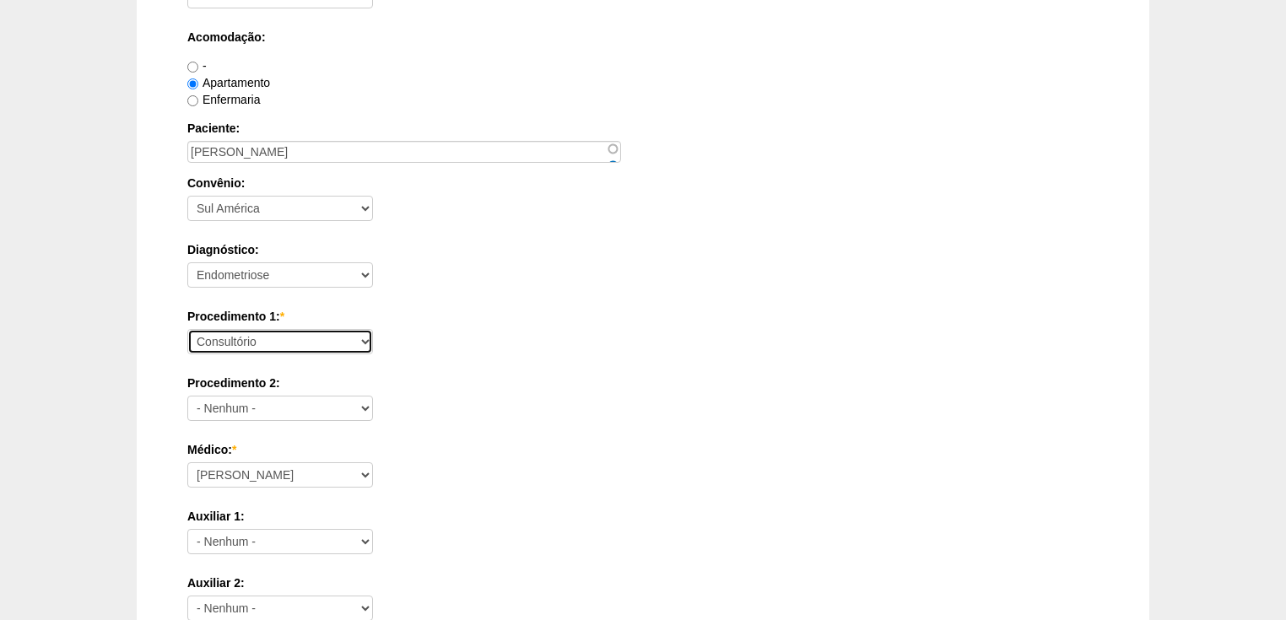
click at [223, 338] on select "Consultório Abscesso Hepático - Drenagem Abscesso perianal Amputação Abdômino P…" at bounding box center [280, 341] width 186 height 25
select select "4016"
click at [187, 329] on select "Consultório Abscesso Hepático - Drenagem Abscesso perianal Amputação Abdômino P…" at bounding box center [280, 341] width 186 height 25
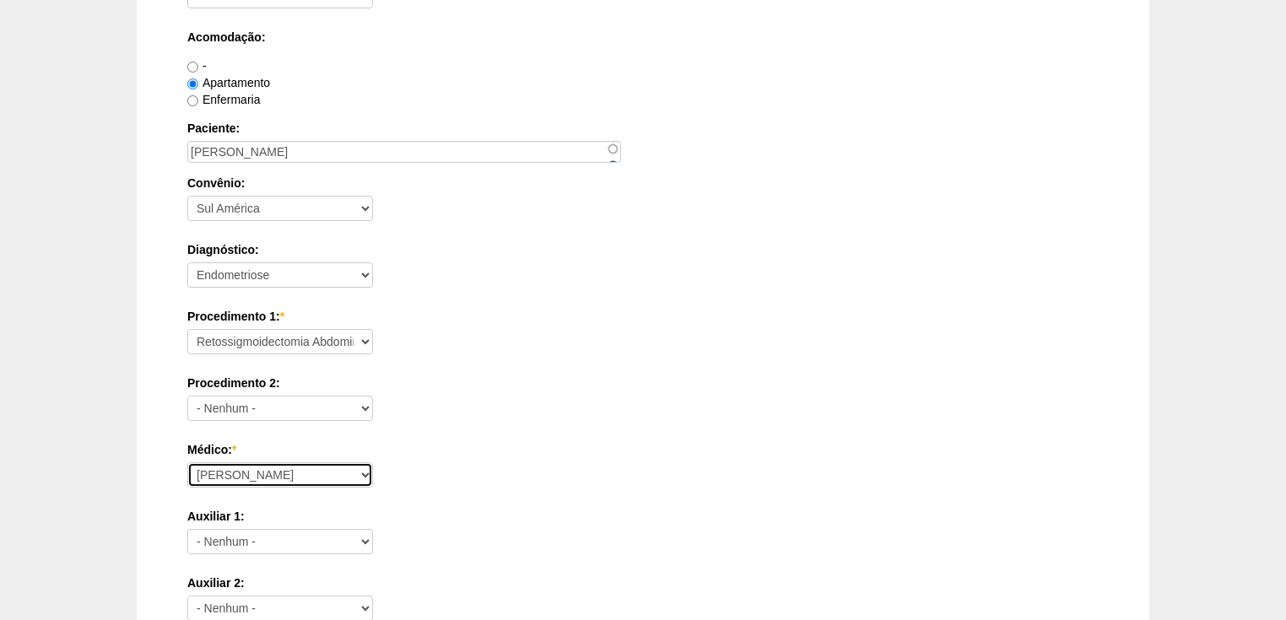
click at [249, 468] on select "Ana Paula Bruno Felipe Rossi Geraldo Igor Benevides Isabella Juliana Luiz Guilh…" at bounding box center [280, 475] width 186 height 25
select select "47"
click at [187, 463] on select "Ana Paula Bruno Felipe Rossi Geraldo Igor Benevides Isabella Juliana Luiz Guilh…" at bounding box center [280, 475] width 186 height 25
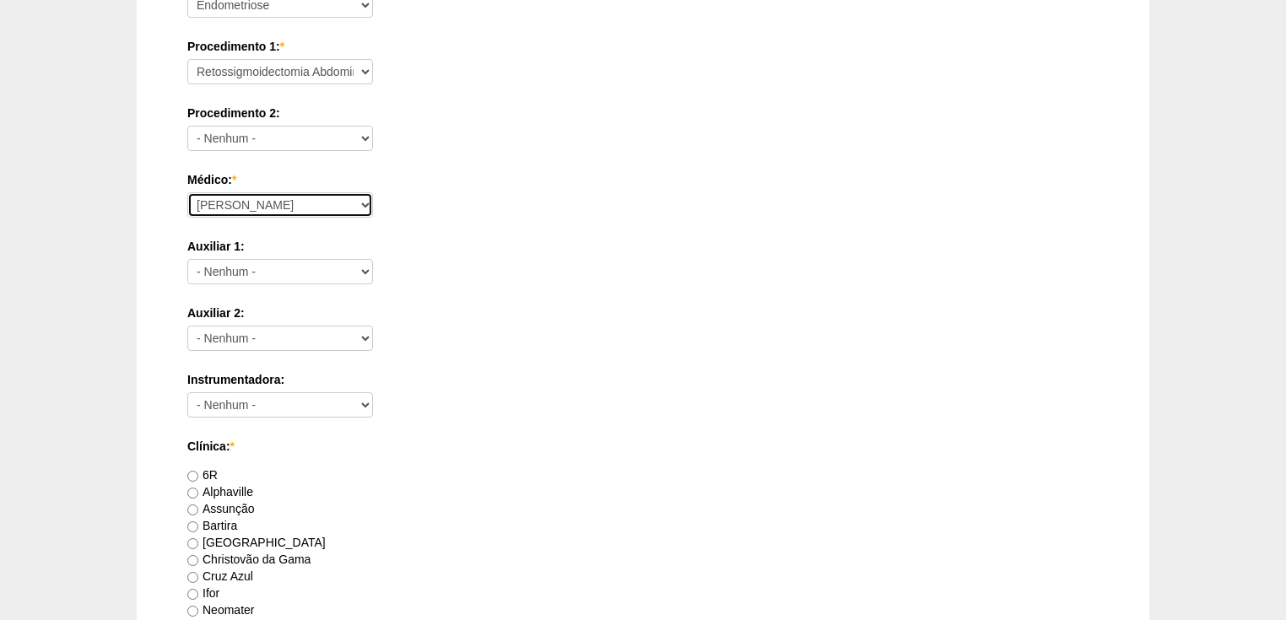
scroll to position [743, 0]
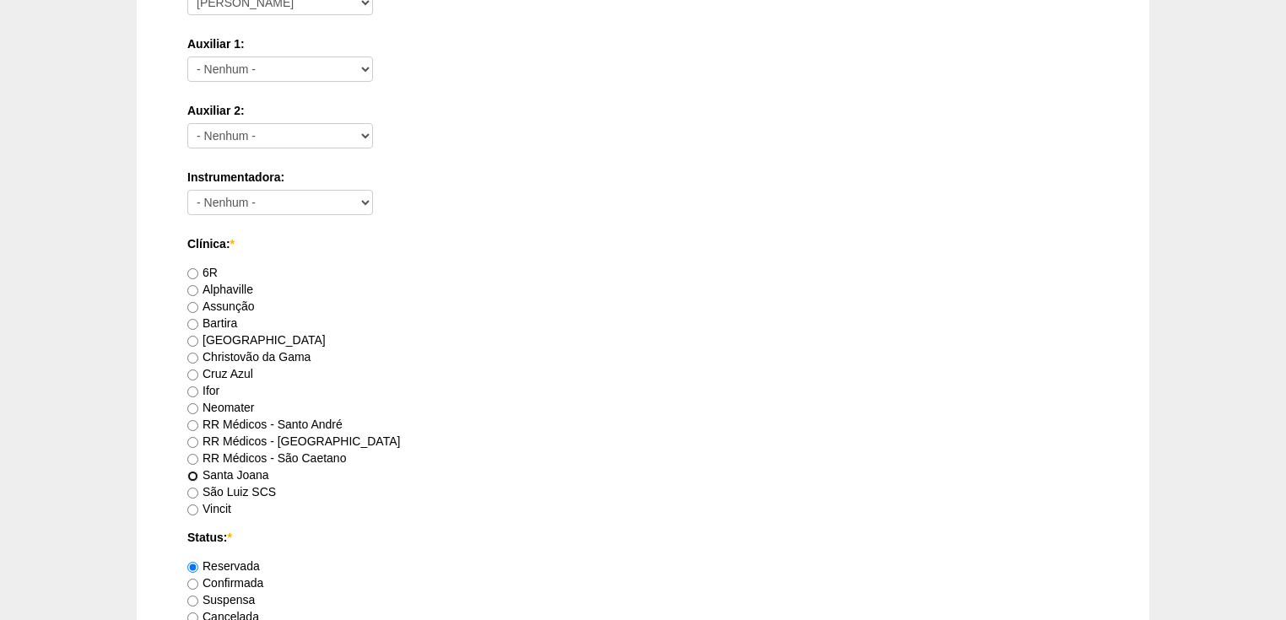
click at [192, 473] on input "Santa Joana" at bounding box center [192, 476] width 11 height 11
radio input "true"
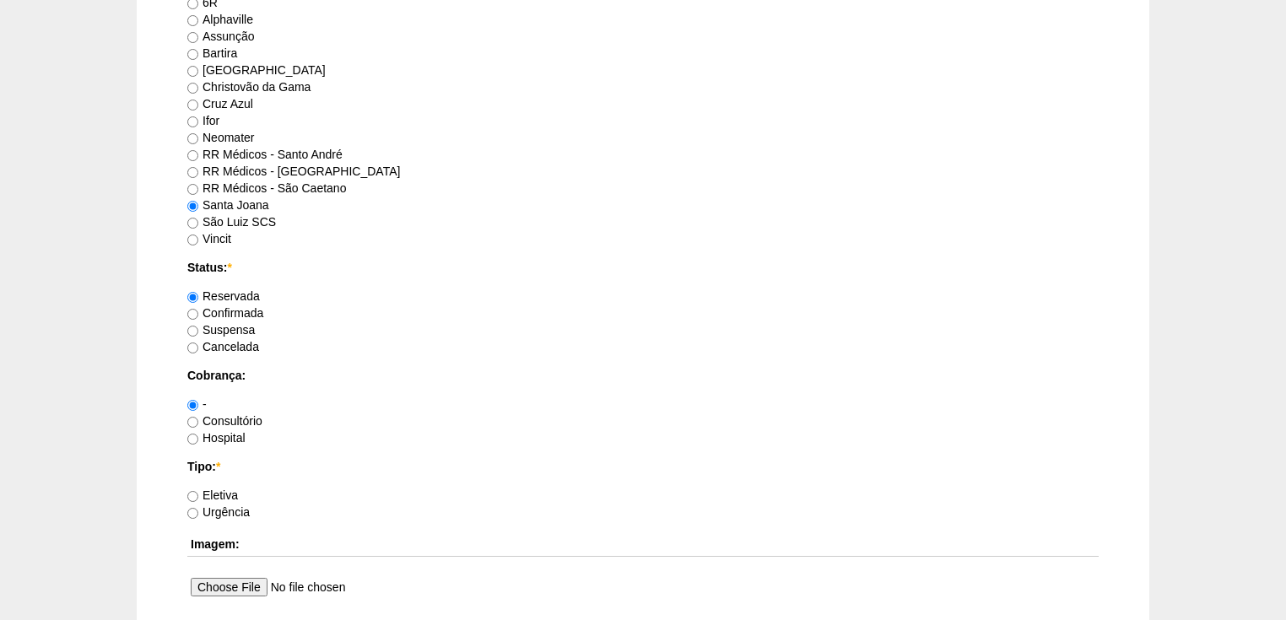
click at [198, 309] on label "Confirmada" at bounding box center [225, 313] width 76 height 14
click at [198, 309] on input "Confirmada" at bounding box center [192, 314] width 11 height 11
radio input "true"
click at [190, 436] on input "Hospital" at bounding box center [192, 439] width 11 height 11
radio input "true"
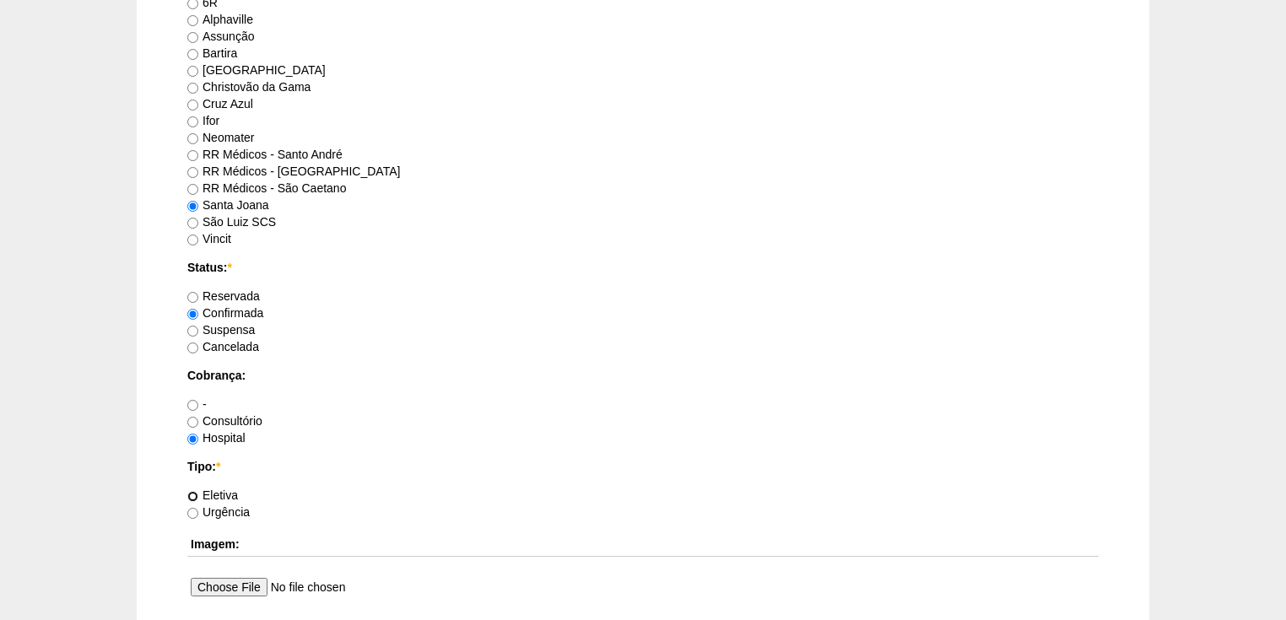
click at [193, 491] on input "Eletiva" at bounding box center [192, 496] width 11 height 11
radio input "true"
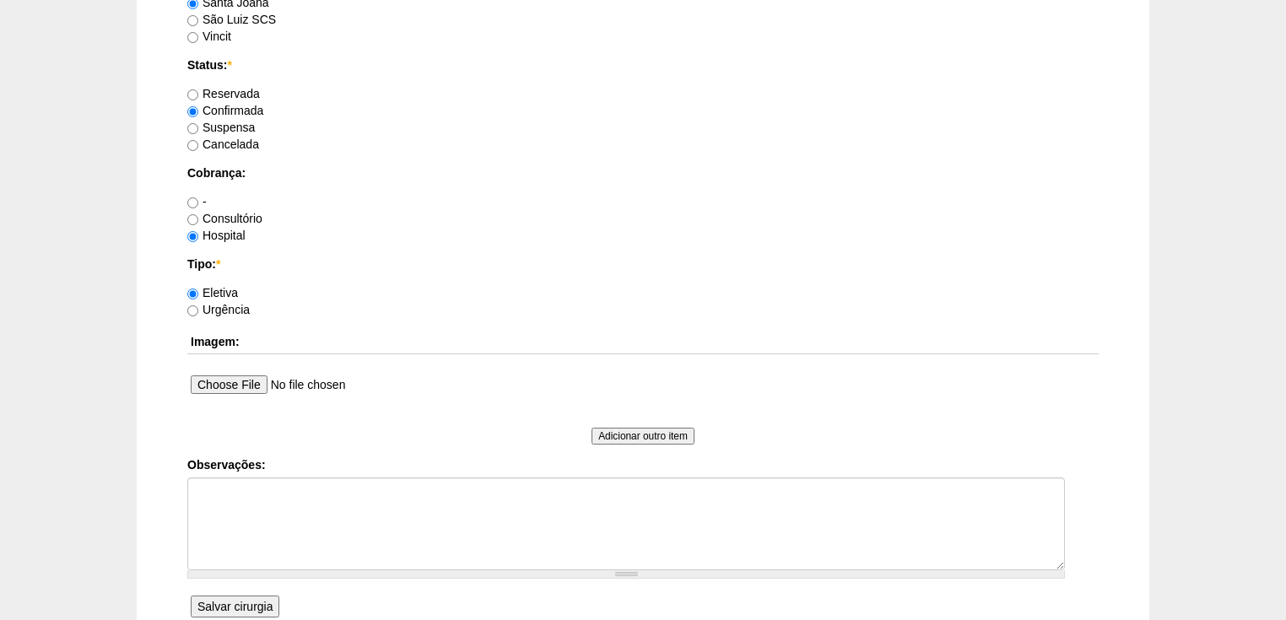
click at [203, 463] on label "Observações:" at bounding box center [643, 465] width 912 height 17
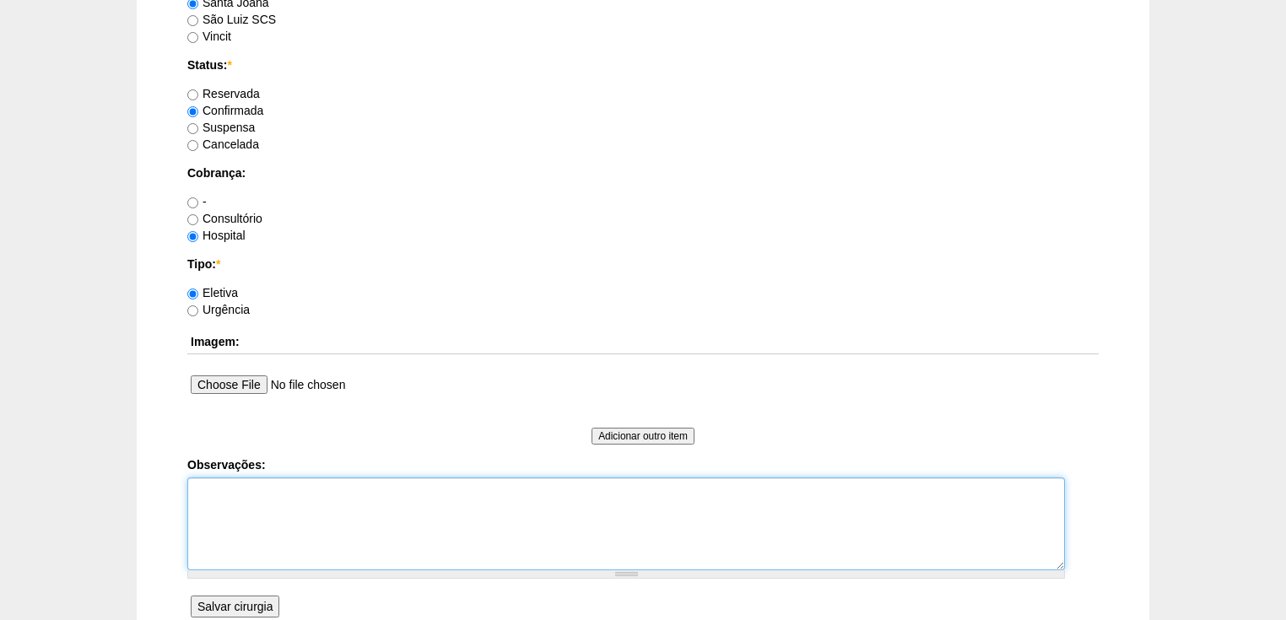
click at [203, 478] on textarea "Observações:" at bounding box center [626, 524] width 878 height 93
click at [280, 506] on textarea "Vincit - faturada Hospital Dr Andre - Sego Faturada" at bounding box center [626, 524] width 878 height 93
type textarea "Vincit - faturada Hospital Dr Andre - Sego - Faturada"
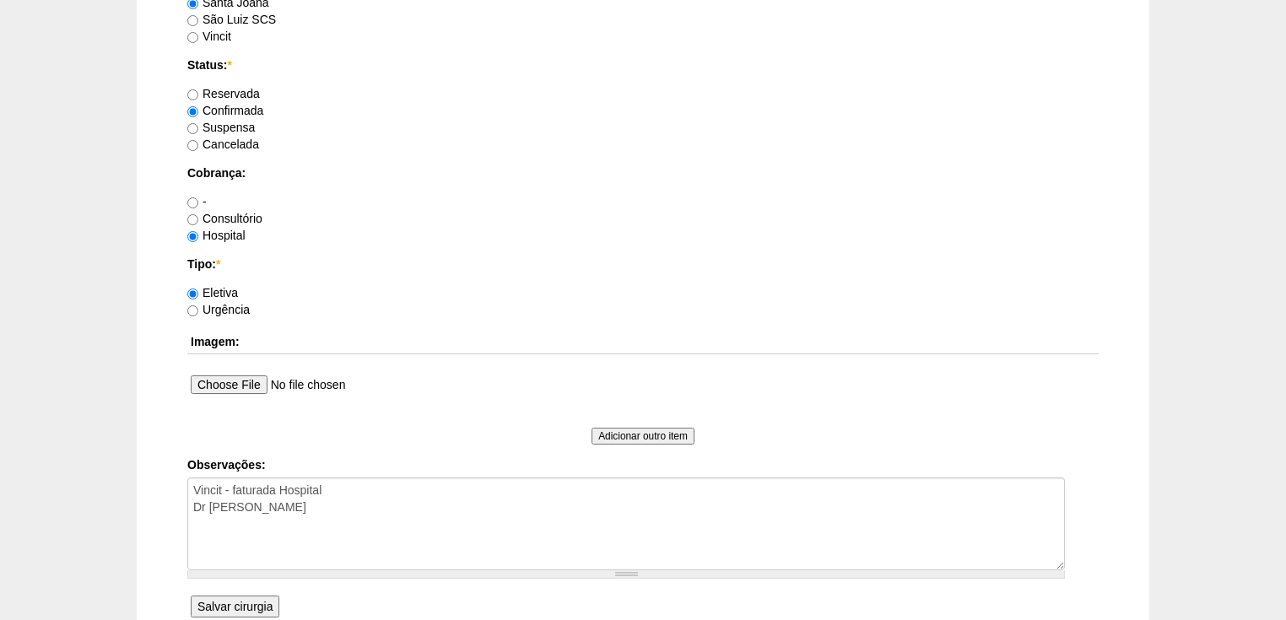
click at [253, 603] on input "Salvar cirurgia" at bounding box center [235, 607] width 89 height 22
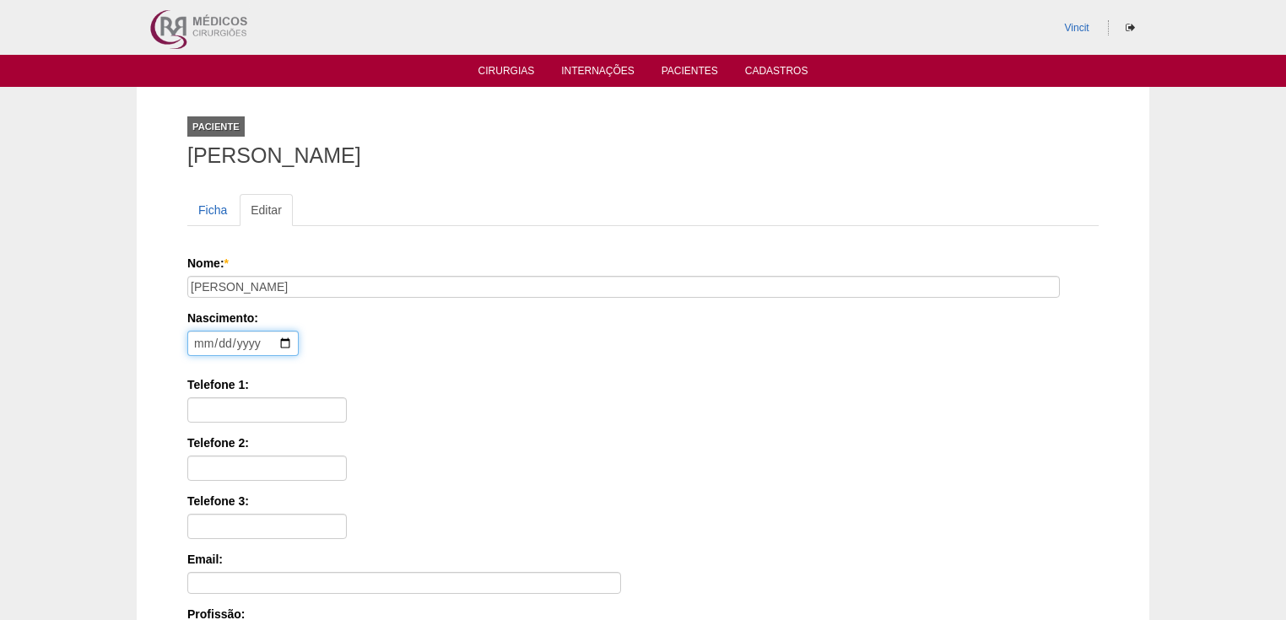
click at [199, 338] on input "date" at bounding box center [242, 343] width 111 height 25
type input "[DATE]"
click at [235, 398] on input "Telefone 1:" at bounding box center [267, 410] width 160 height 25
paste input "[PHONE_NUMBER]"
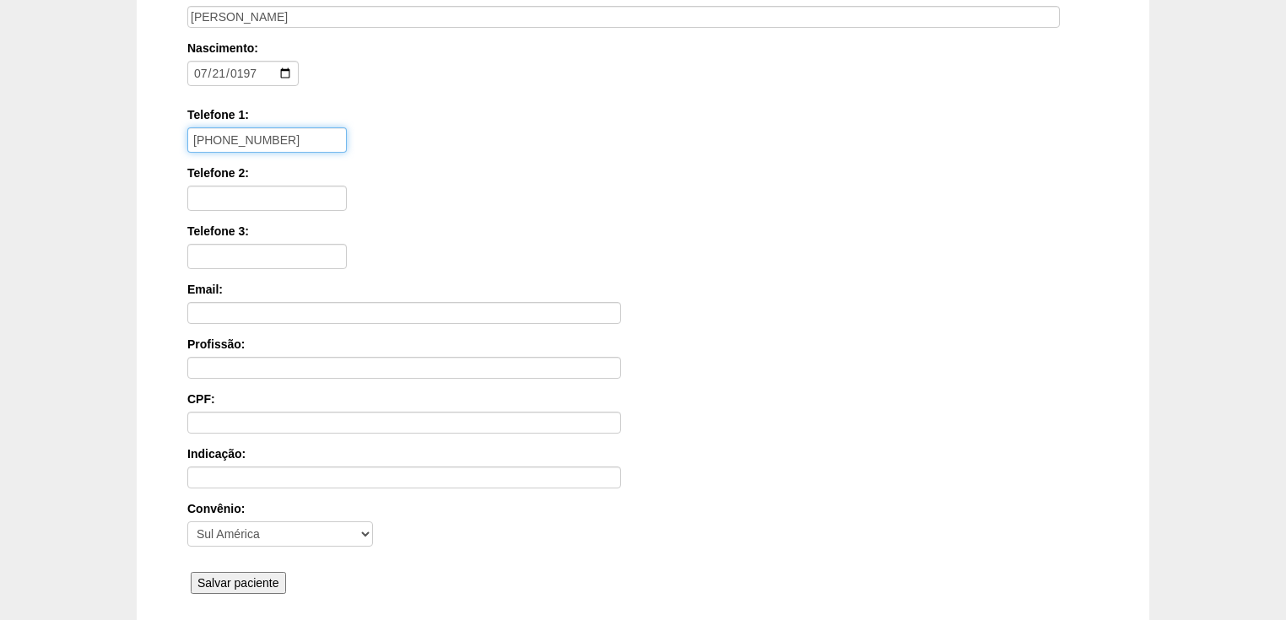
scroll to position [405, 0]
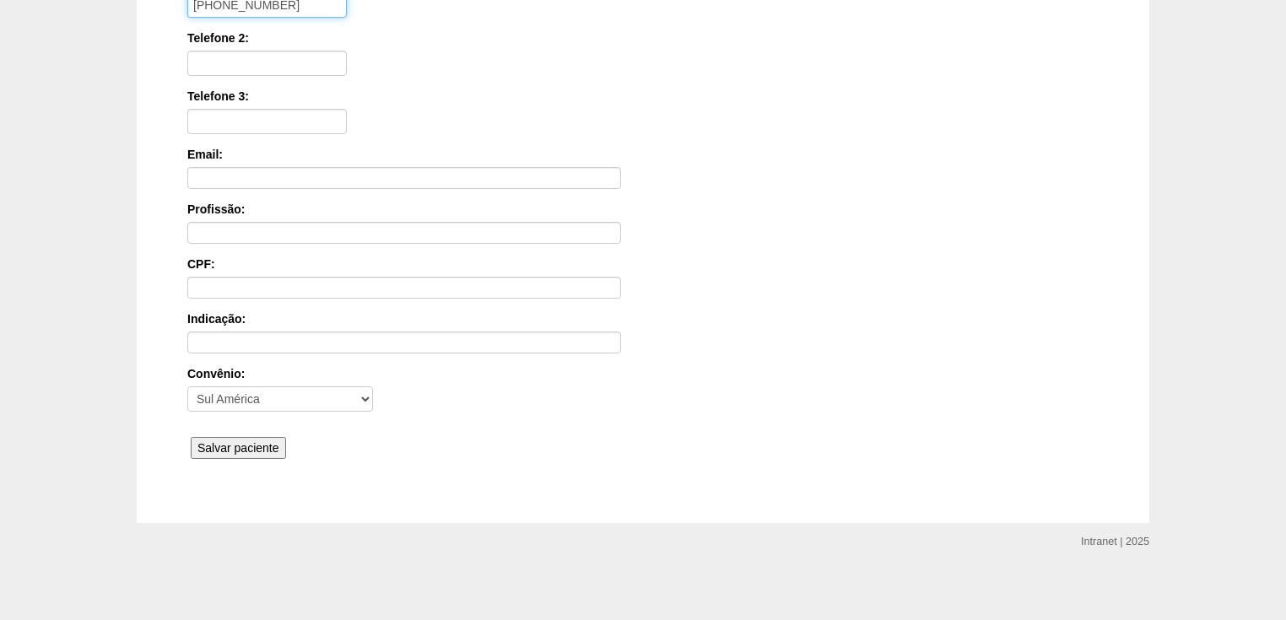
type input "[PHONE_NUMBER]"
click at [271, 445] on input "Salvar paciente" at bounding box center [238, 448] width 95 height 22
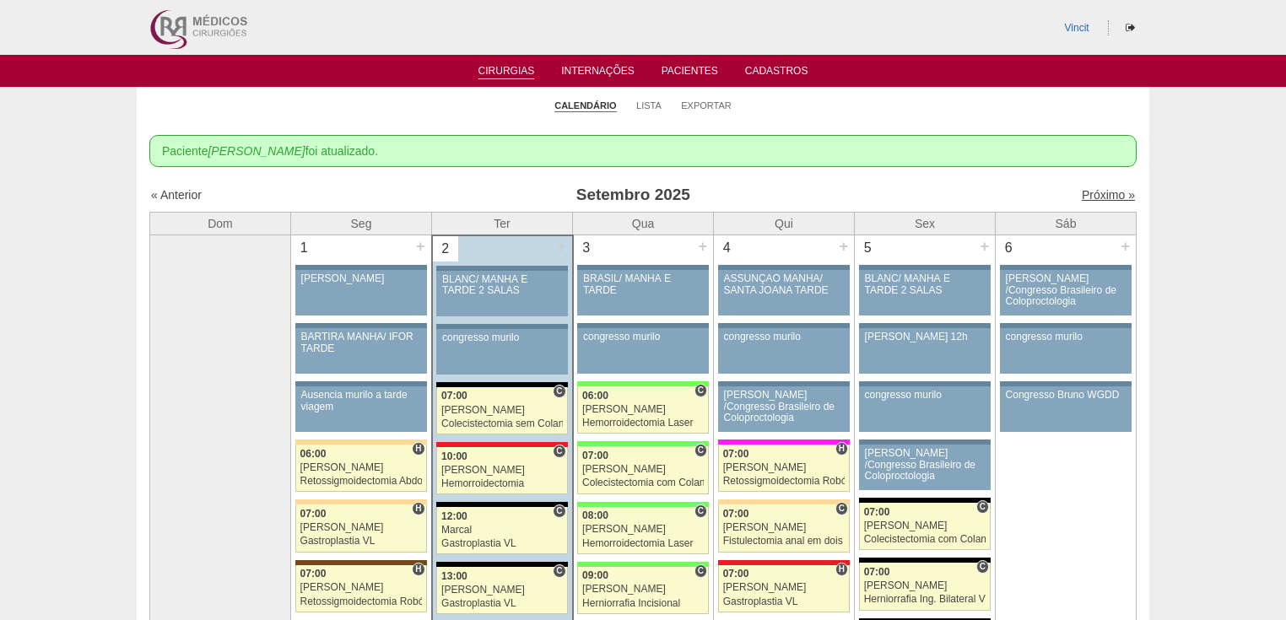
click at [1097, 195] on link "Próximo »" at bounding box center [1108, 195] width 53 height 14
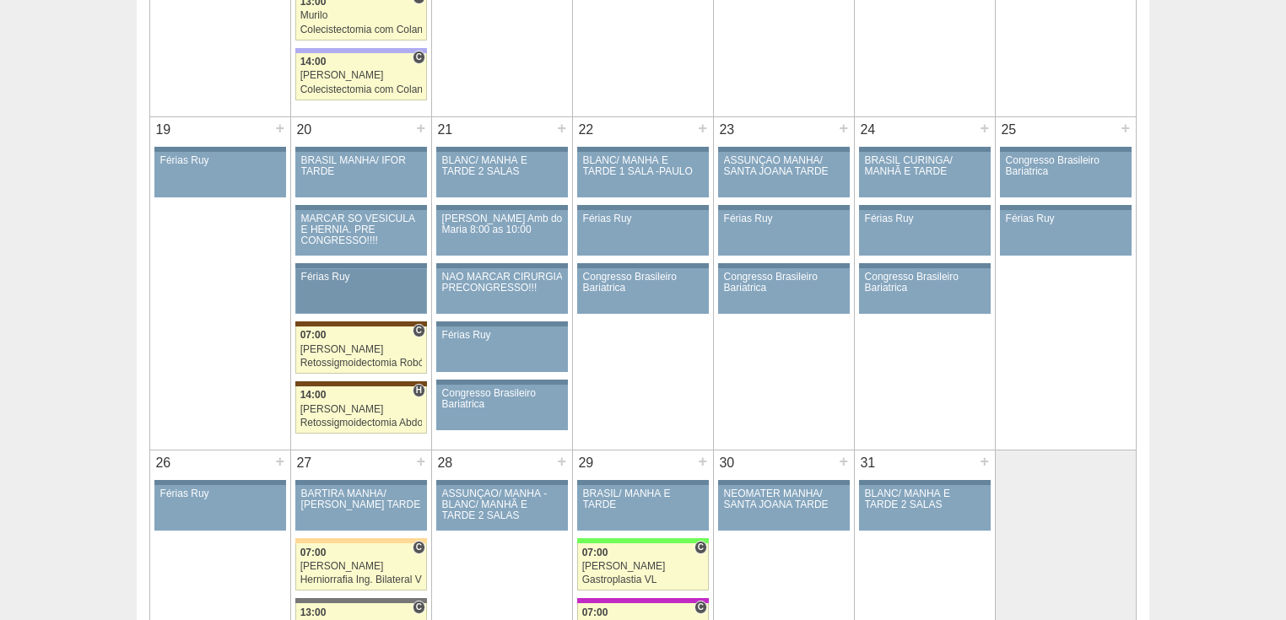
scroll to position [1350, 0]
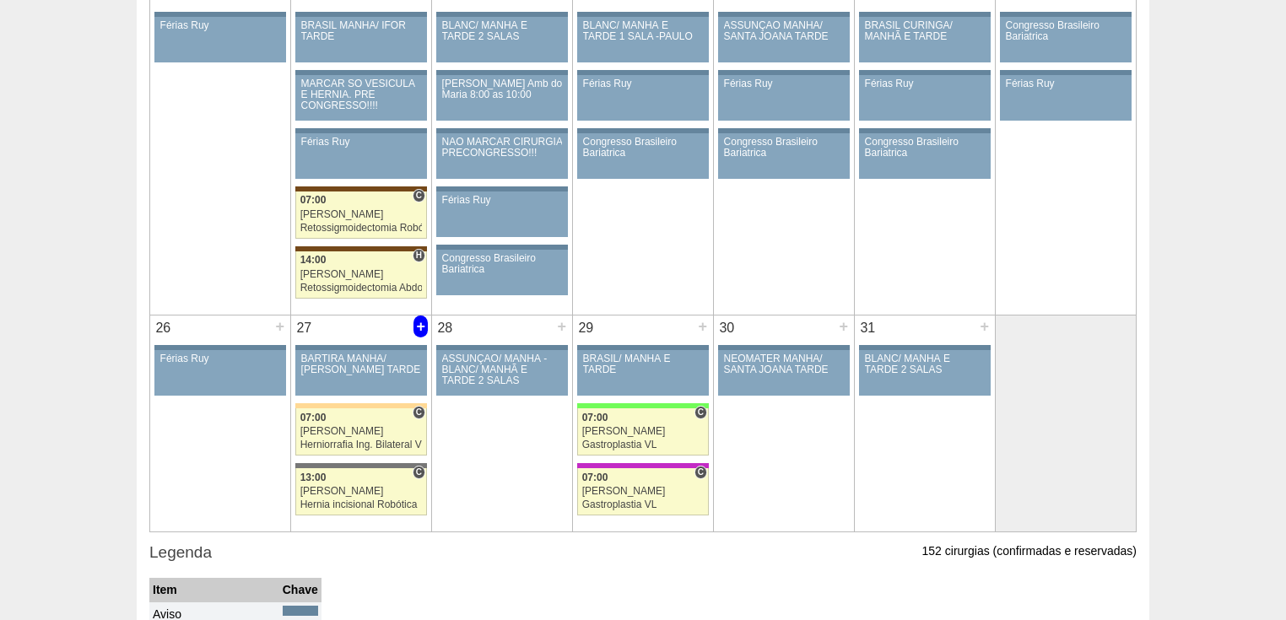
click at [419, 320] on div "+" at bounding box center [421, 327] width 14 height 22
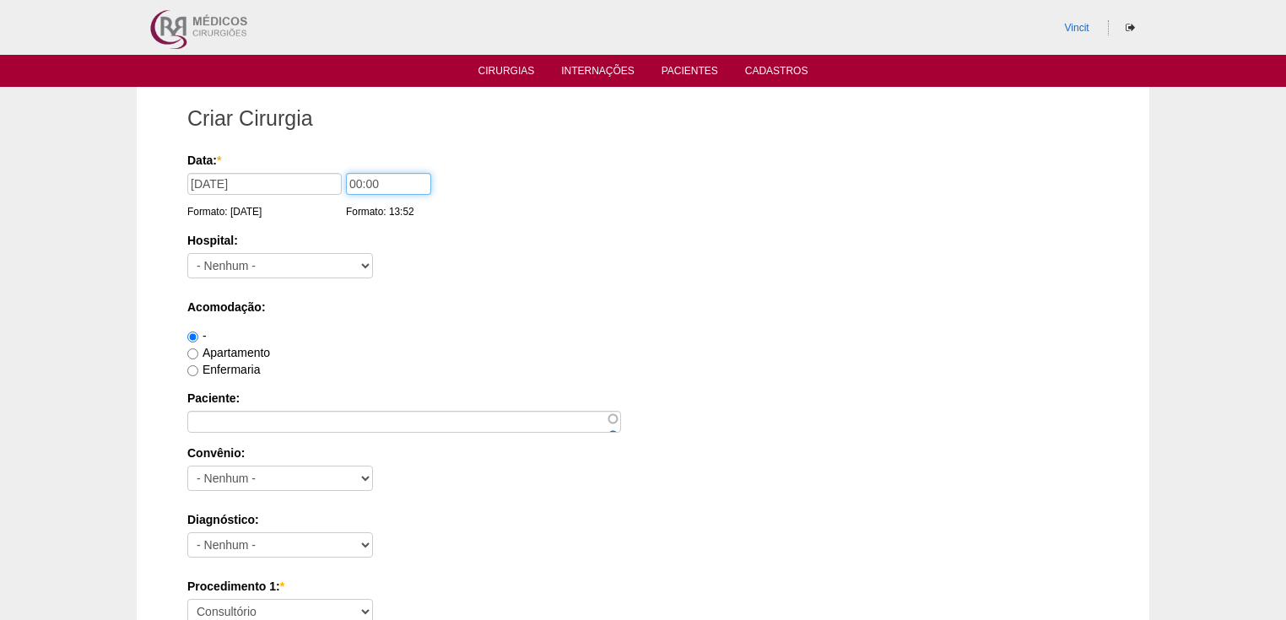
click at [363, 181] on input "00:00" at bounding box center [388, 184] width 85 height 22
click at [358, 181] on input "00:00" at bounding box center [388, 184] width 85 height 22
click at [358, 182] on input "00:00" at bounding box center [388, 184] width 85 height 22
type input "07:00"
click at [321, 267] on select "- Nenhum - 9 de Julho Albert Einstein Alvorada América Assunção Bartira Benefic…" at bounding box center [280, 265] width 186 height 25
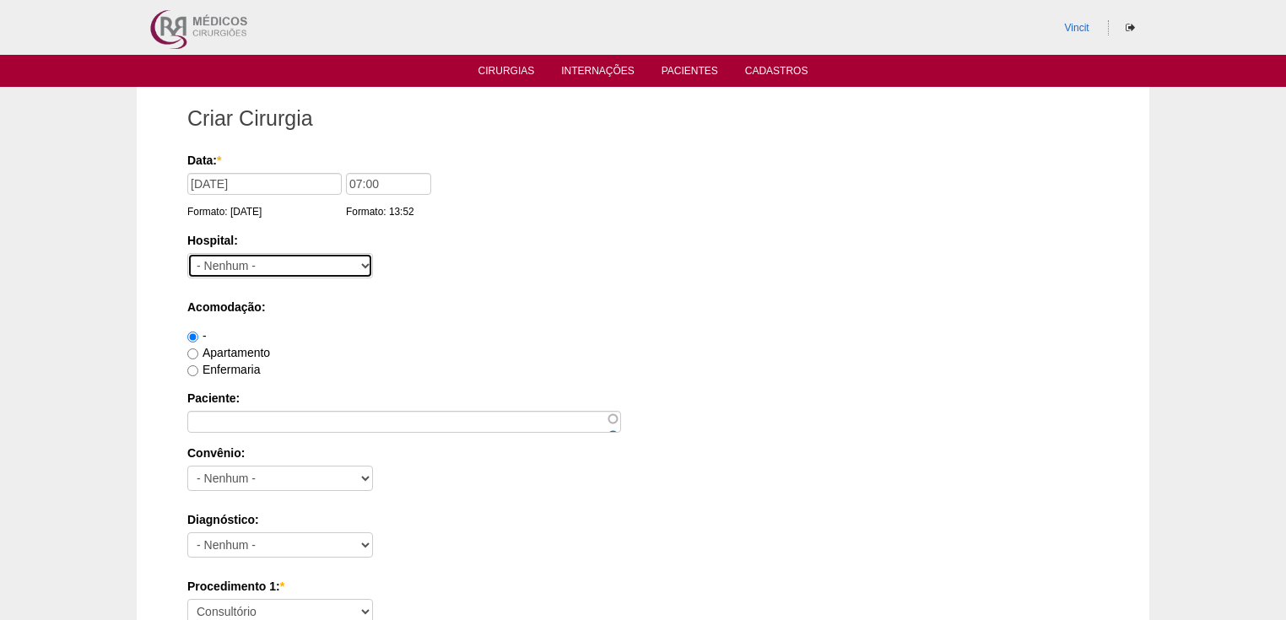
select select "30"
click at [187, 253] on select "- Nenhum - 9 de Julho Albert Einstein Alvorada América Assunção Bartira Benefic…" at bounding box center [280, 265] width 186 height 25
click at [191, 353] on input "Apartamento" at bounding box center [192, 354] width 11 height 11
radio input "true"
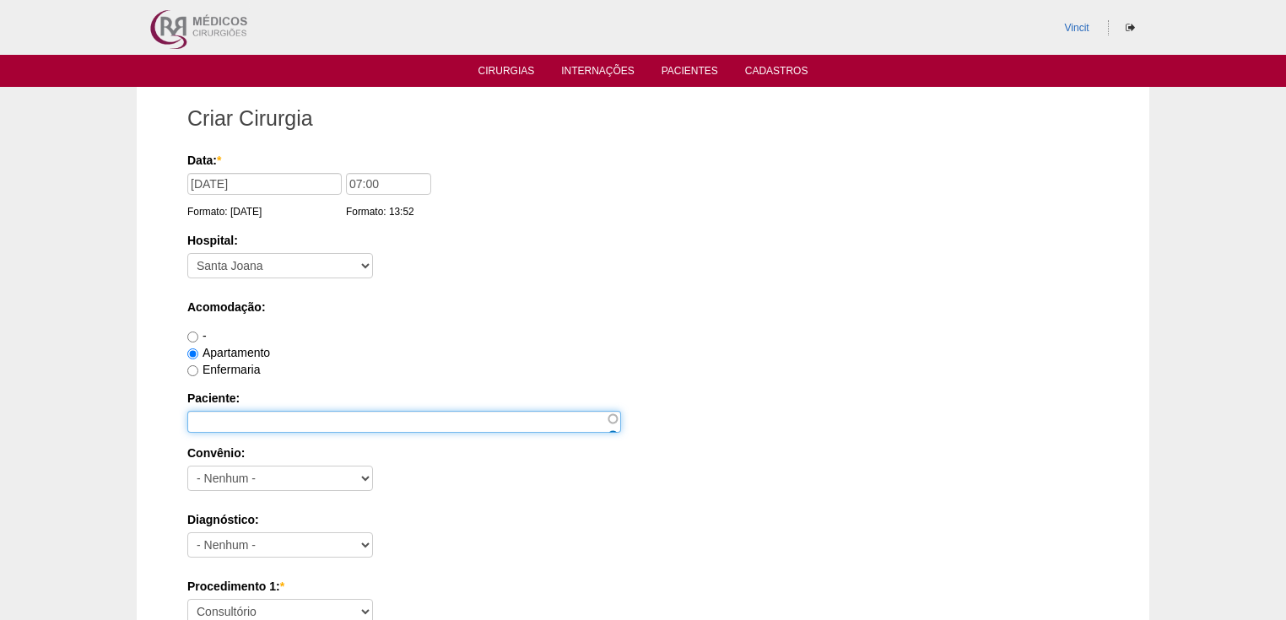
click at [214, 412] on input "Paciente:" at bounding box center [404, 422] width 434 height 22
click at [259, 418] on input "Paciente:" at bounding box center [404, 422] width 434 height 22
paste input "IVANICE MIRANDA DA SILVA"
type input "IVANICE MIRANDA DA SILVA"
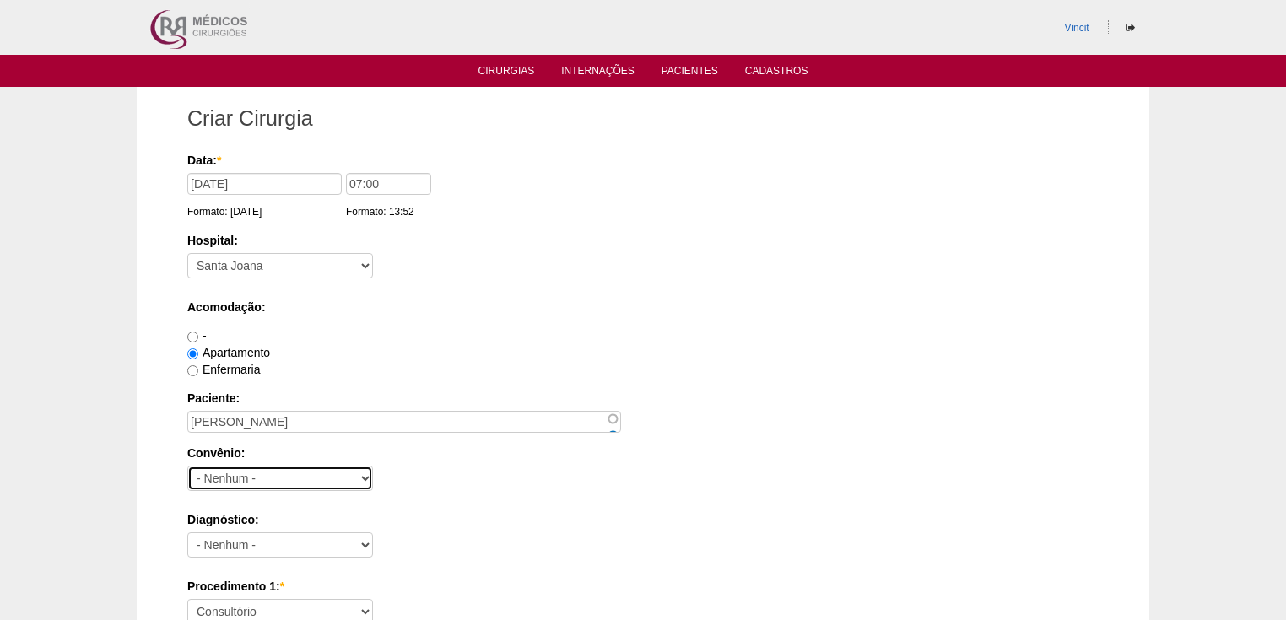
click at [276, 471] on select "- Nenhum - Abet Afresp Allianz Amil Blue Life Caasp Cabesp Caixa de Pensões Car…" at bounding box center [280, 478] width 186 height 25
select select "25"
click at [187, 466] on select "- Nenhum - Abet Afresp Allianz Amil Blue Life Caasp Cabesp Caixa de Pensões Car…" at bounding box center [280, 478] width 186 height 25
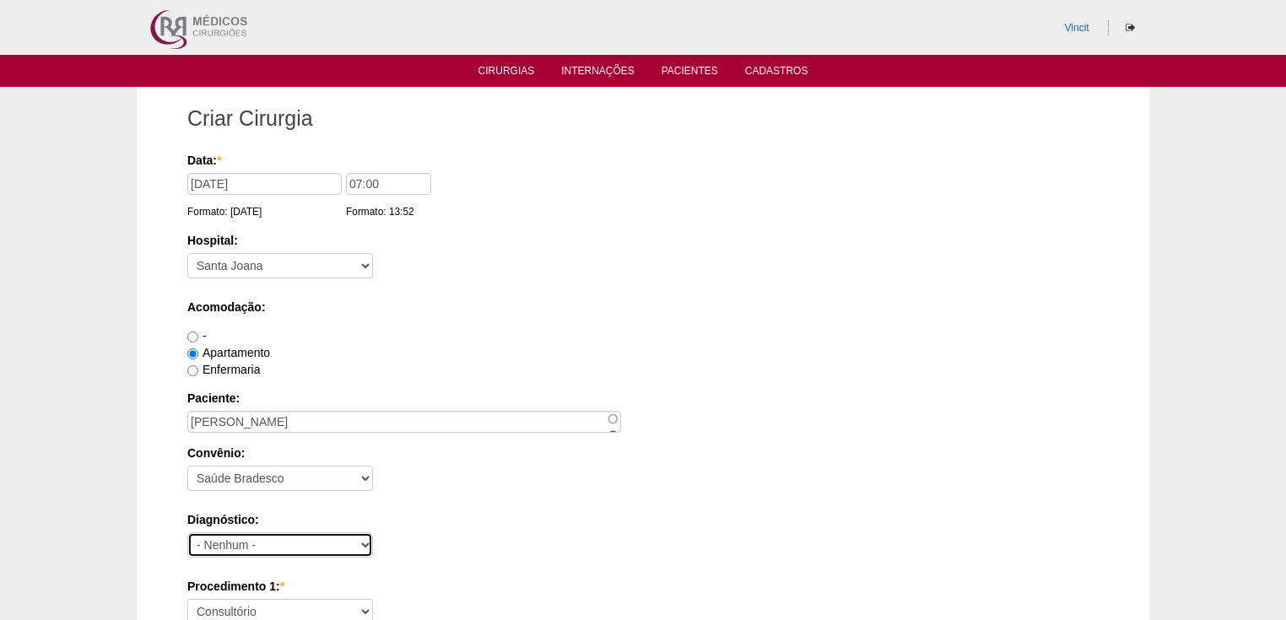
click at [253, 537] on select "- Nenhum - Abdome Agudo Abscesso Hepático Abscesso Perianal Abscesso Peritoneal…" at bounding box center [280, 545] width 186 height 25
select select "3897"
click at [187, 533] on select "- Nenhum - Abdome Agudo Abscesso Hepático Abscesso Perianal Abscesso Peritoneal…" at bounding box center [280, 545] width 186 height 25
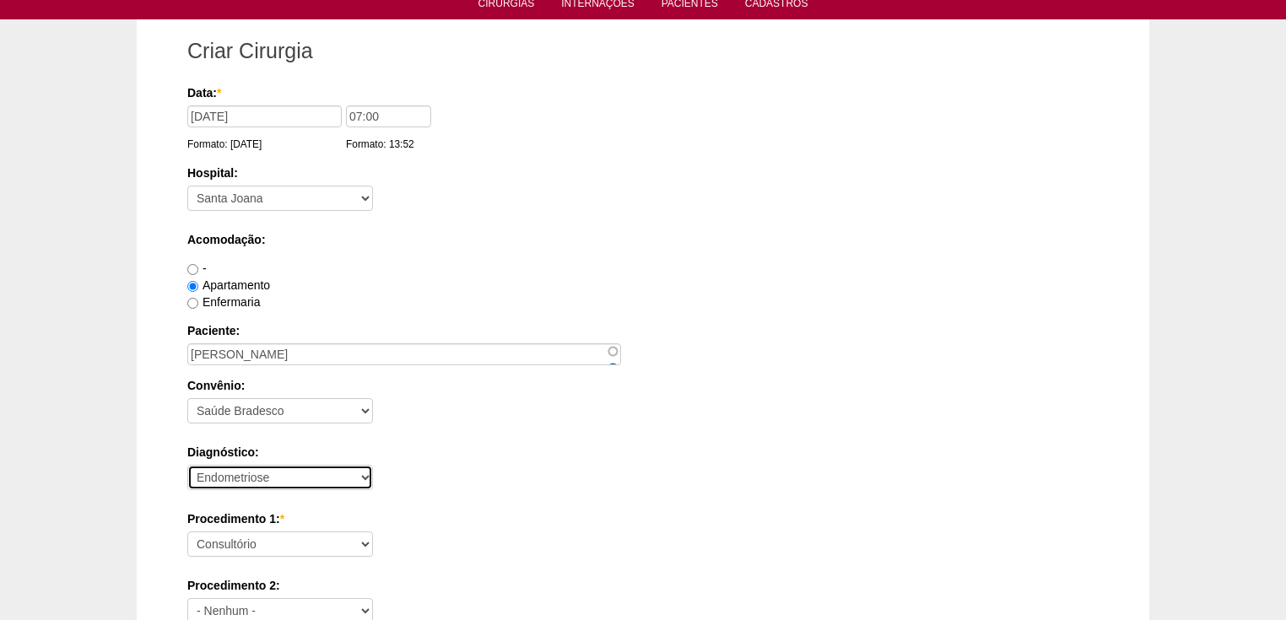
scroll to position [203, 0]
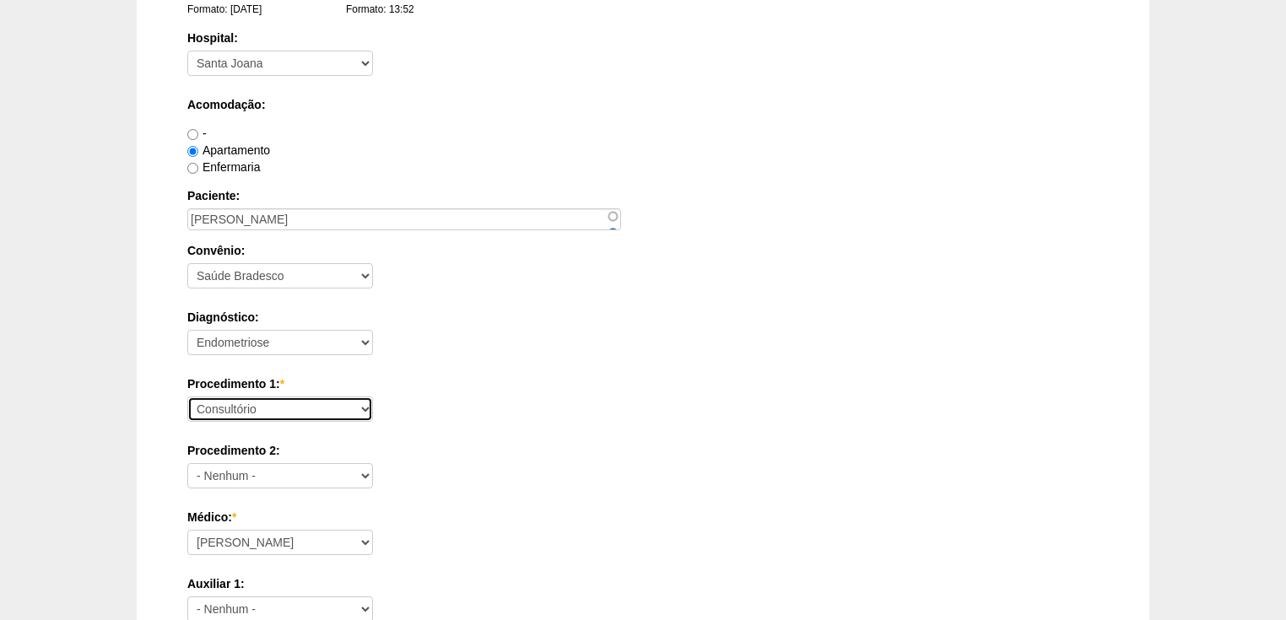
click at [228, 405] on select "Consultório Abscesso Hepático - Drenagem Abscesso perianal Amputação Abdômino P…" at bounding box center [280, 409] width 186 height 25
click at [187, 397] on select "Consultório Abscesso Hepático - Drenagem Abscesso perianal Amputação Abdômino P…" at bounding box center [280, 409] width 186 height 25
click at [283, 407] on select "Consultório Abscesso Hepático - Drenagem Abscesso perianal Amputação Abdômino P…" at bounding box center [280, 409] width 186 height 25
select select "4016"
click at [187, 397] on select "Consultório Abscesso Hepático - Drenagem Abscesso perianal Amputação Abdômino P…" at bounding box center [280, 409] width 186 height 25
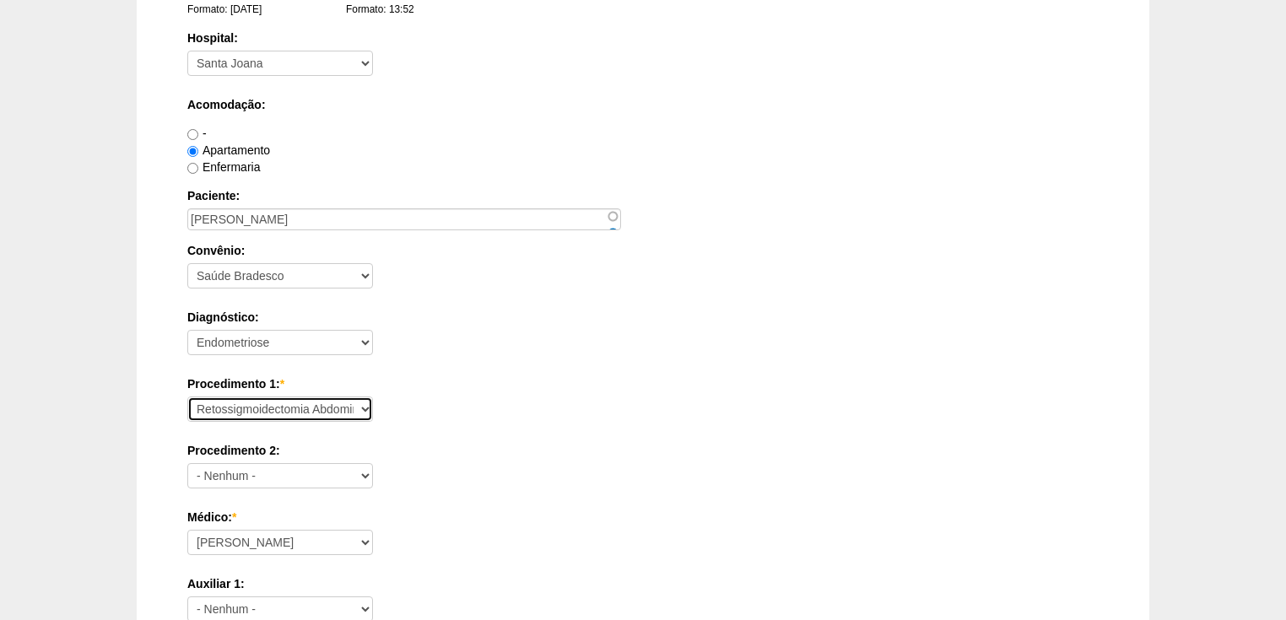
scroll to position [405, 0]
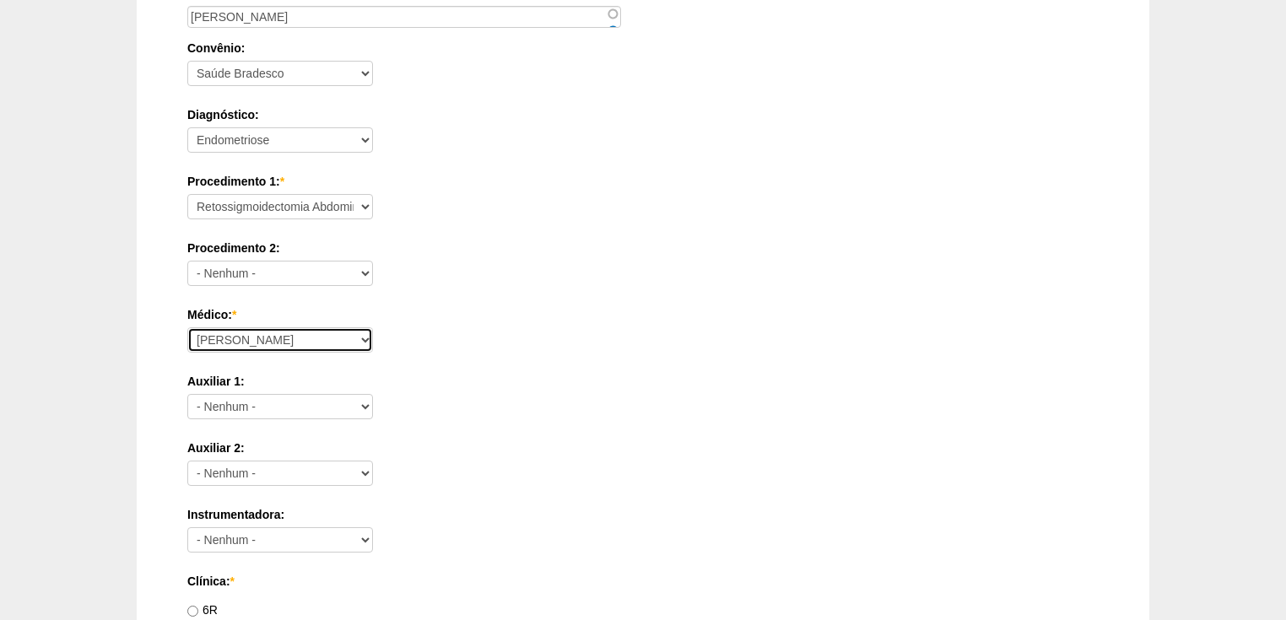
click at [263, 344] on select "Ana Paula Bruno Felipe Rossi Geraldo Igor Benevides Isabella Juliana Luiz Guilh…" at bounding box center [280, 339] width 186 height 25
select select "47"
click at [187, 327] on select "Ana Paula Bruno Felipe Rossi Geraldo Igor Benevides Isabella Juliana Luiz Guilh…" at bounding box center [280, 339] width 186 height 25
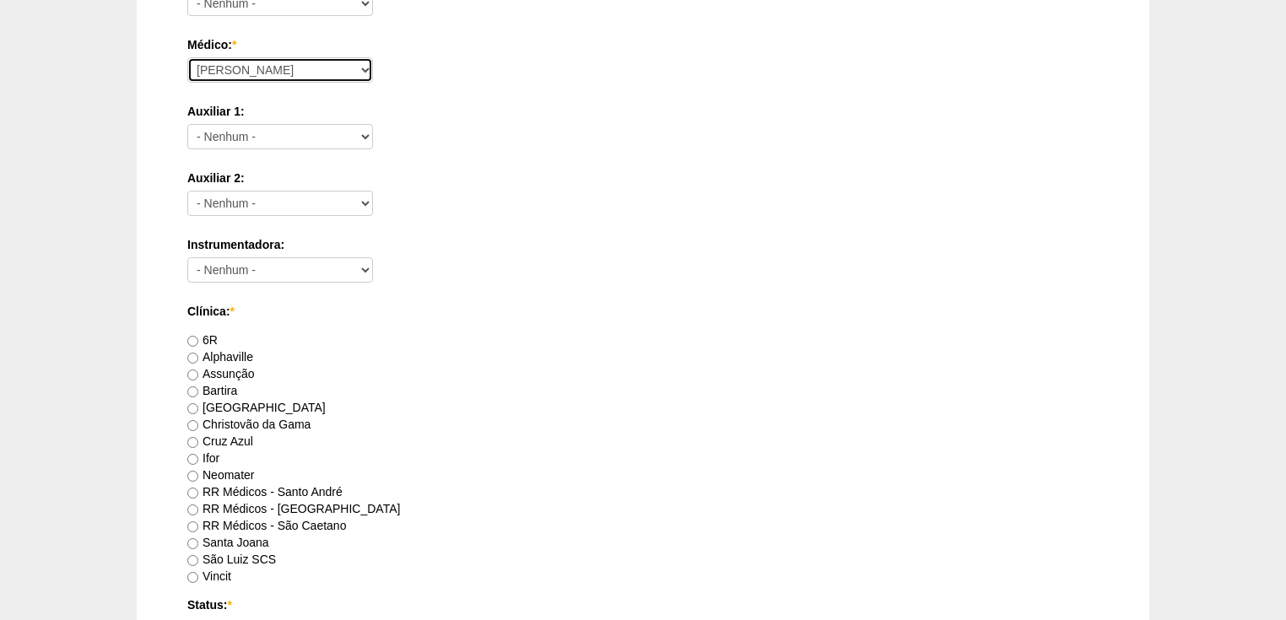
scroll to position [878, 0]
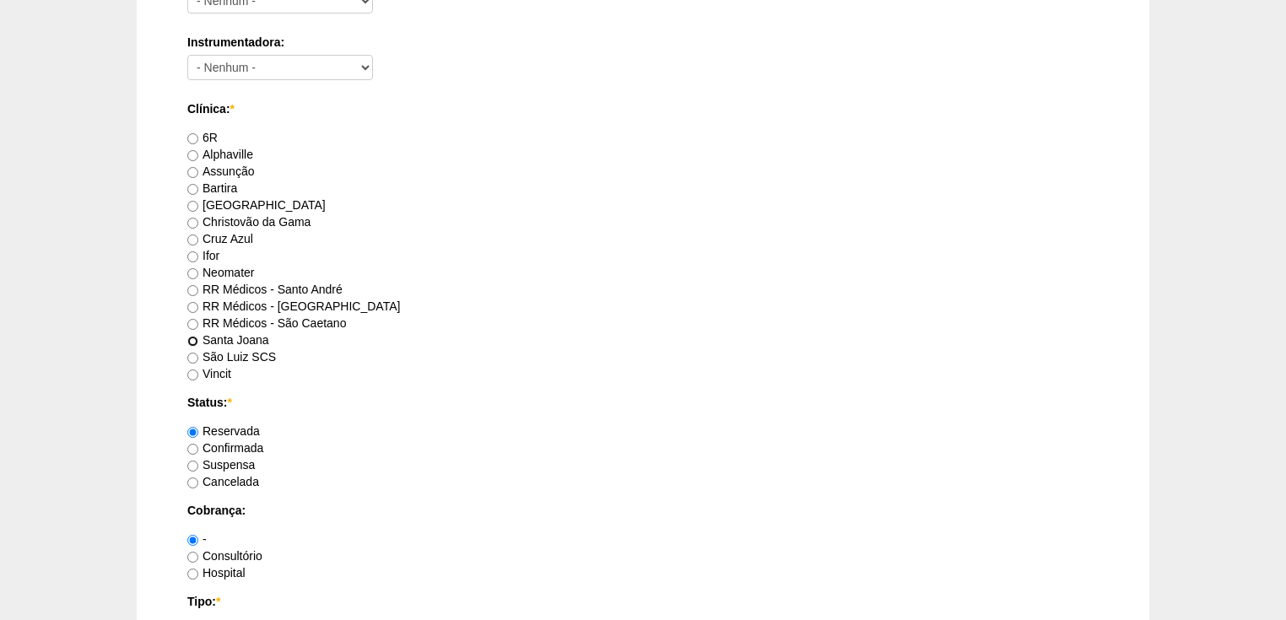
click at [196, 339] on input "Santa Joana" at bounding box center [192, 341] width 11 height 11
radio input "true"
click at [187, 446] on input "Confirmada" at bounding box center [192, 449] width 11 height 11
radio input "true"
click at [192, 571] on input "Hospital" at bounding box center [192, 574] width 11 height 11
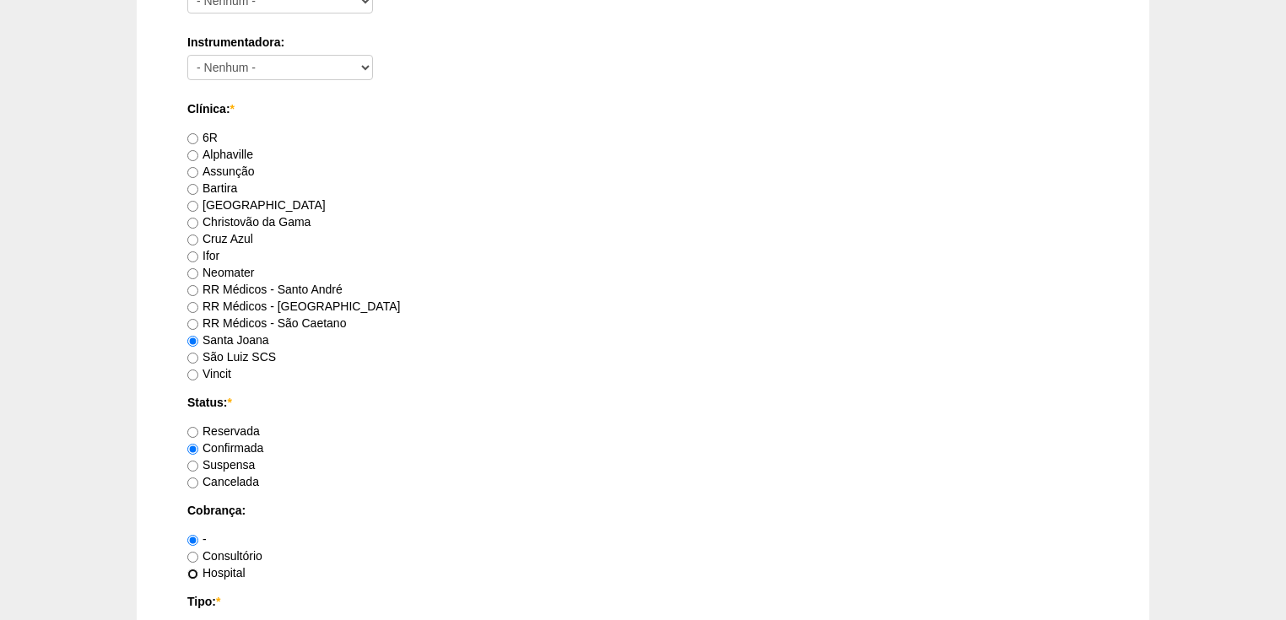
radio input "true"
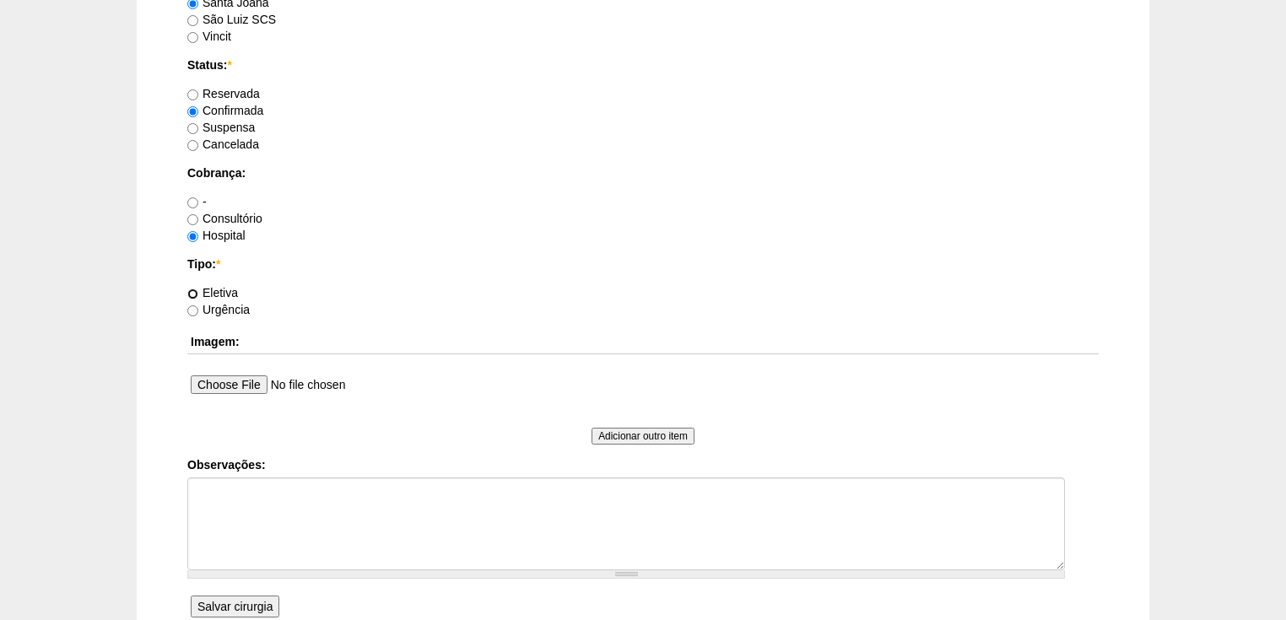
click at [190, 289] on input "Eletiva" at bounding box center [192, 294] width 11 height 11
radio input "true"
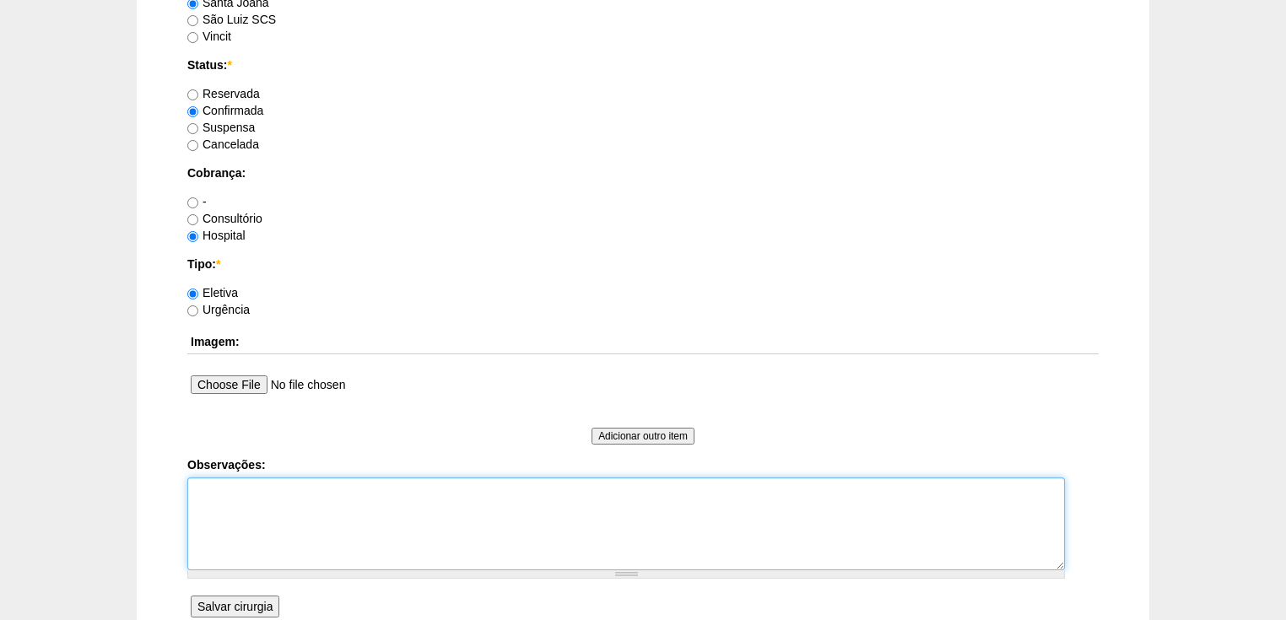
click at [235, 499] on textarea "Observações:" at bounding box center [626, 524] width 878 height 93
type textarea "v"
type textarea "Vincit - Faturada Hospital Dr Andre - Sego - Faturada"
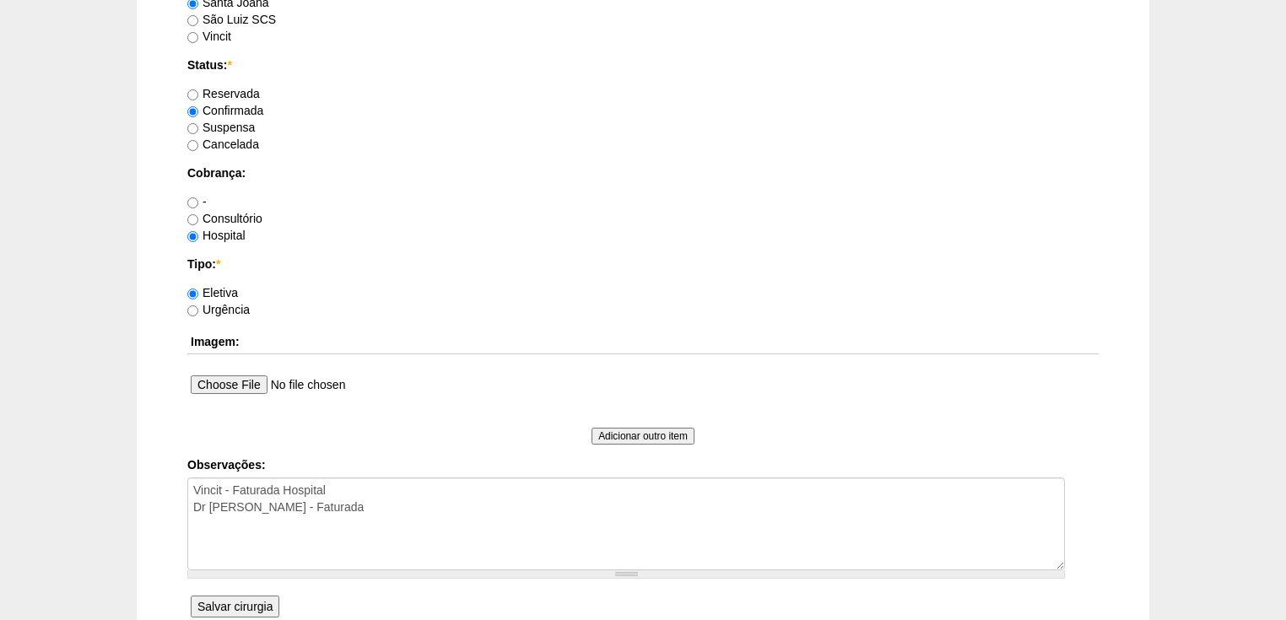
click at [239, 601] on input "Salvar cirurgia" at bounding box center [235, 607] width 89 height 22
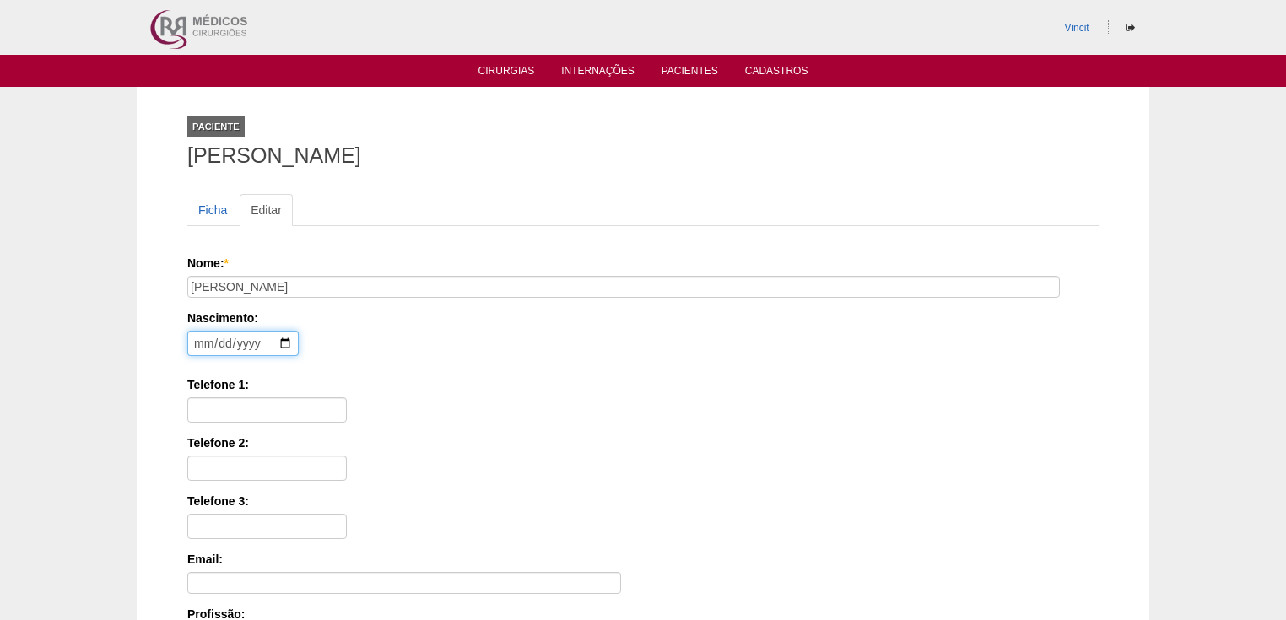
click at [203, 339] on input "date" at bounding box center [242, 343] width 111 height 25
type input "1983-05-09"
click at [223, 402] on input "Telefone 1:" at bounding box center [267, 410] width 160 height 25
paste input "(11) 99889-0647"
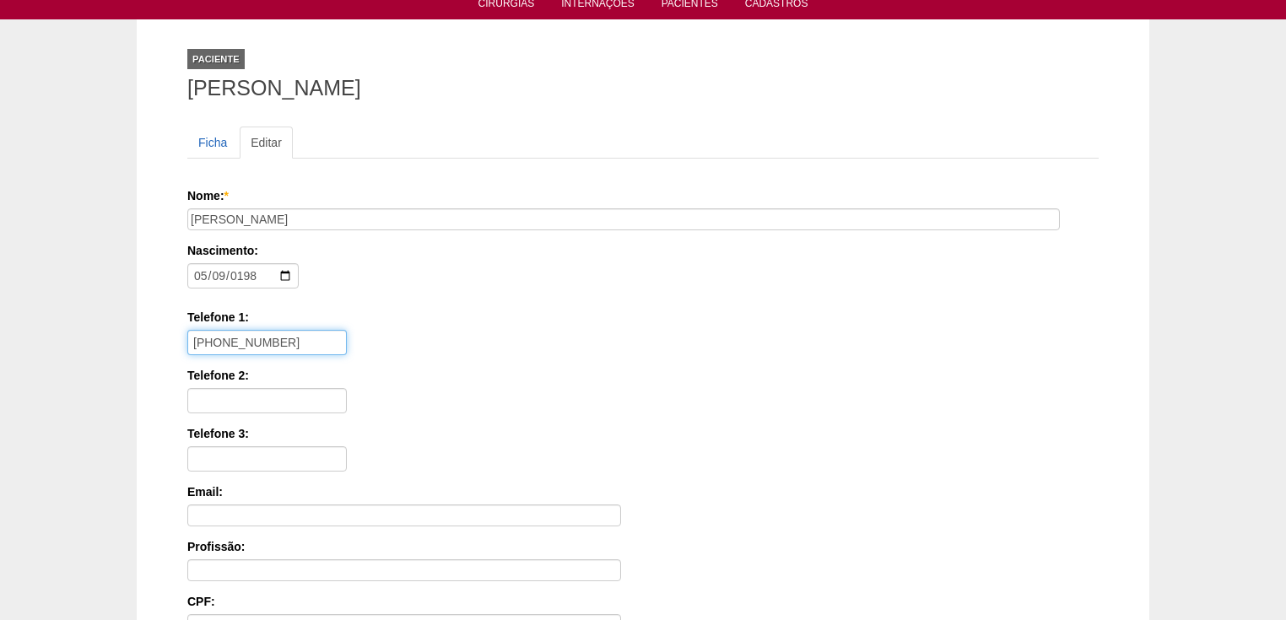
scroll to position [338, 0]
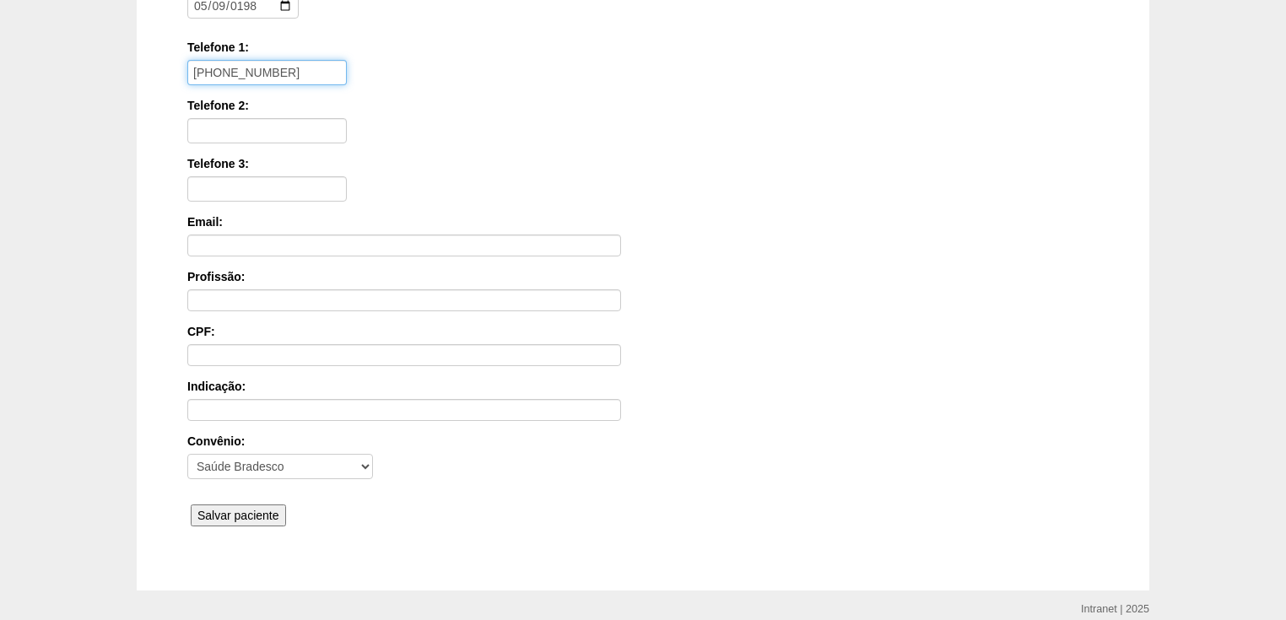
type input "(11) 99889-0647"
click at [246, 506] on input "Salvar paciente" at bounding box center [238, 516] width 95 height 22
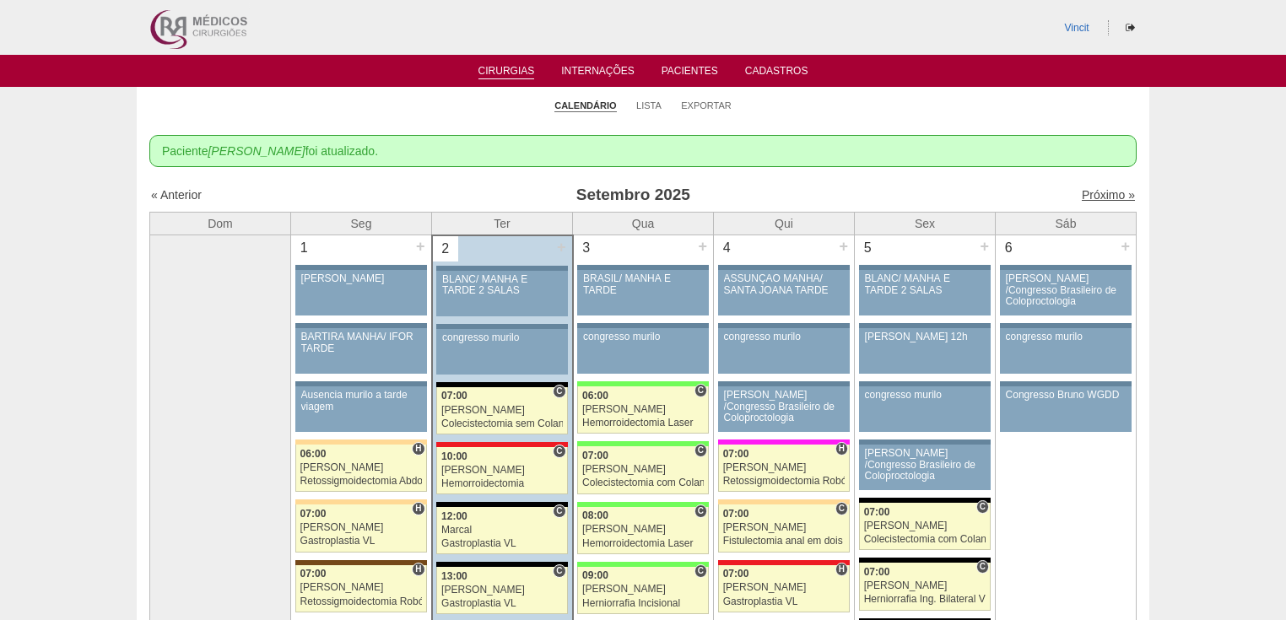
click at [1082, 194] on link "Próximo »" at bounding box center [1108, 195] width 53 height 14
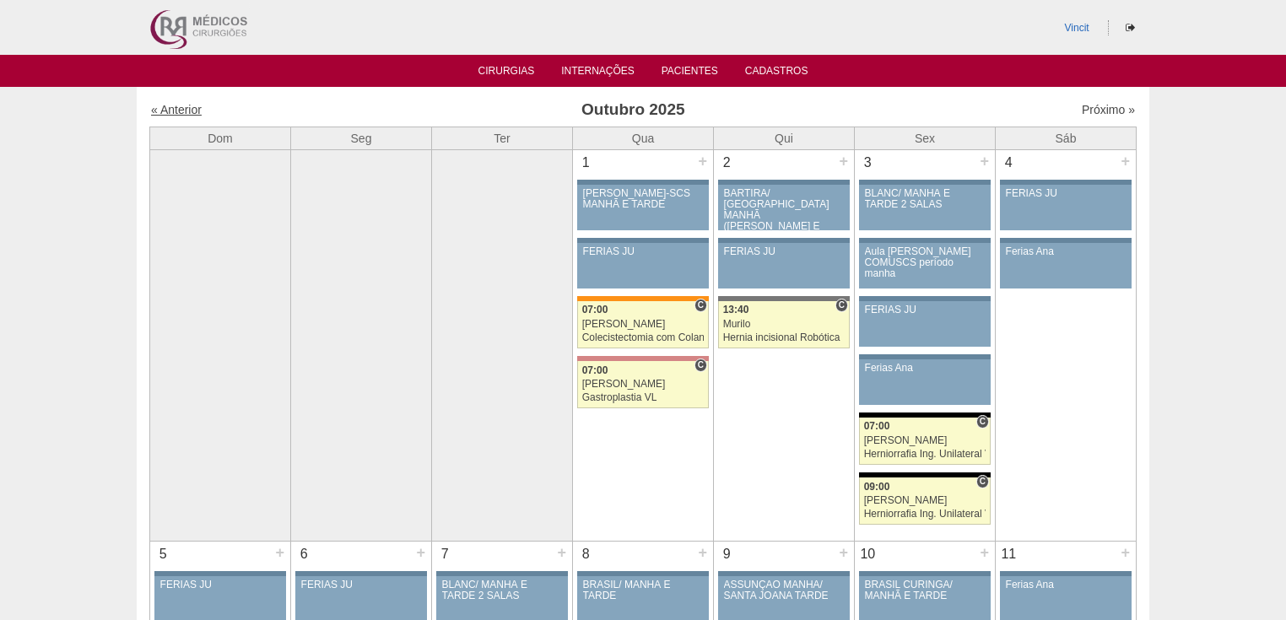
click at [178, 108] on link "« Anterior" at bounding box center [176, 110] width 51 height 14
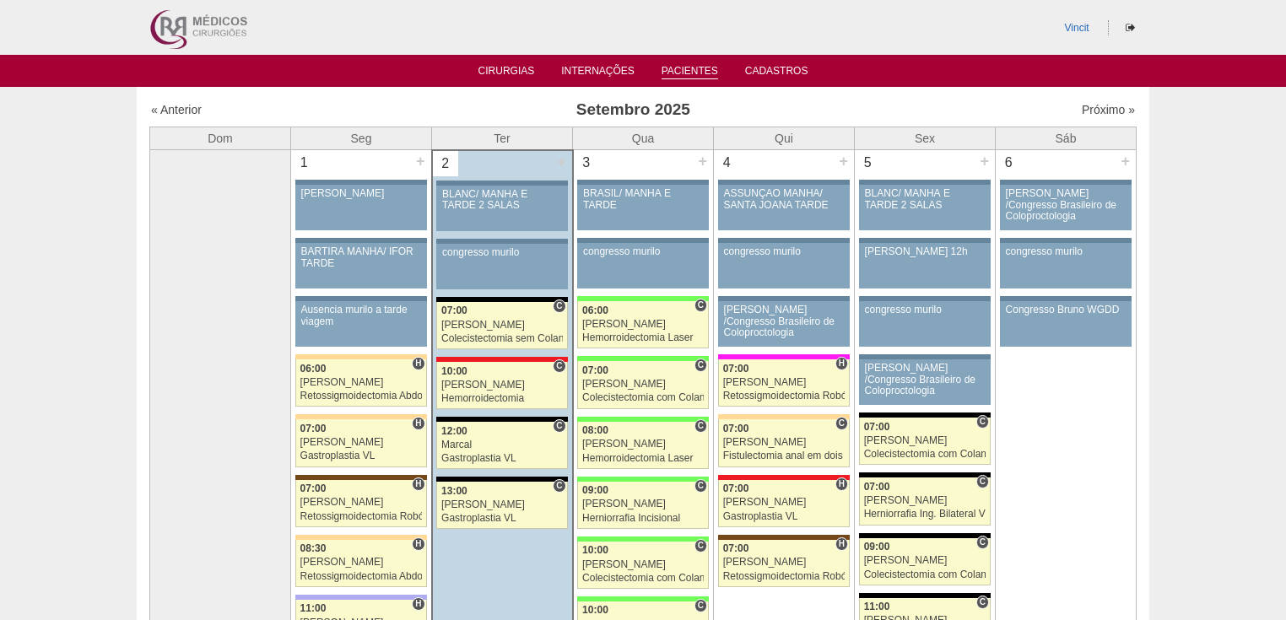
click at [676, 75] on link "Pacientes" at bounding box center [690, 72] width 57 height 14
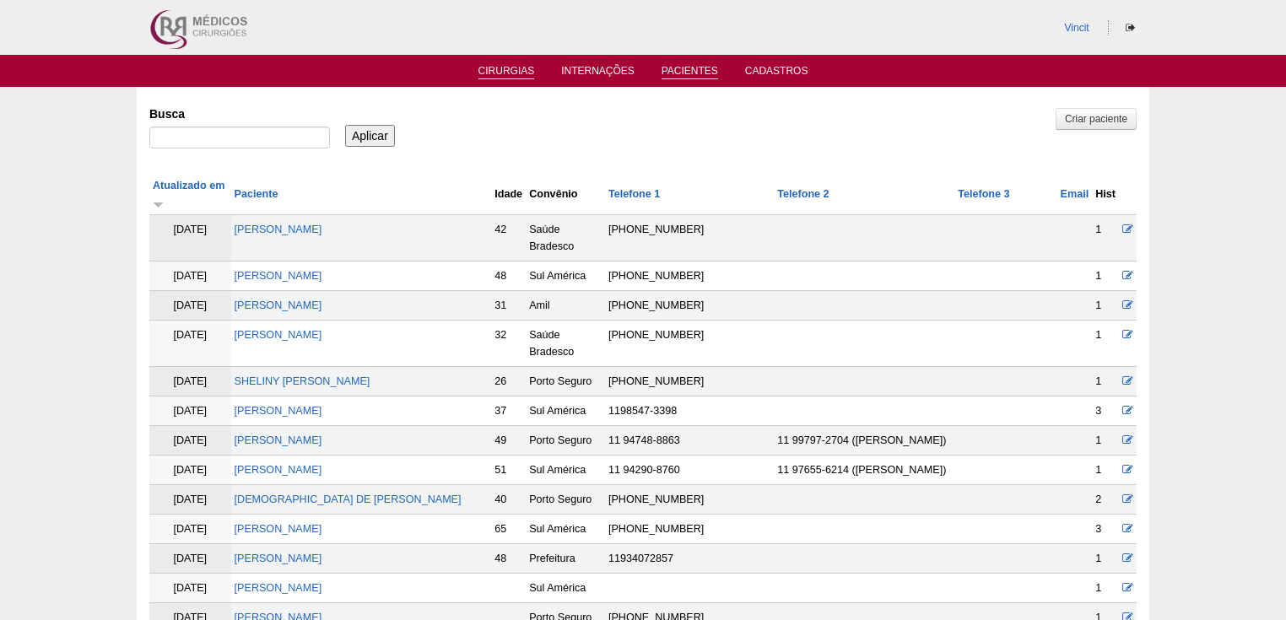
click at [500, 70] on link "Cirurgias" at bounding box center [507, 72] width 57 height 14
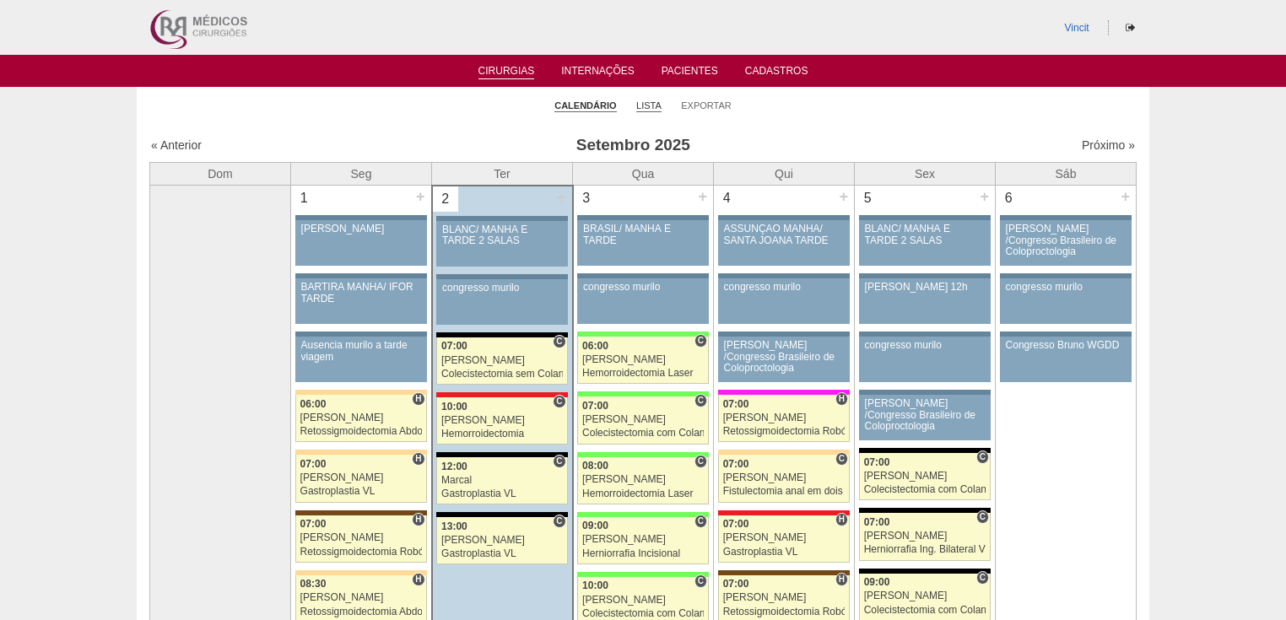
click at [647, 108] on link "Lista" at bounding box center [648, 106] width 25 height 13
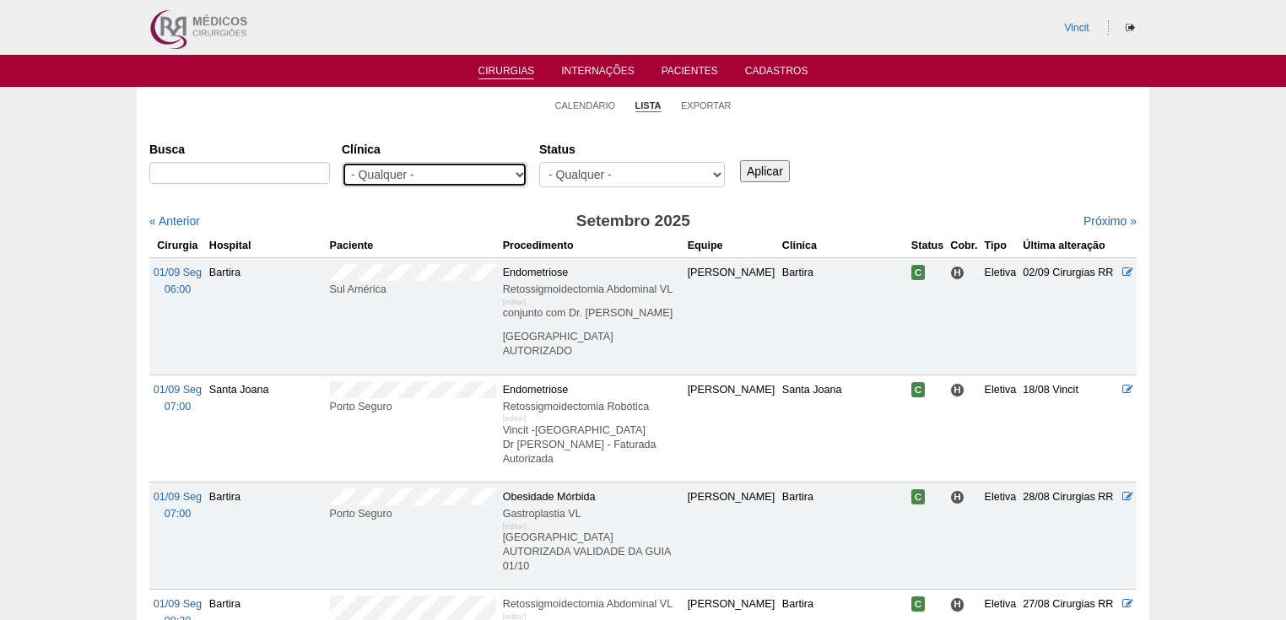
click at [417, 165] on select "- Qualquer - 6R Alphaville Assunção Bartira Brasil Christovão da Gama Cruz Azul…" at bounding box center [435, 174] width 186 height 25
select select "48"
click at [342, 162] on select "- Qualquer - 6R Alphaville Assunção Bartira Brasil Christovão da Gama Cruz Azul…" at bounding box center [435, 174] width 186 height 25
click at [778, 169] on input "Aplicar" at bounding box center [765, 171] width 50 height 22
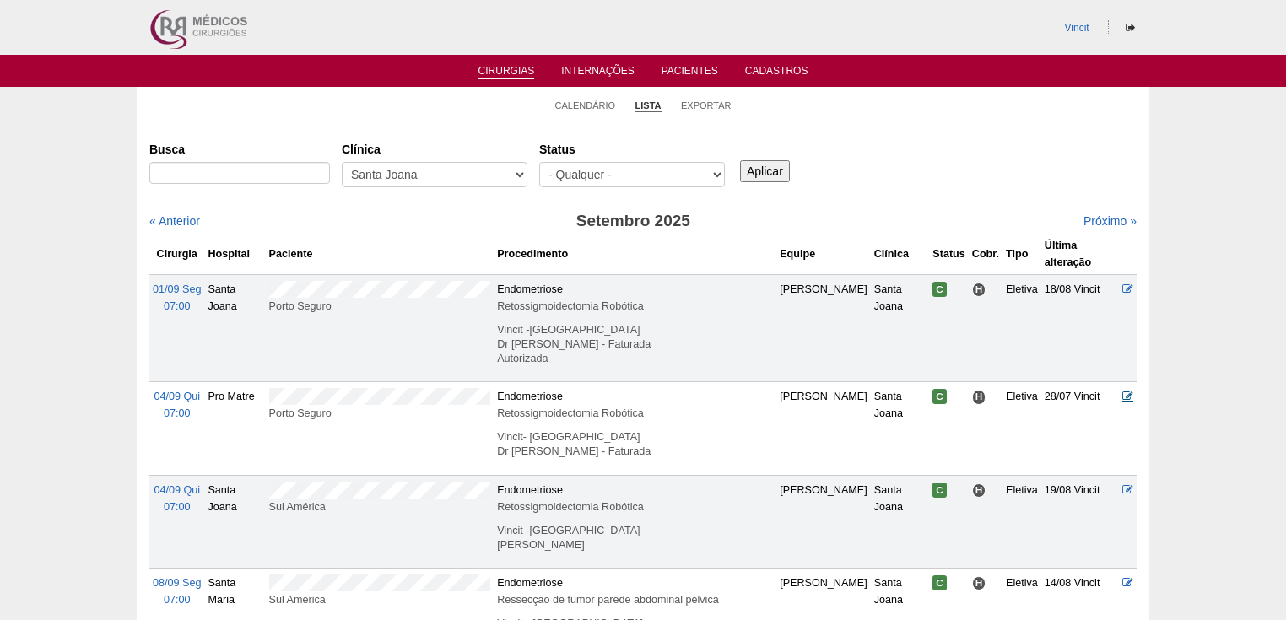
click at [1128, 395] on icon at bounding box center [1128, 396] width 11 height 11
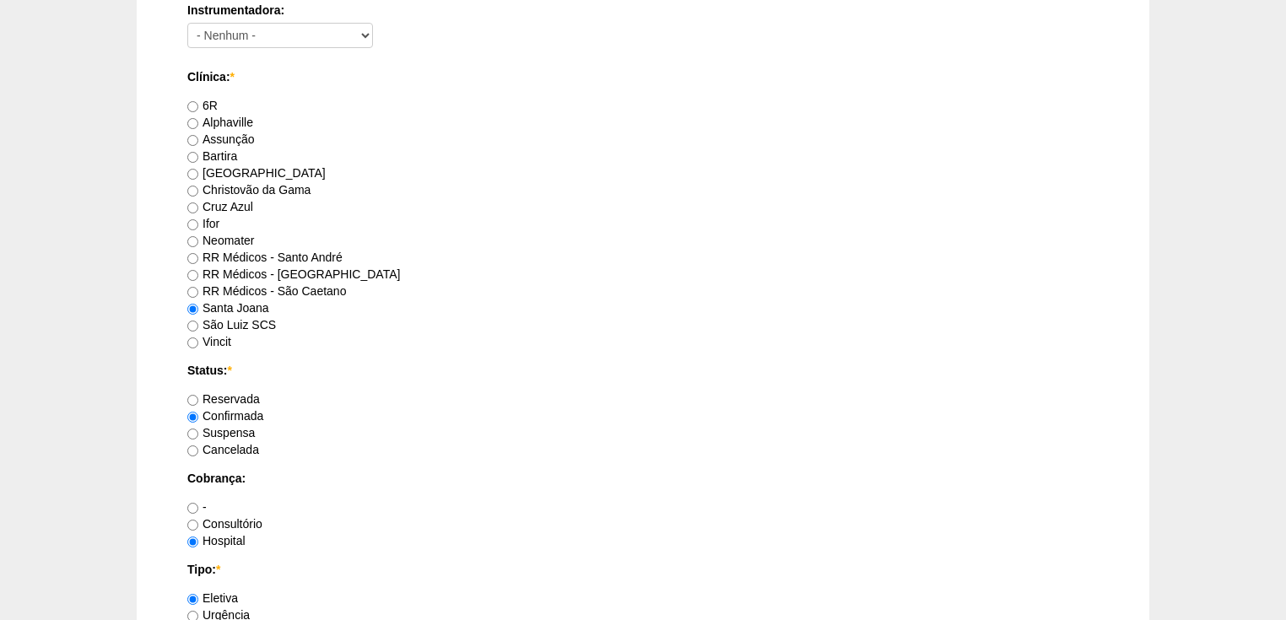
scroll to position [1350, 0]
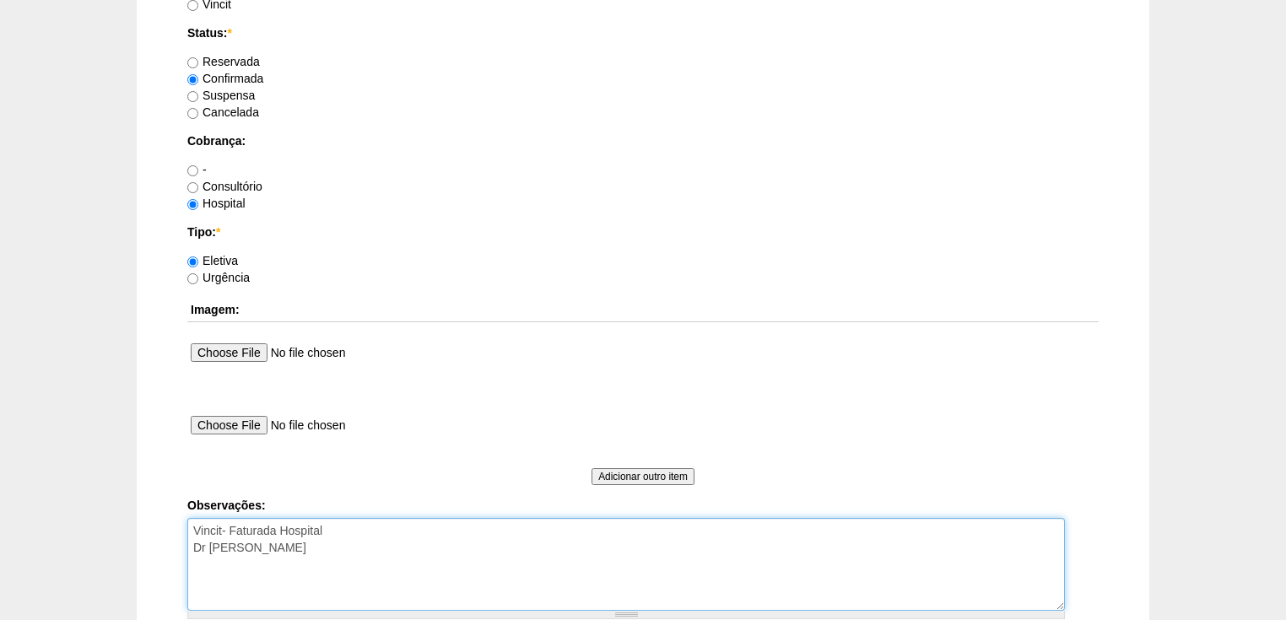
click at [348, 549] on textarea "Vincit- Faturada Hospital Dr [PERSON_NAME]" at bounding box center [626, 564] width 878 height 93
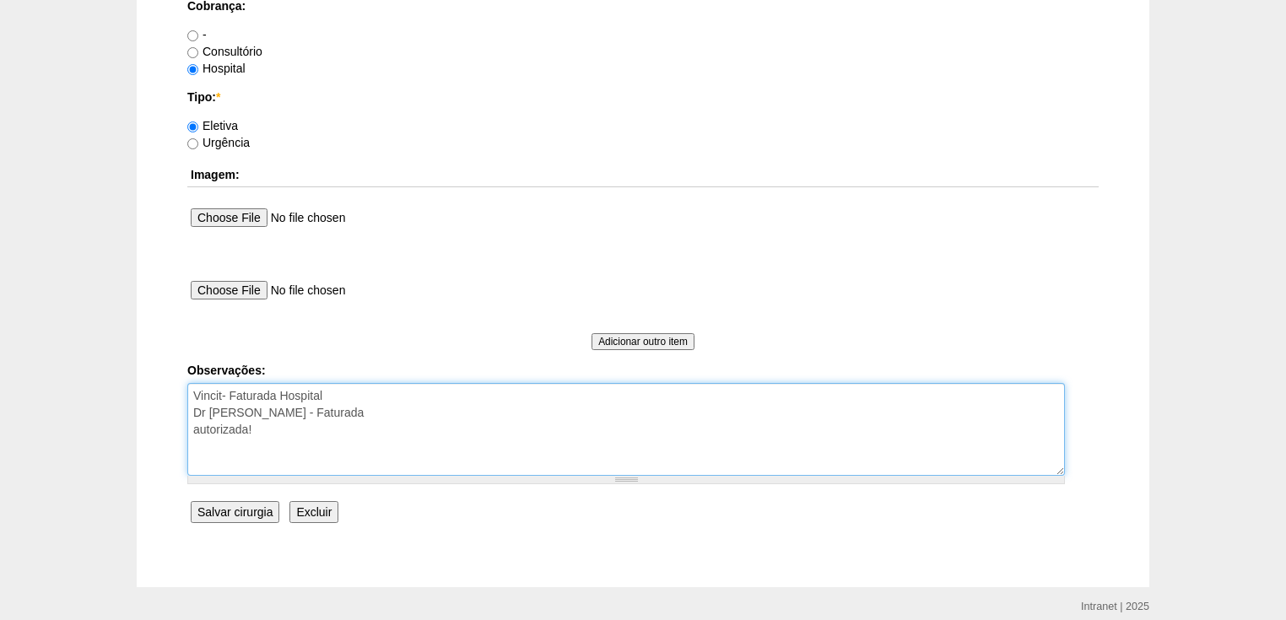
type textarea "Vincit- Faturada Hospital Dr [PERSON_NAME] - Faturada autorizada!"
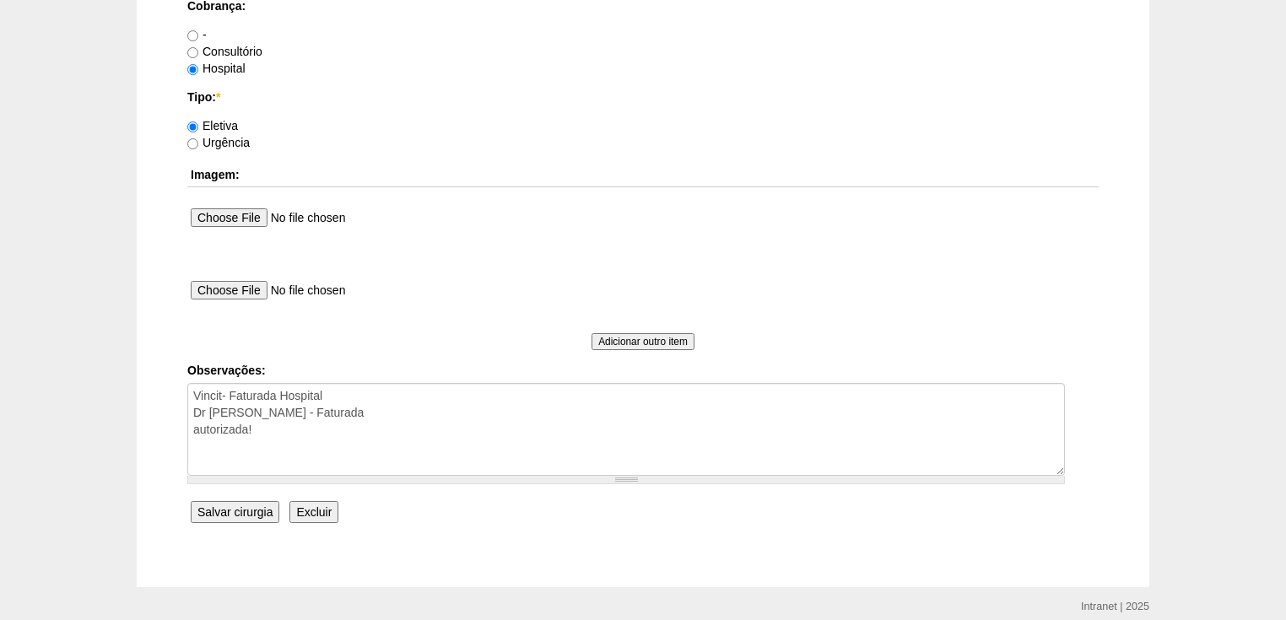
click at [243, 506] on input "Salvar cirurgia" at bounding box center [235, 512] width 89 height 22
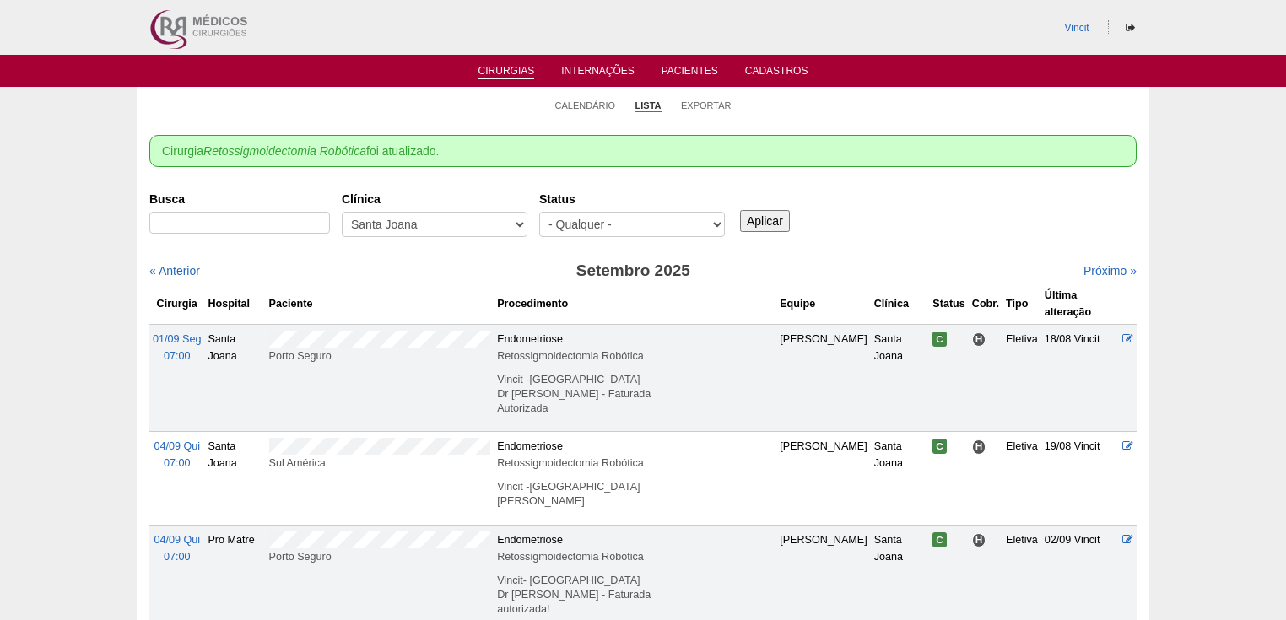
scroll to position [17, 0]
click at [1131, 448] on icon at bounding box center [1128, 446] width 11 height 11
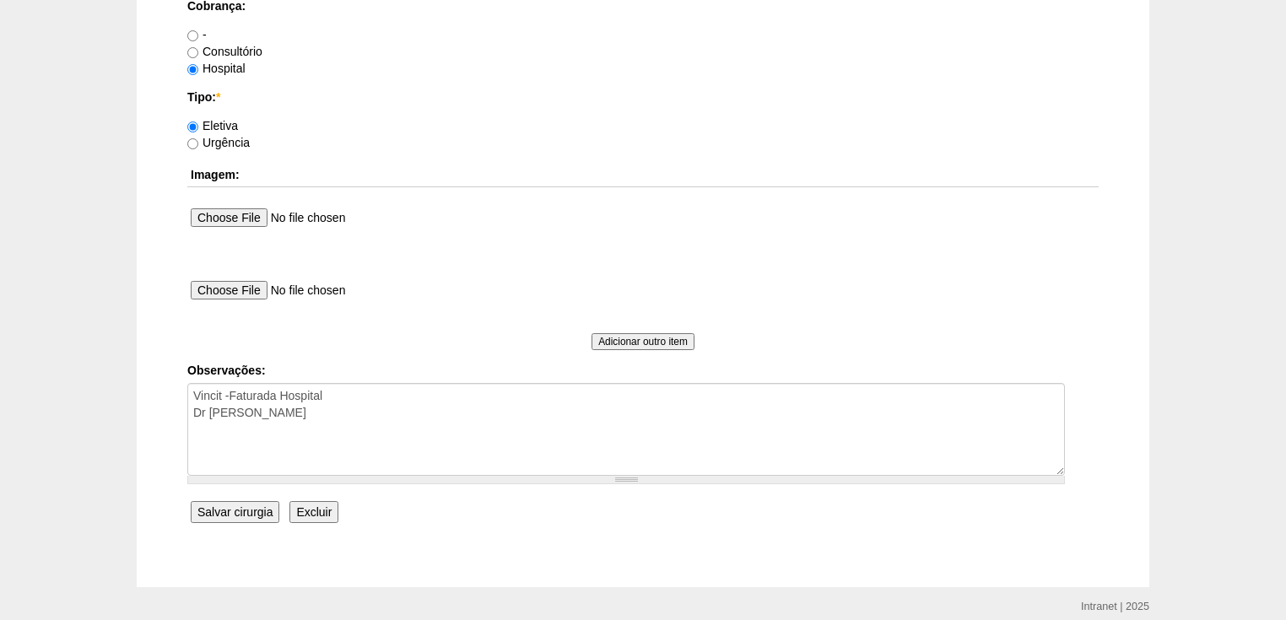
scroll to position [1551, 0]
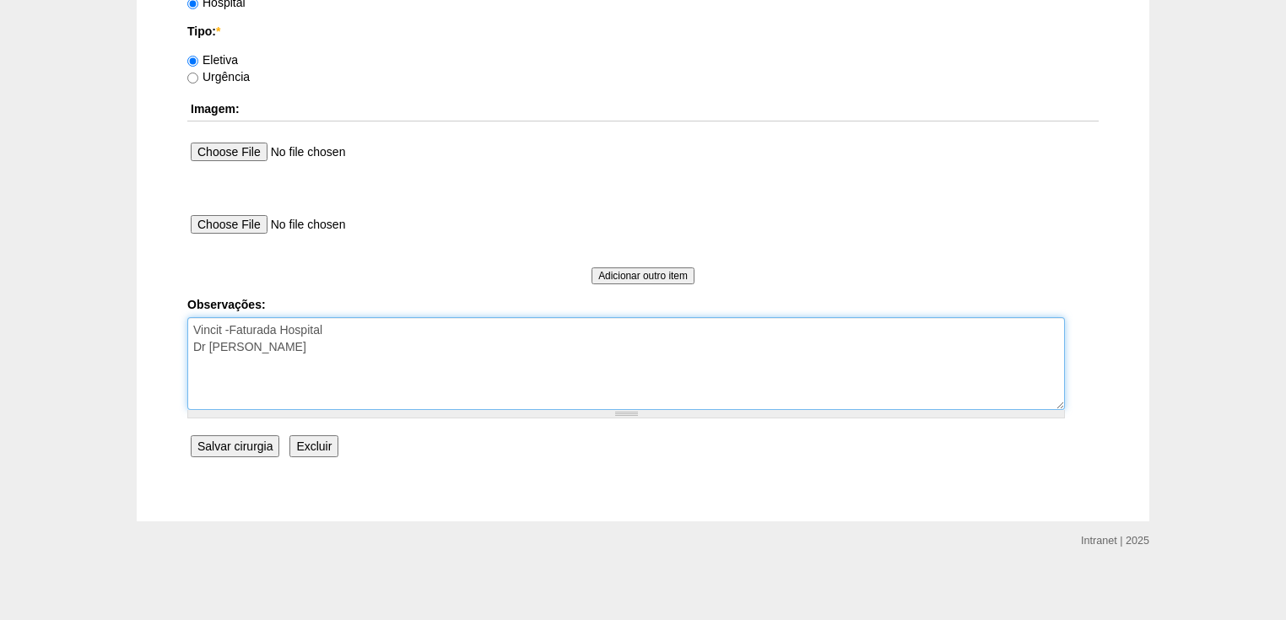
click at [294, 349] on textarea "Vincit -Faturada Hospital Dr [PERSON_NAME]" at bounding box center [626, 363] width 878 height 93
type textarea "Vincit -Faturada Hospital Dr Ortiz - Faturada autorizada!"
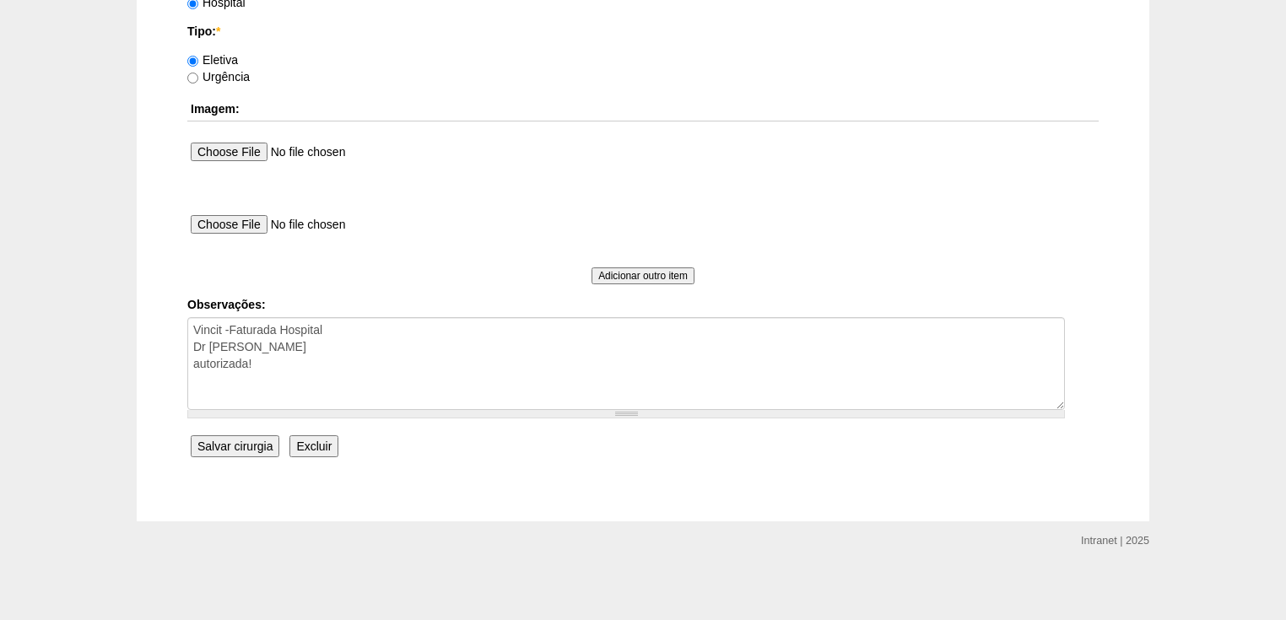
click at [241, 438] on input "Salvar cirurgia" at bounding box center [235, 447] width 89 height 22
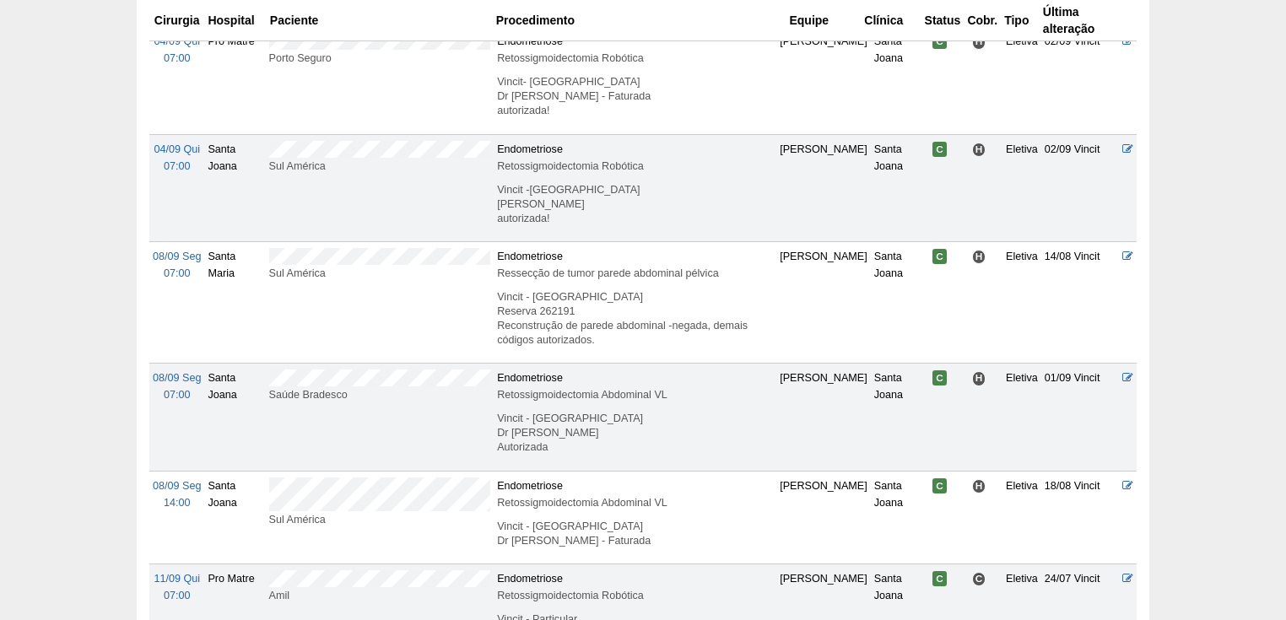
scroll to position [540, 0]
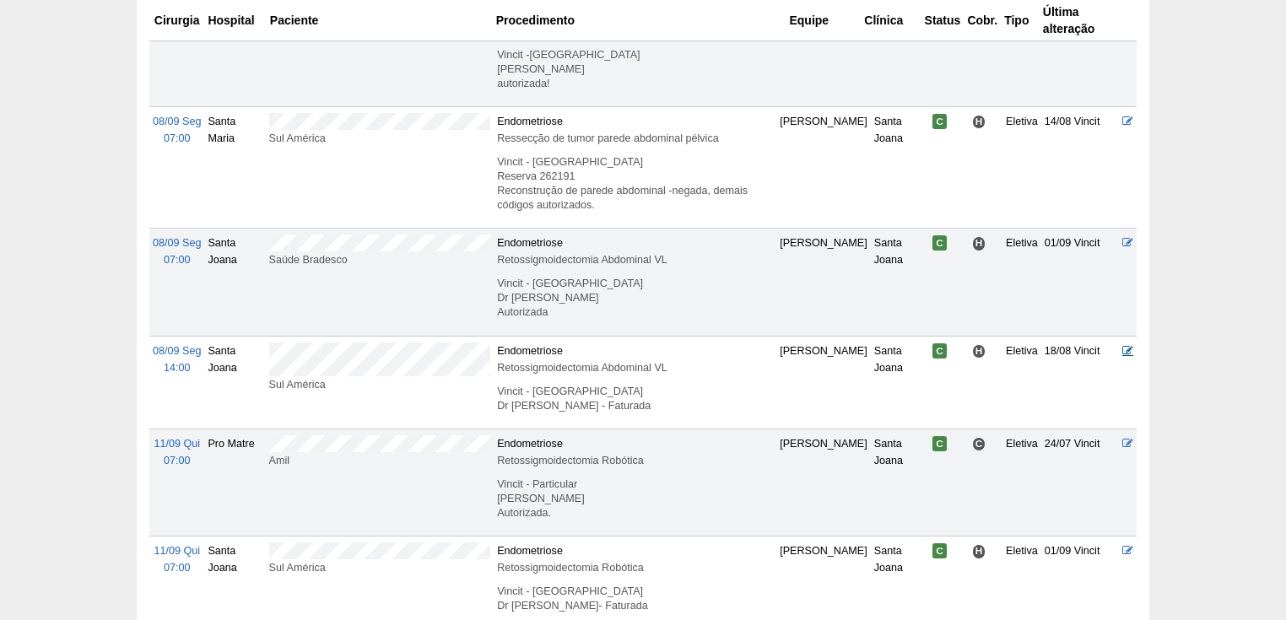
click at [1128, 346] on icon at bounding box center [1128, 350] width 11 height 11
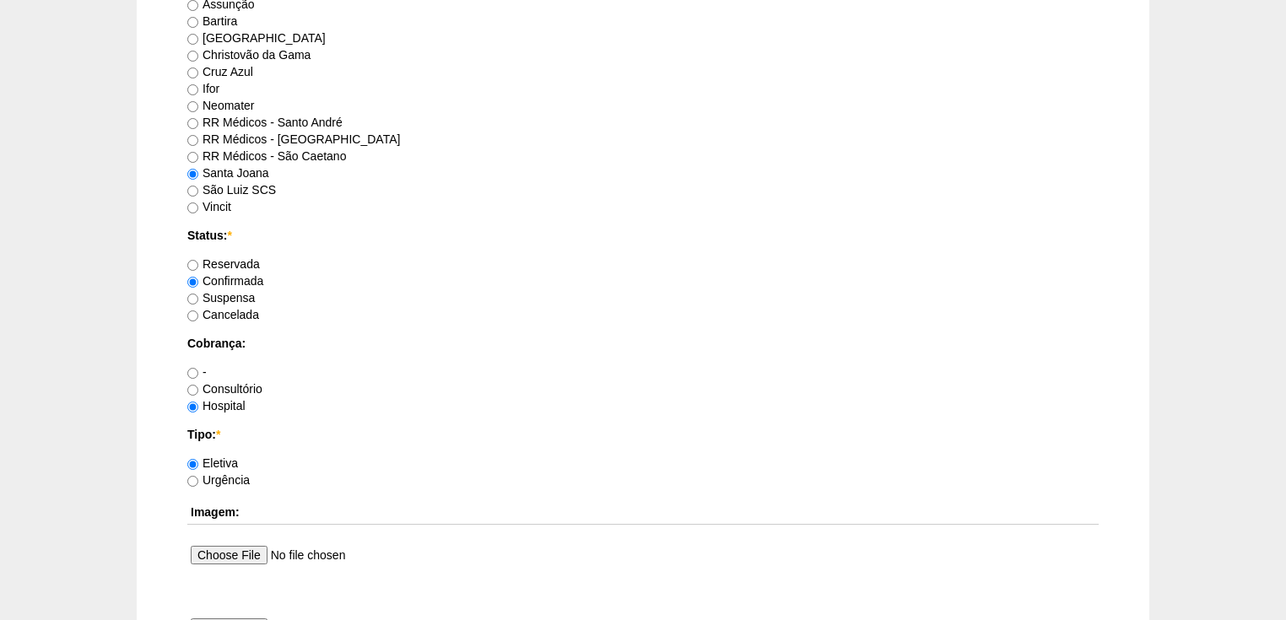
scroll to position [1418, 0]
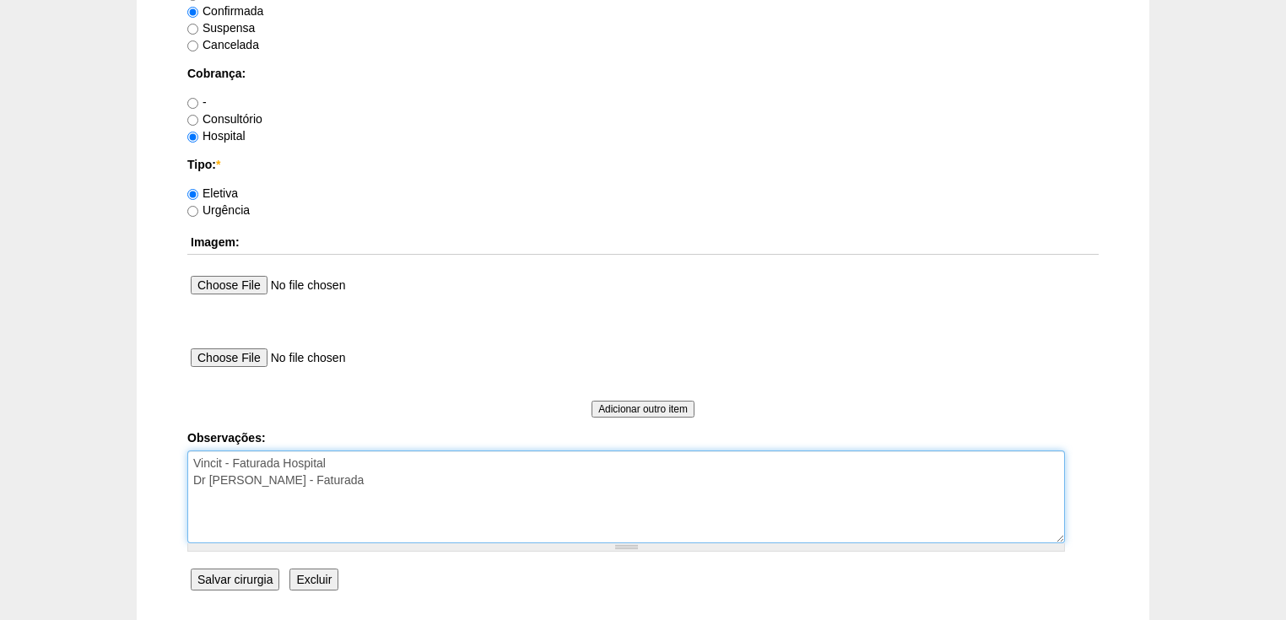
click at [338, 479] on textarea "Vincit - Faturada Hospital Dr Andre - Sego - Faturada" at bounding box center [626, 497] width 878 height 93
type textarea "Vincit - Faturada Hospital Dr Andre - Sego - Faturada Autorizada!"
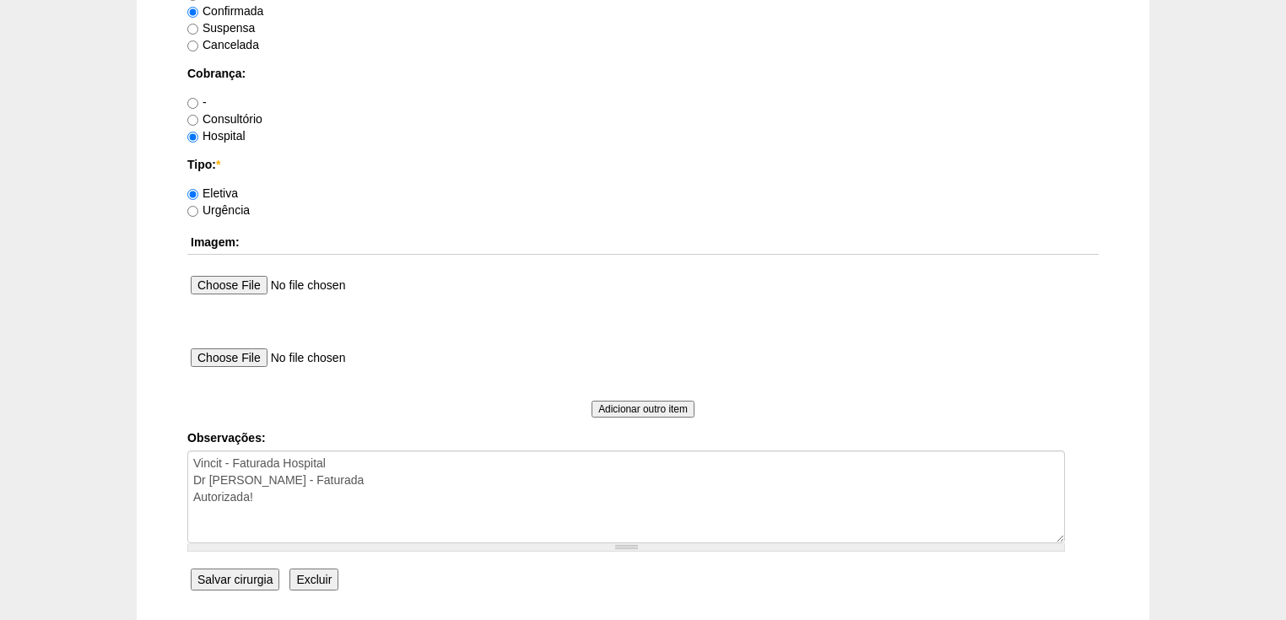
click at [253, 579] on input "Salvar cirurgia" at bounding box center [235, 580] width 89 height 22
